Goal: Information Seeking & Learning: Learn about a topic

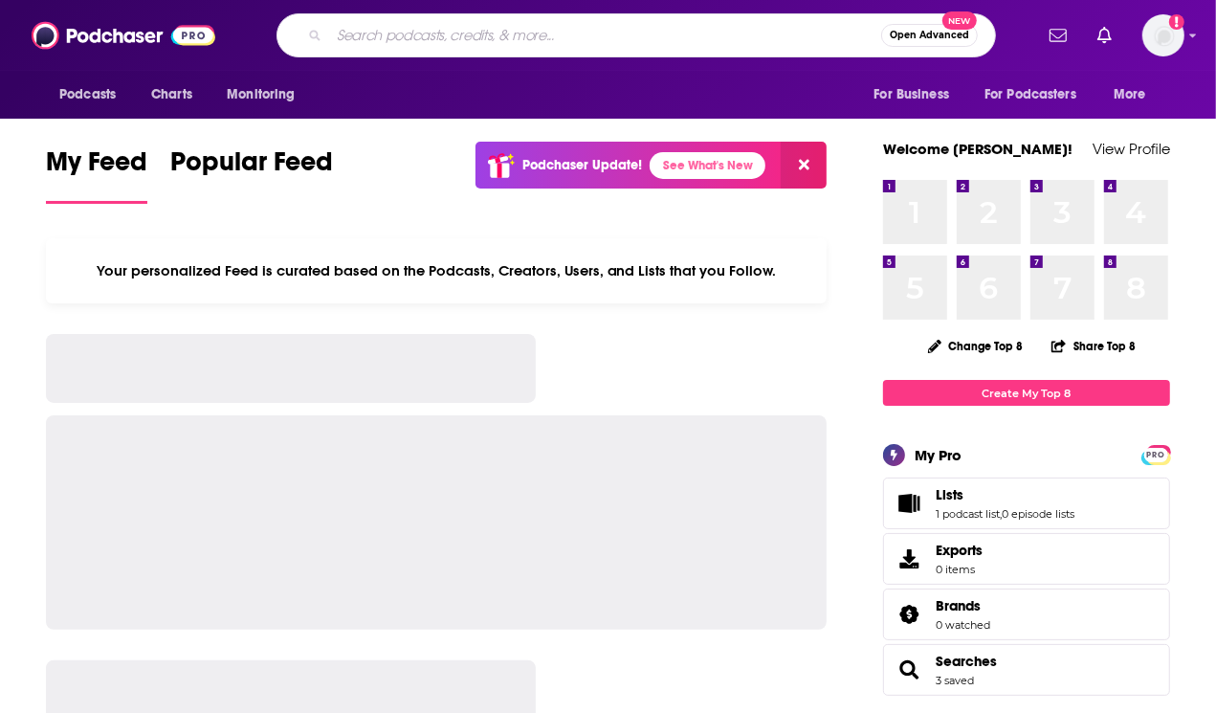
click at [367, 35] on input "Search podcasts, credits, & more..." at bounding box center [605, 35] width 552 height 31
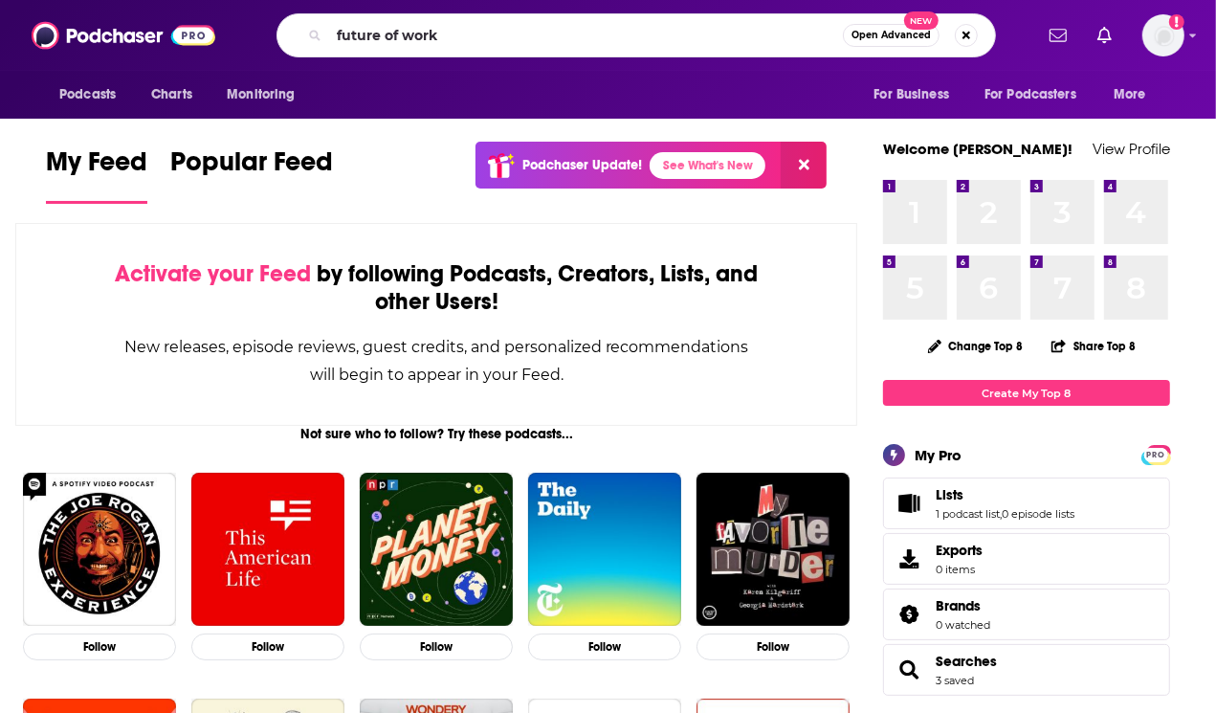
type input "future of work"
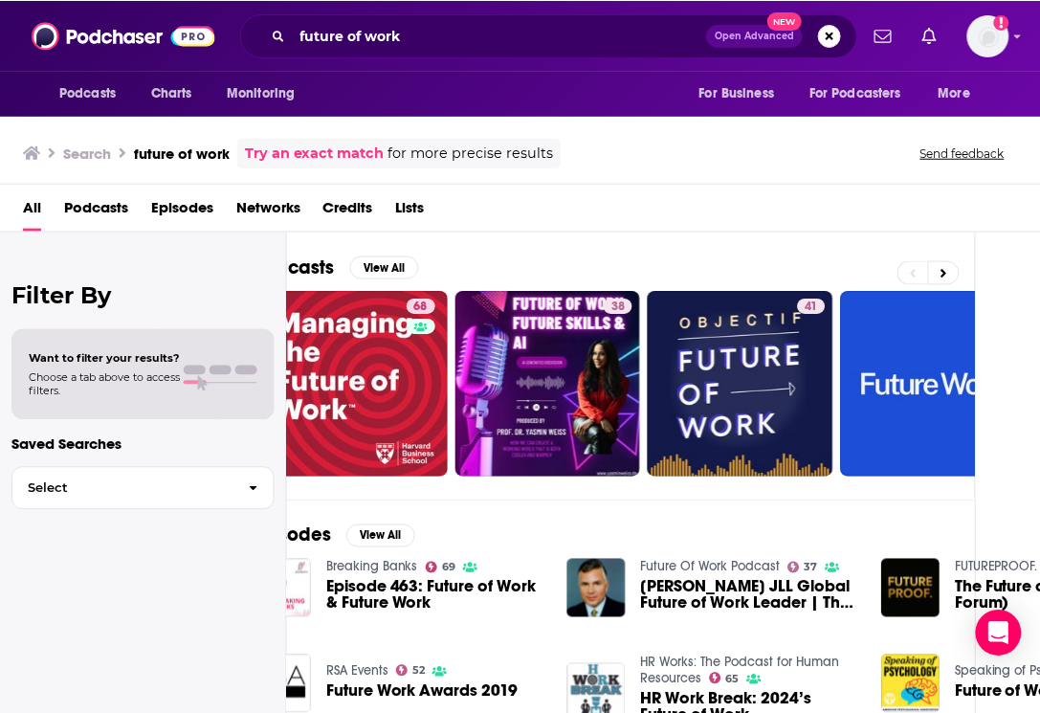
scroll to position [0, 96]
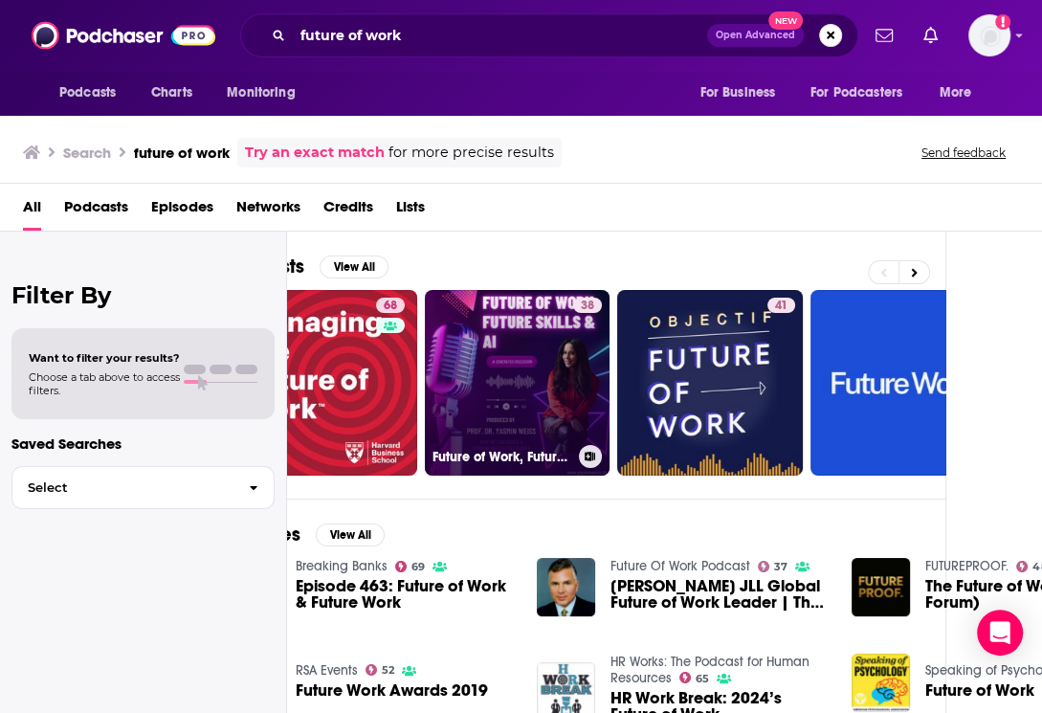
click at [588, 452] on icon at bounding box center [590, 457] width 11 height 10
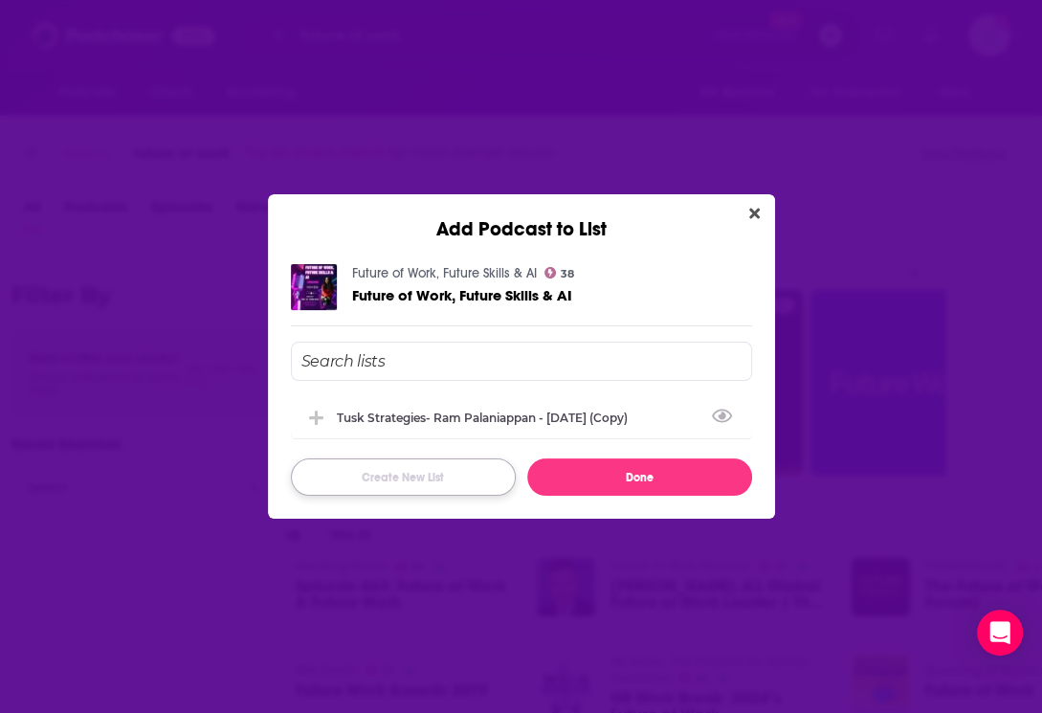
click at [349, 472] on button "Create New List" at bounding box center [403, 476] width 225 height 37
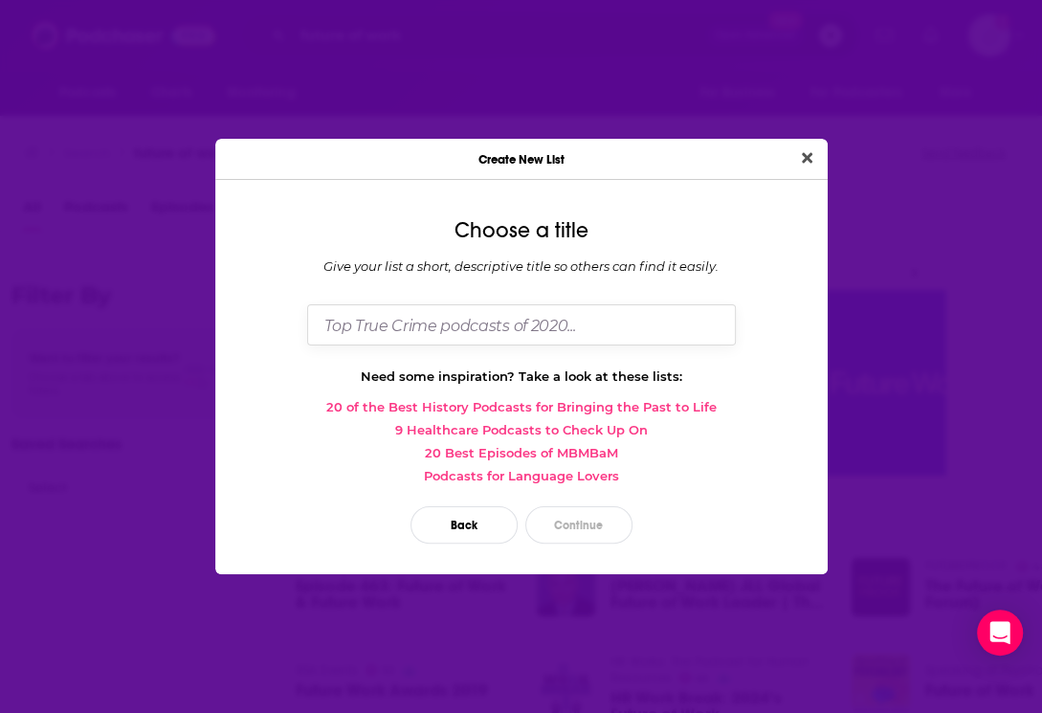
click at [471, 332] on input "Dialog" at bounding box center [521, 324] width 429 height 41
type input "Ram LP"
click at [575, 528] on button "Continue" at bounding box center [578, 524] width 107 height 37
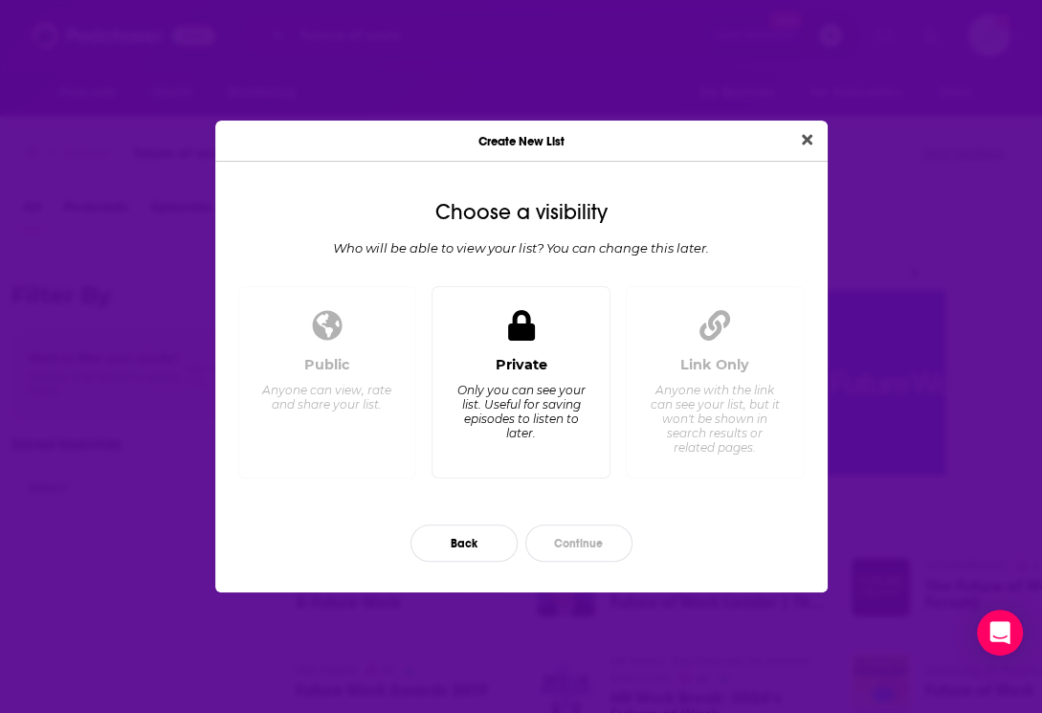
click at [517, 386] on div "Only you can see your list. Useful for saving episodes to listen to later." at bounding box center [520, 411] width 131 height 57
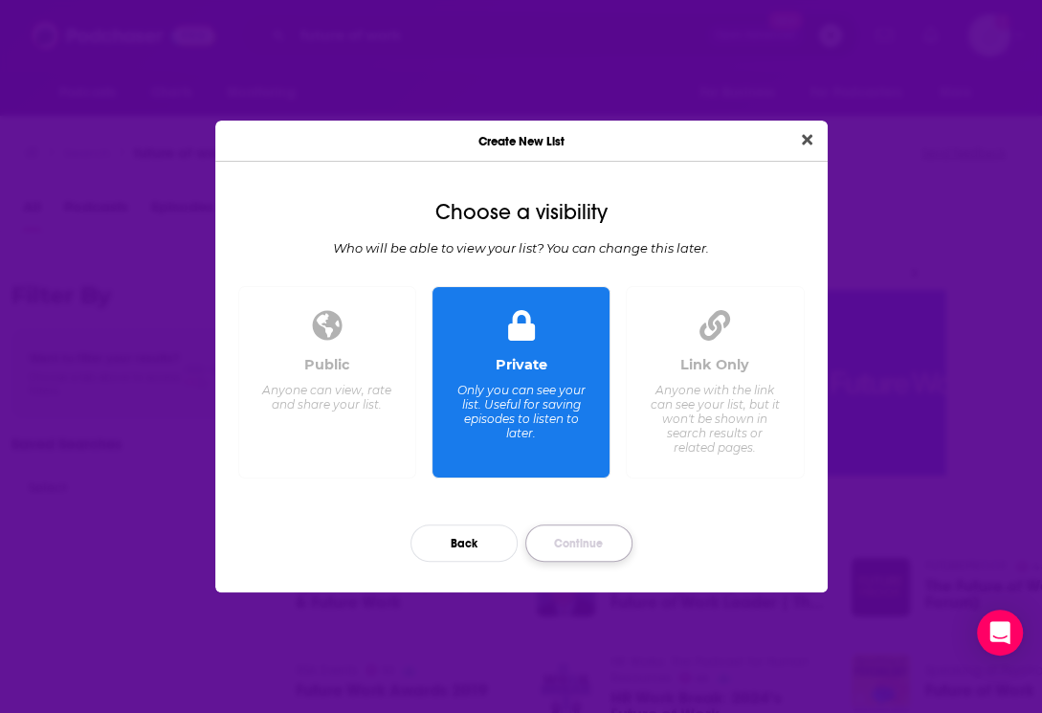
click at [569, 539] on button "Continue" at bounding box center [578, 542] width 107 height 37
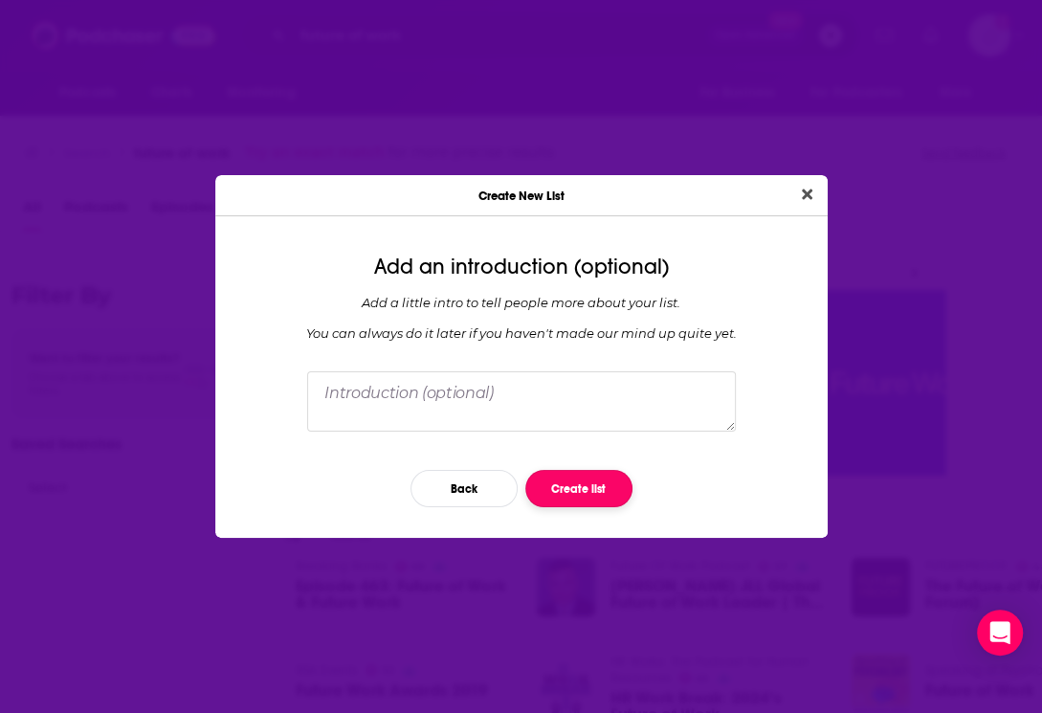
click at [564, 482] on button "Create list" at bounding box center [578, 488] width 107 height 37
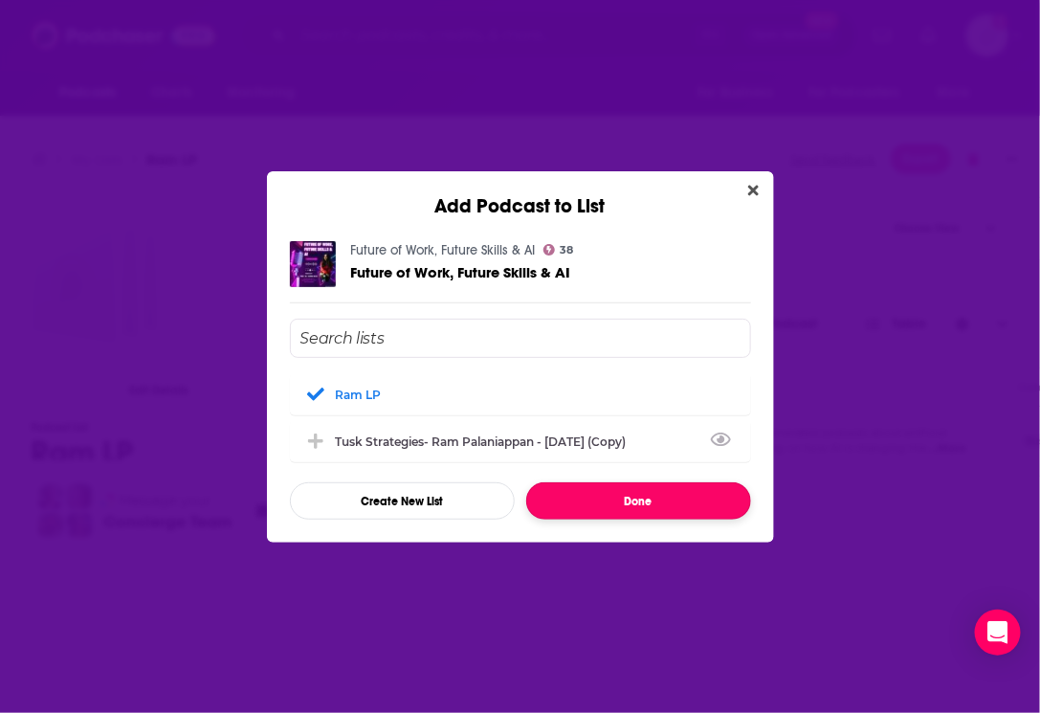
click at [625, 501] on button "Done" at bounding box center [638, 500] width 225 height 37
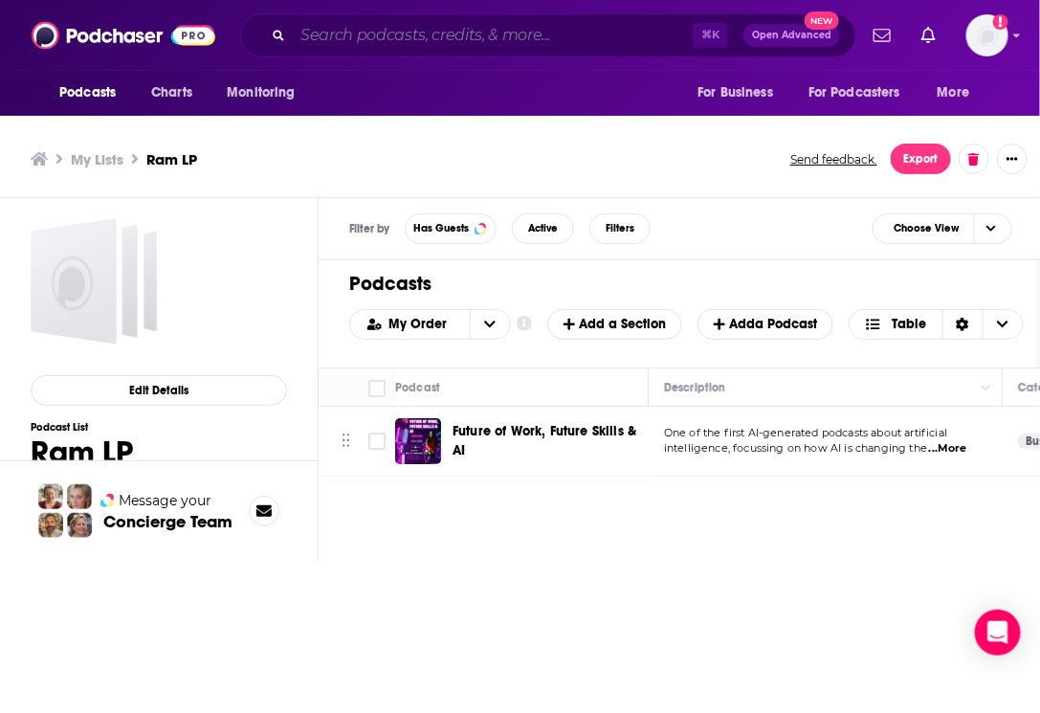
click at [468, 33] on input "Search podcasts, credits, & more..." at bounding box center [493, 35] width 400 height 31
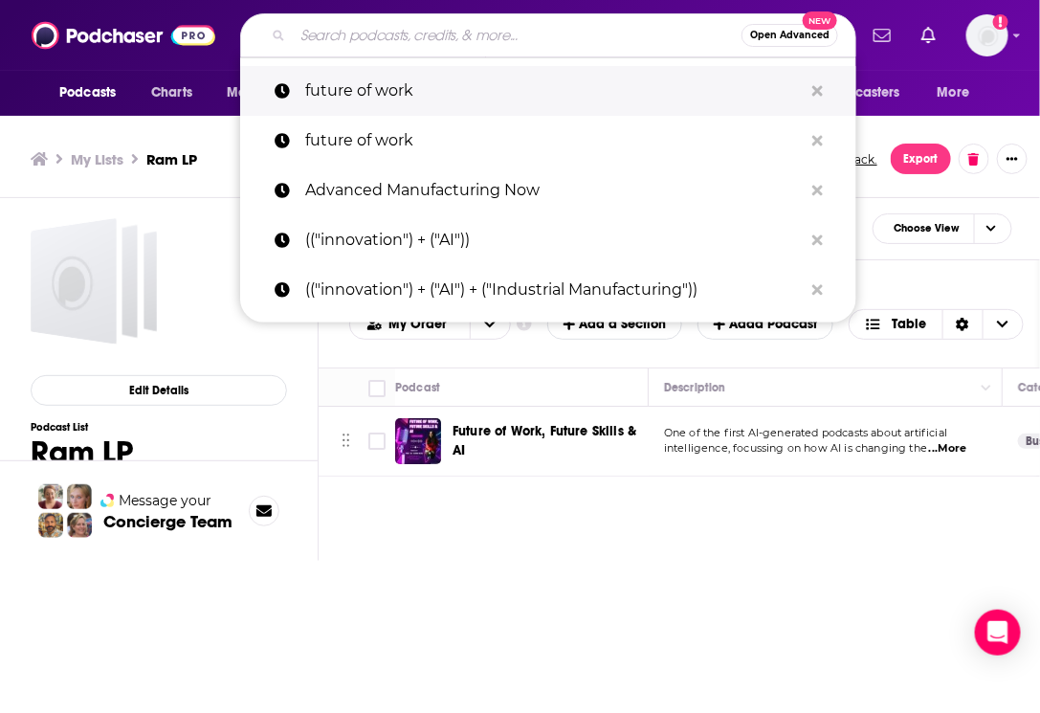
click at [453, 80] on p "future of work" at bounding box center [554, 91] width 498 height 50
type input "future of work"
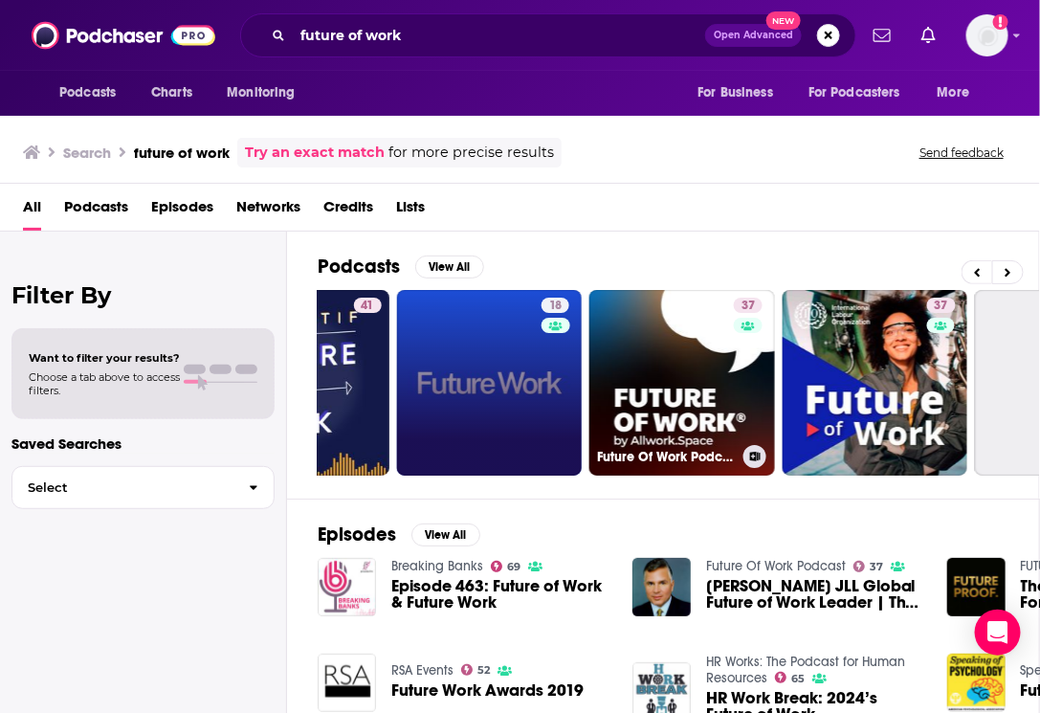
scroll to position [0, 517]
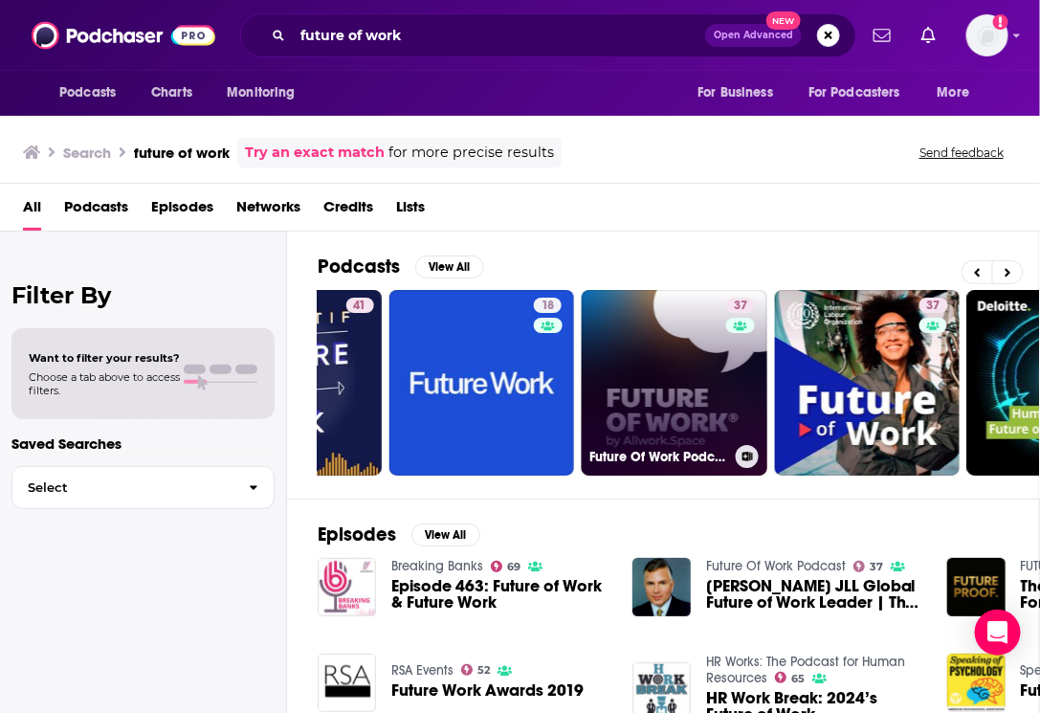
click at [745, 452] on icon at bounding box center [747, 457] width 11 height 10
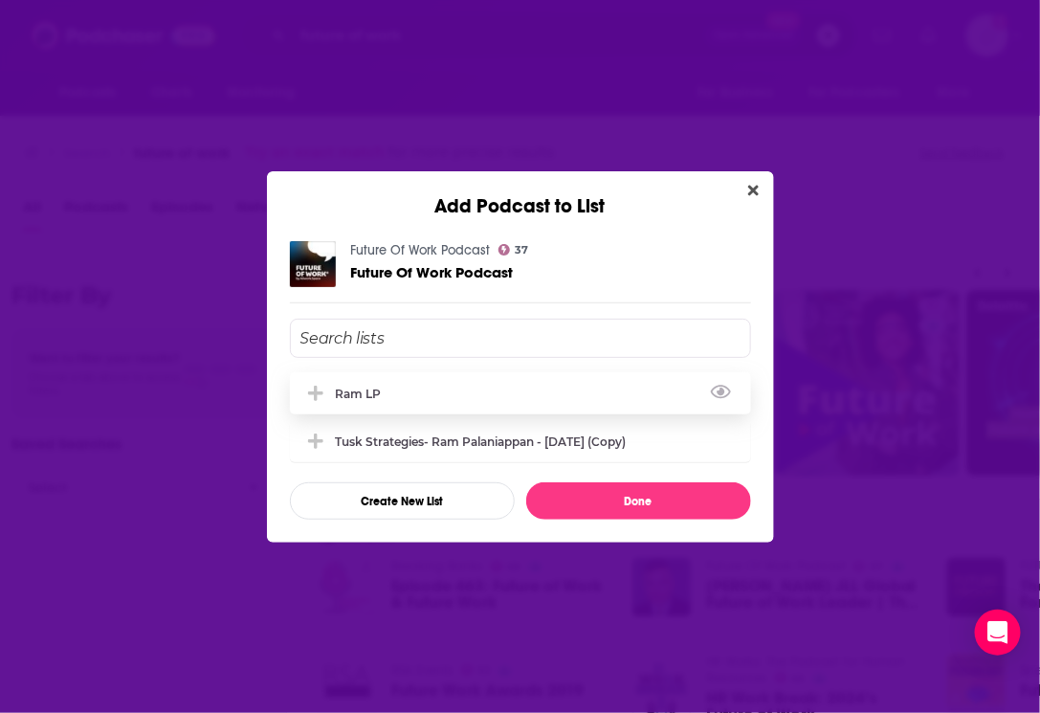
click at [708, 393] on div "Ram LP" at bounding box center [520, 393] width 461 height 42
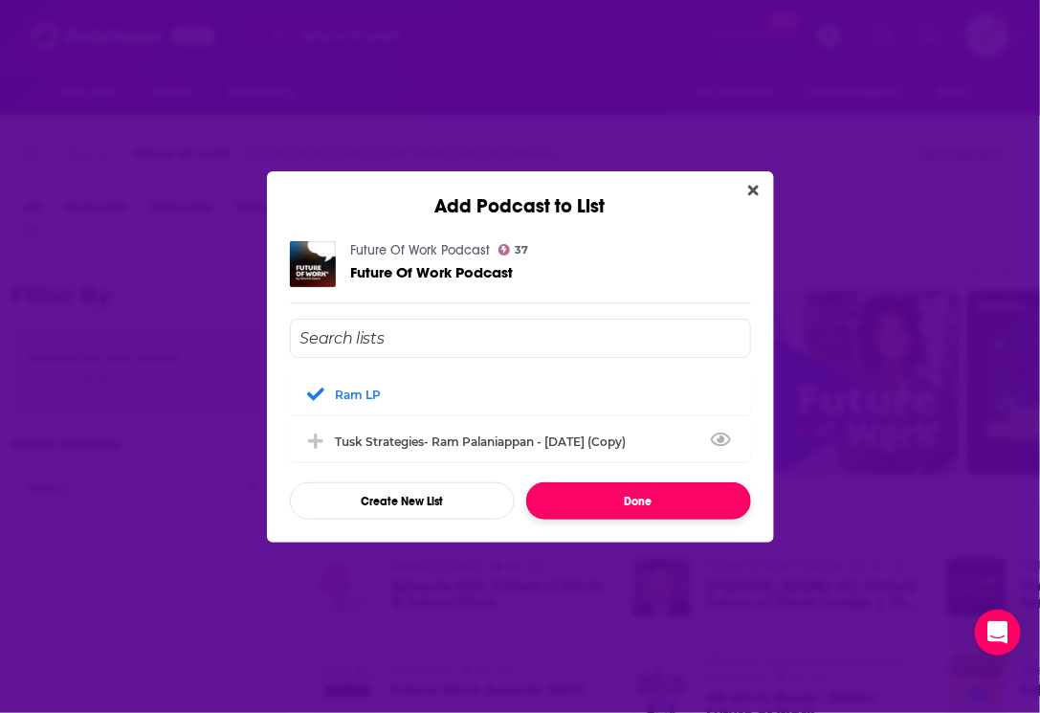
click at [655, 504] on button "Done" at bounding box center [638, 500] width 225 height 37
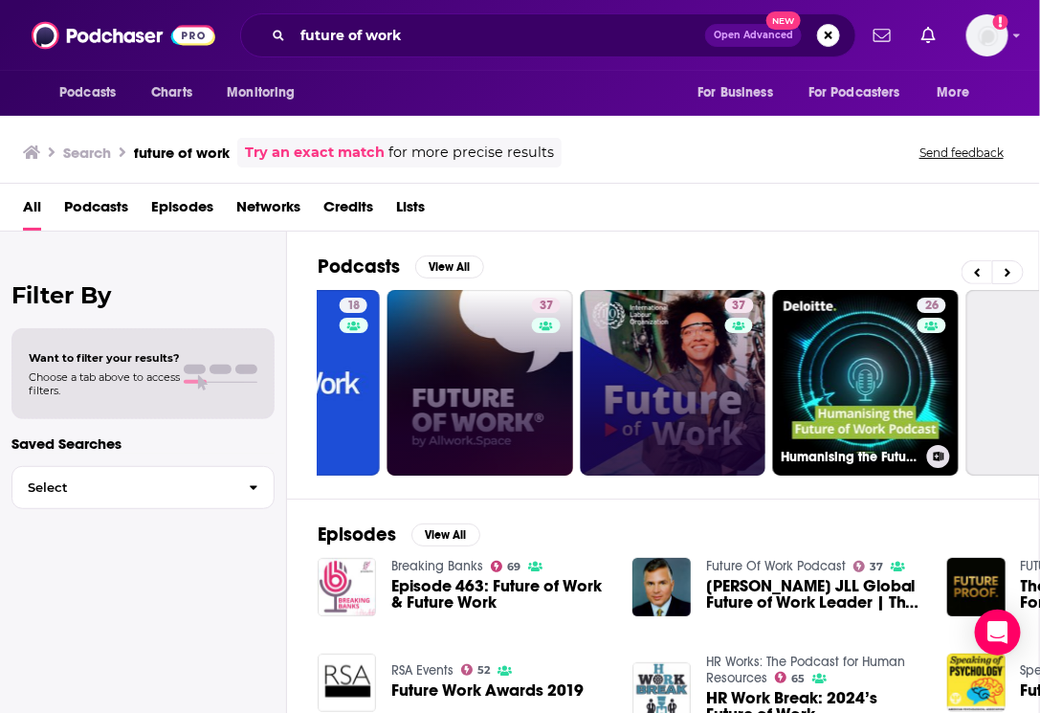
scroll to position [0, 747]
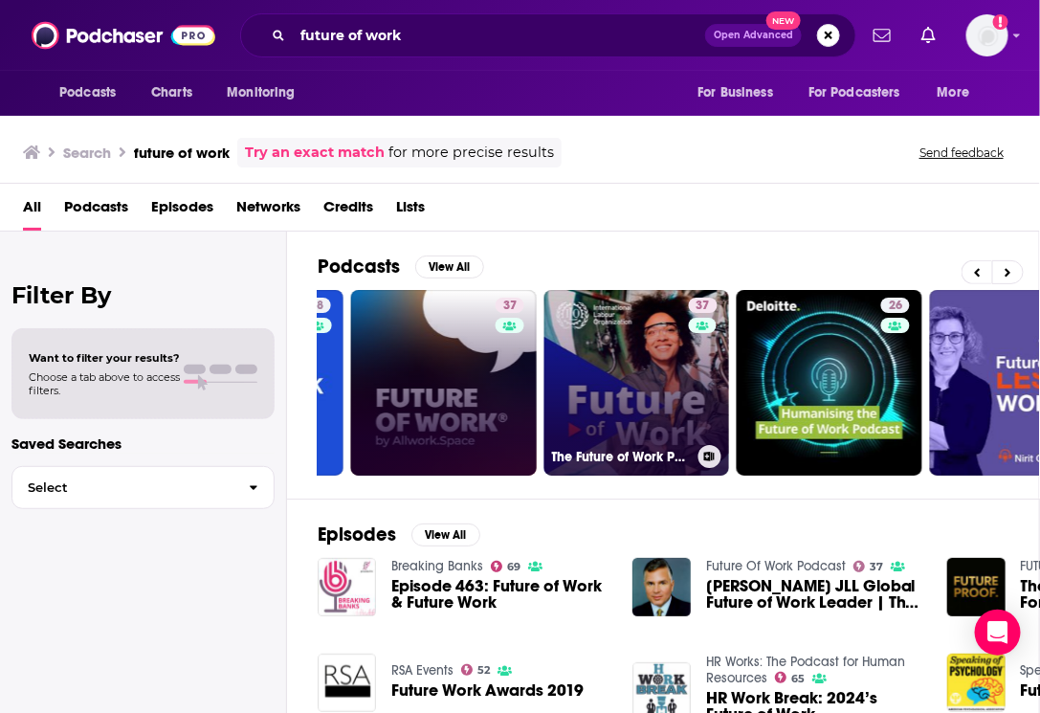
click at [709, 453] on icon at bounding box center [709, 457] width 11 height 10
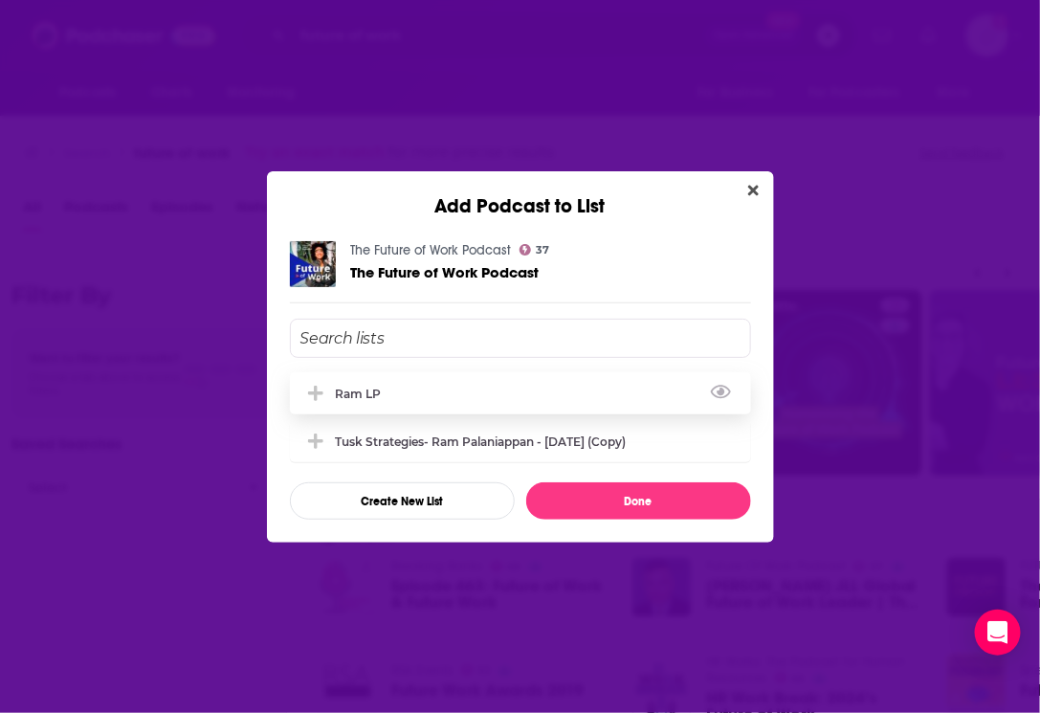
click at [689, 389] on div "Ram LP" at bounding box center [520, 393] width 461 height 42
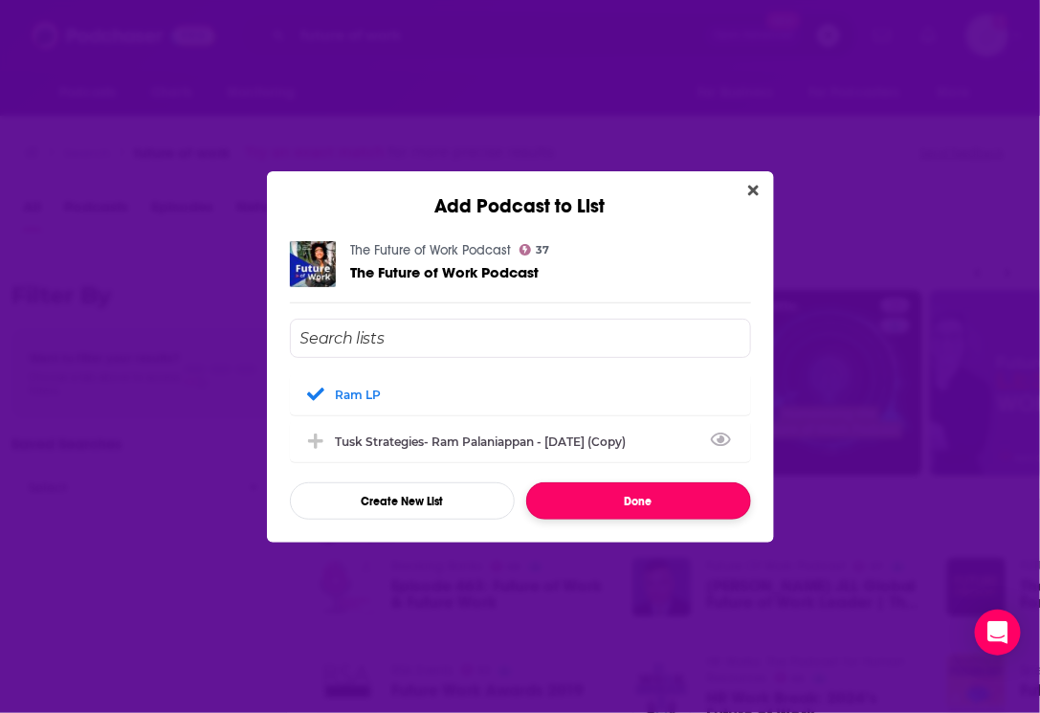
click at [678, 506] on button "Done" at bounding box center [638, 500] width 225 height 37
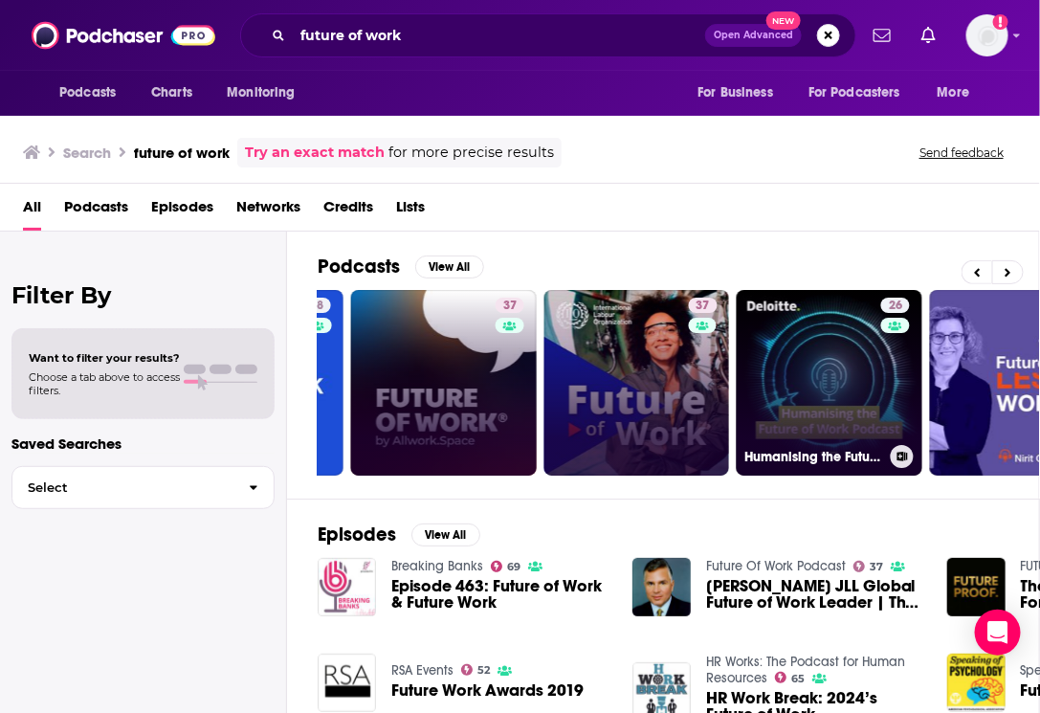
click at [903, 453] on icon at bounding box center [902, 457] width 11 height 10
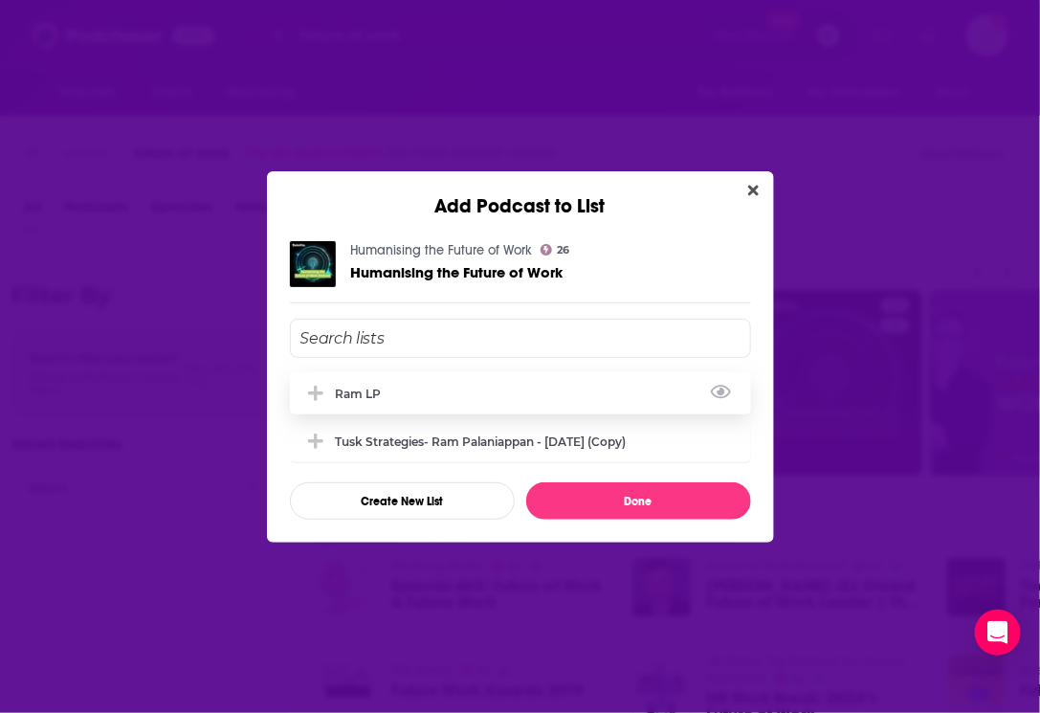
click at [705, 387] on div "Ram LP" at bounding box center [520, 393] width 461 height 42
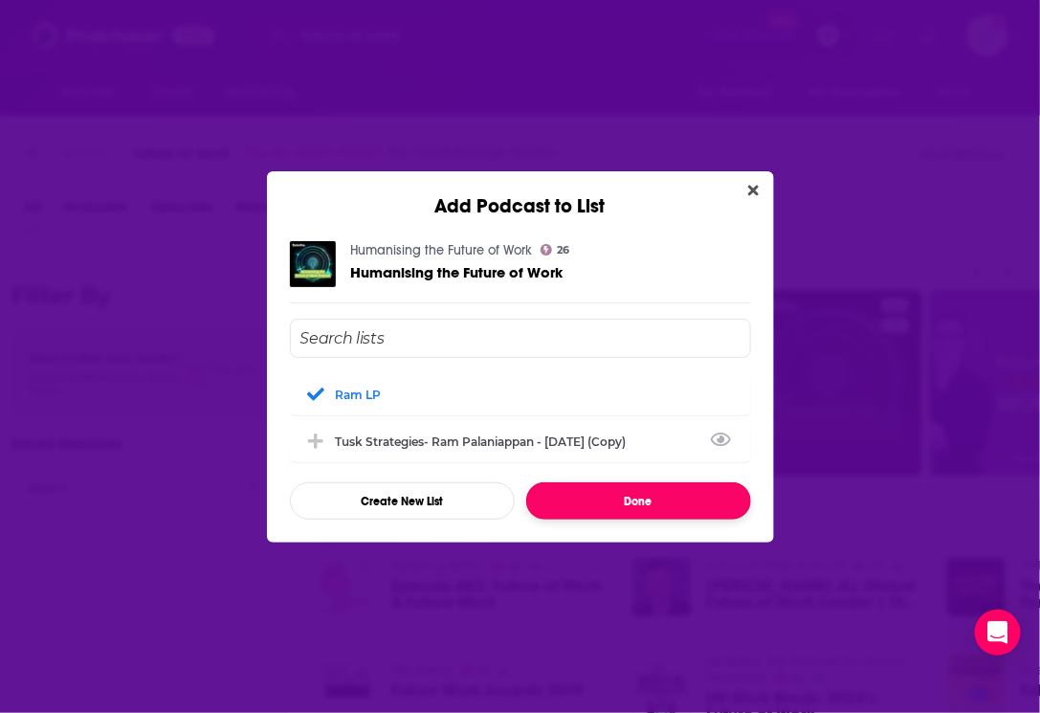
click at [674, 496] on button "Done" at bounding box center [638, 500] width 225 height 37
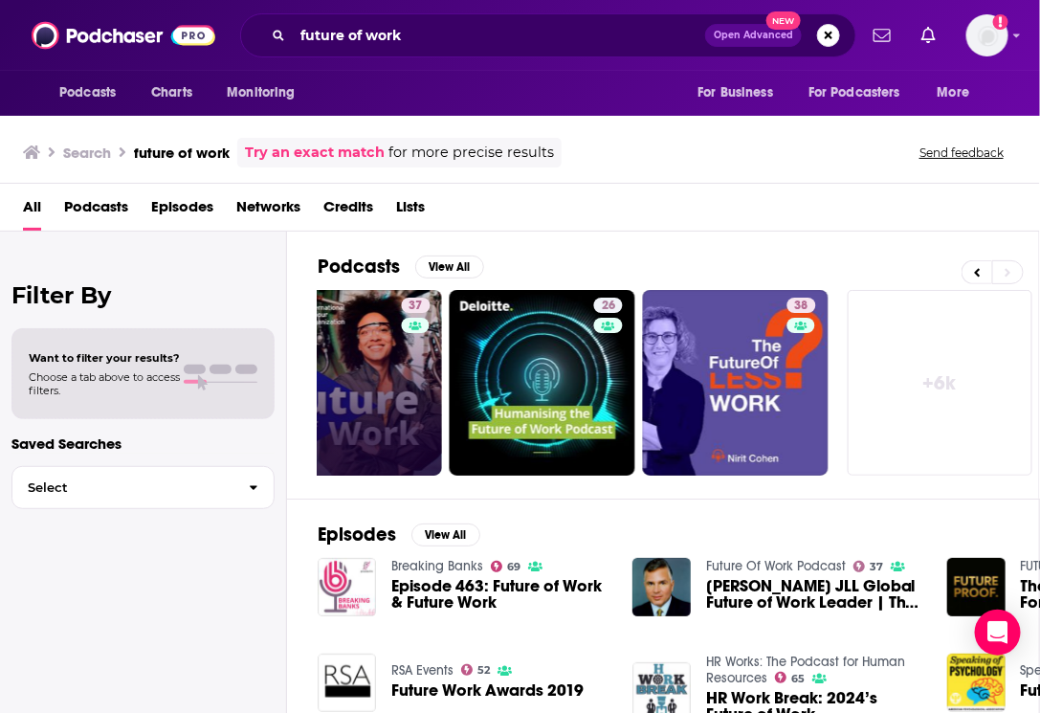
scroll to position [0, 198]
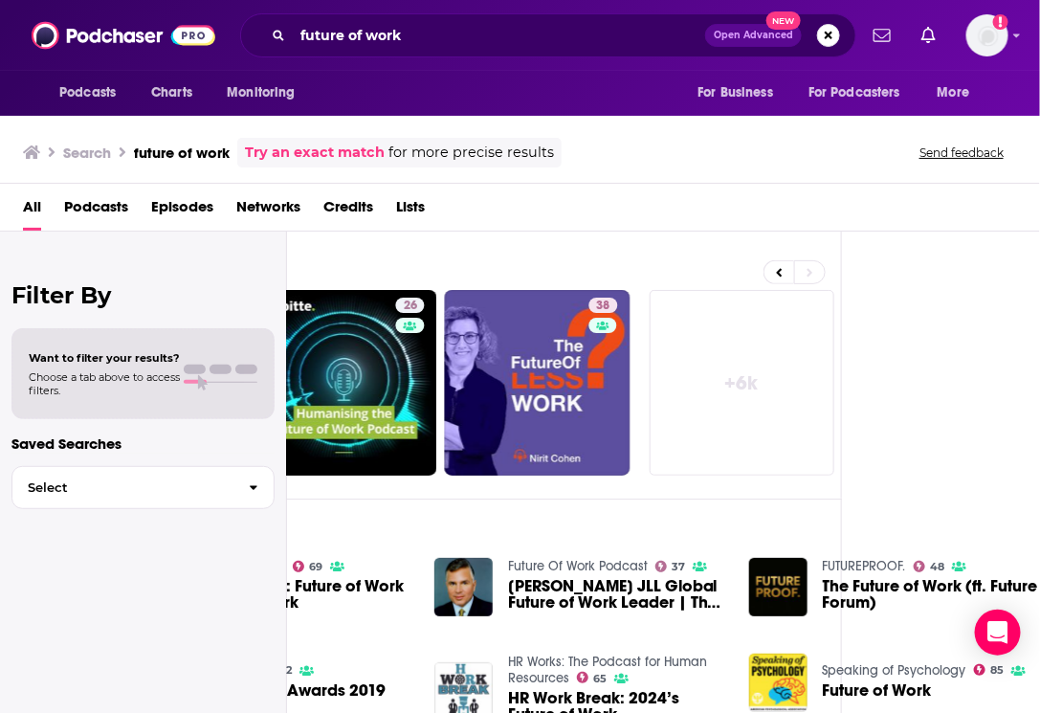
click at [742, 386] on link "+ 6k" at bounding box center [743, 383] width 186 height 186
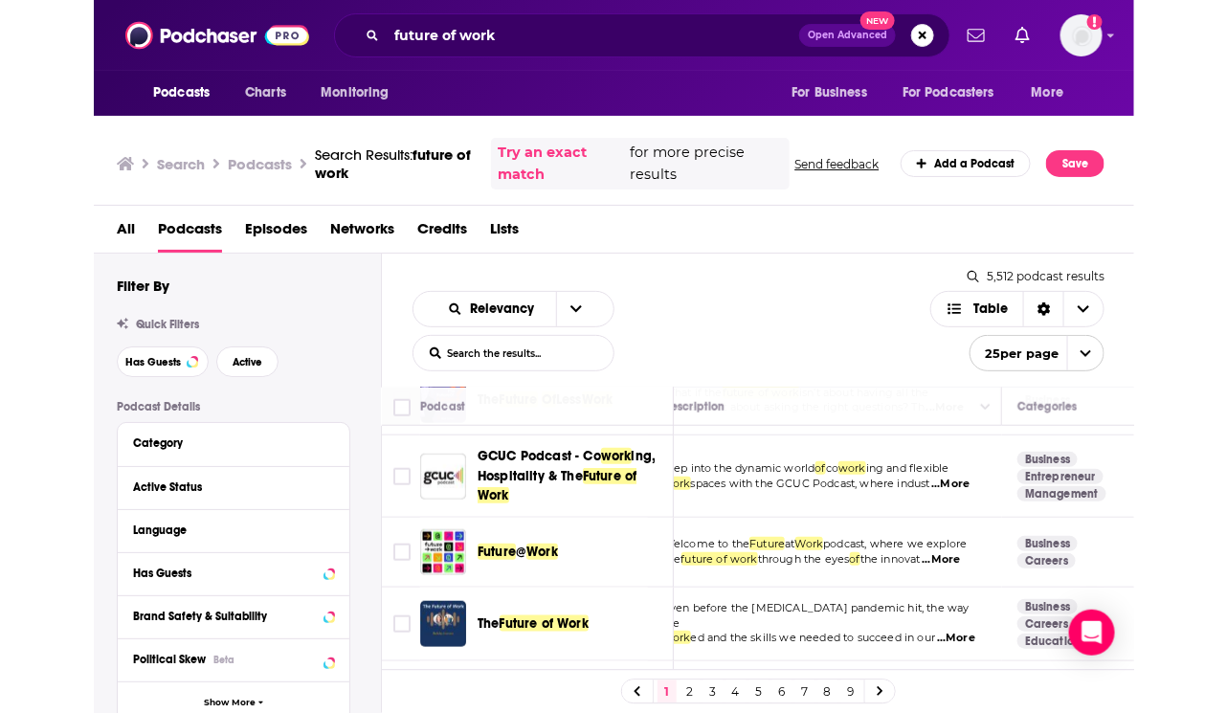
scroll to position [561, 0]
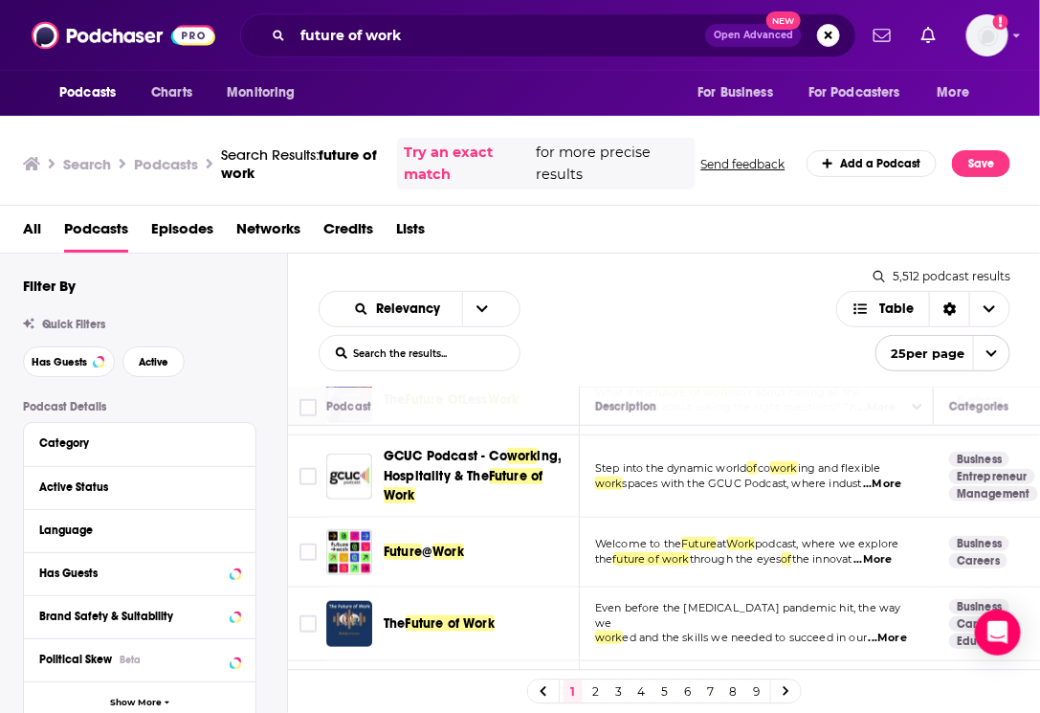
click at [892, 552] on span "...More" at bounding box center [872, 559] width 38 height 15
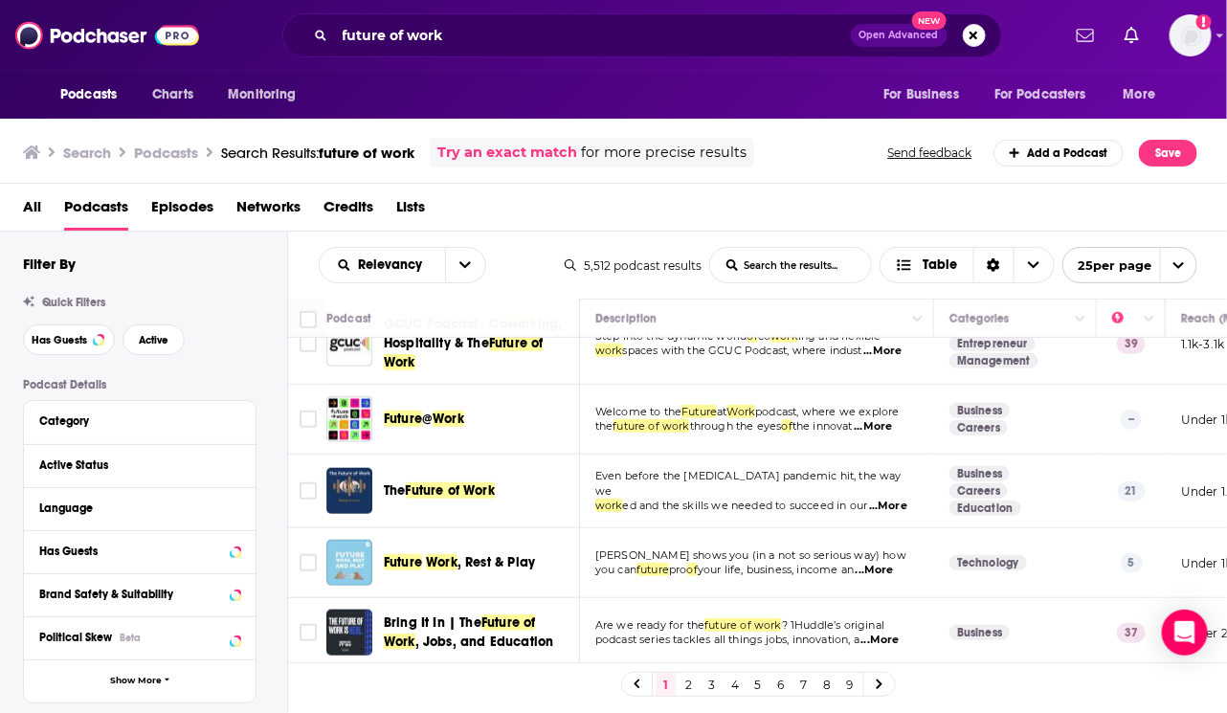
scroll to position [606, 0]
click at [72, 338] on span "Has Guests" at bounding box center [59, 340] width 55 height 11
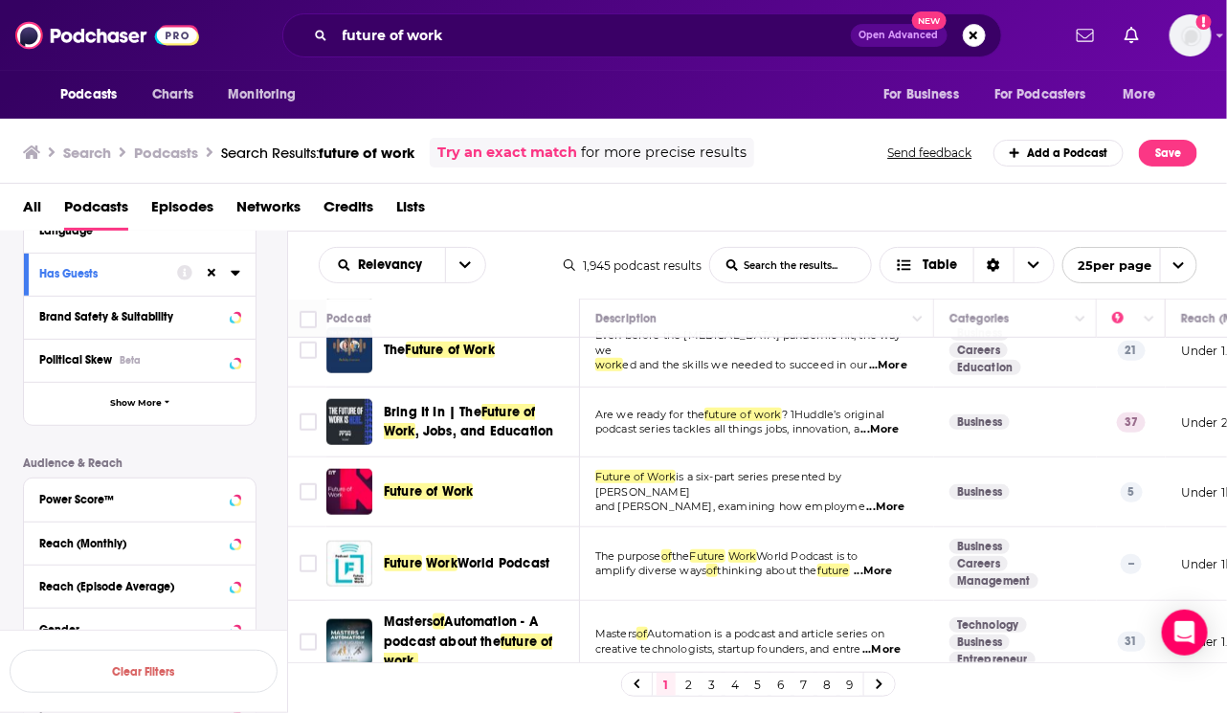
scroll to position [279, 0]
click at [161, 314] on div "Brand Safety & Suitability" at bounding box center [115, 314] width 152 height 13
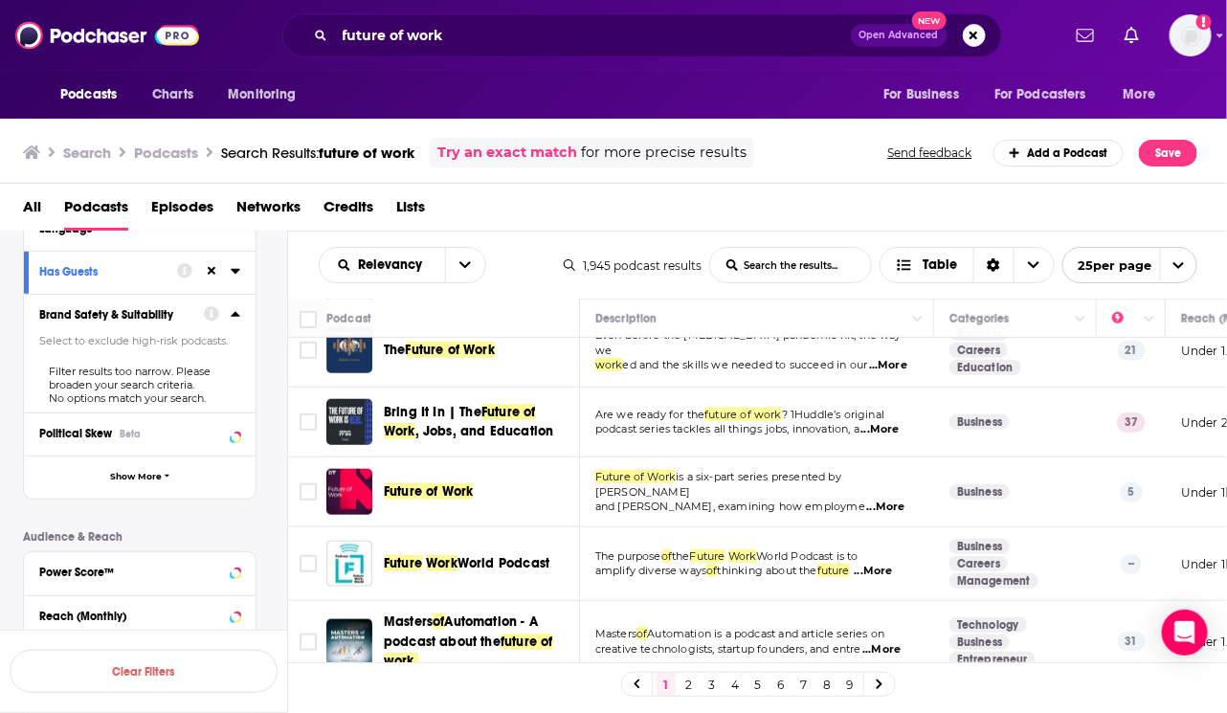
click at [233, 317] on icon at bounding box center [236, 313] width 10 height 15
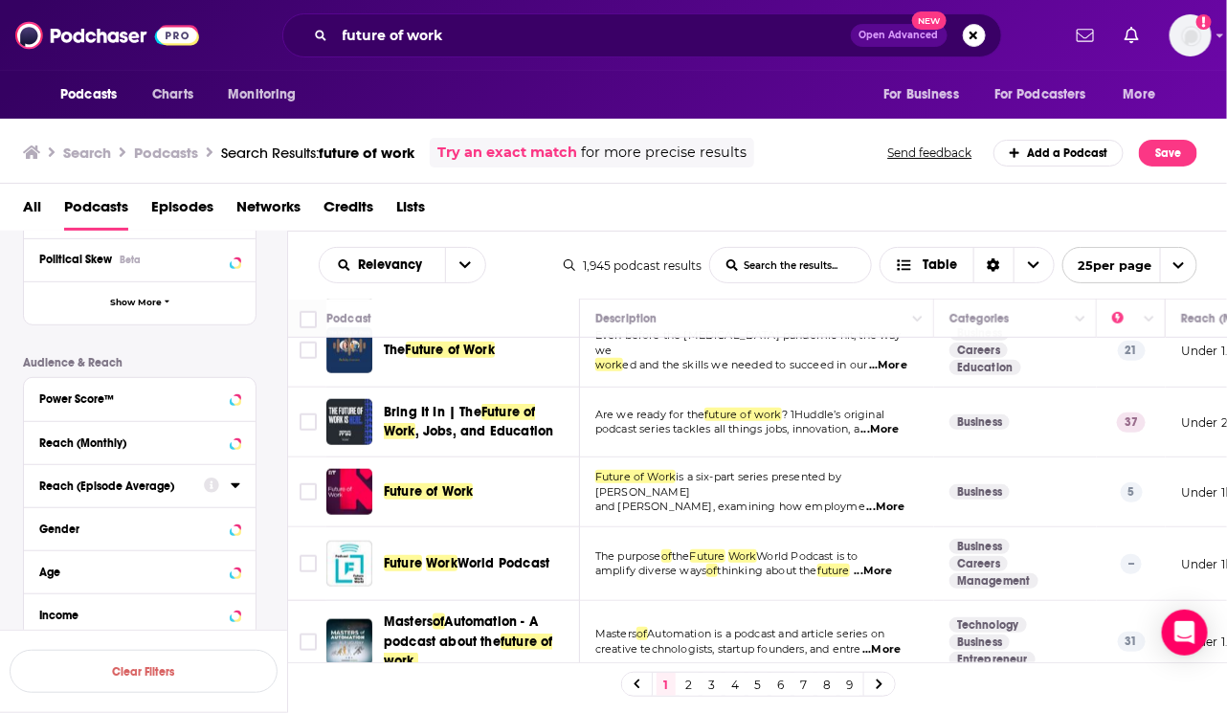
scroll to position [395, 0]
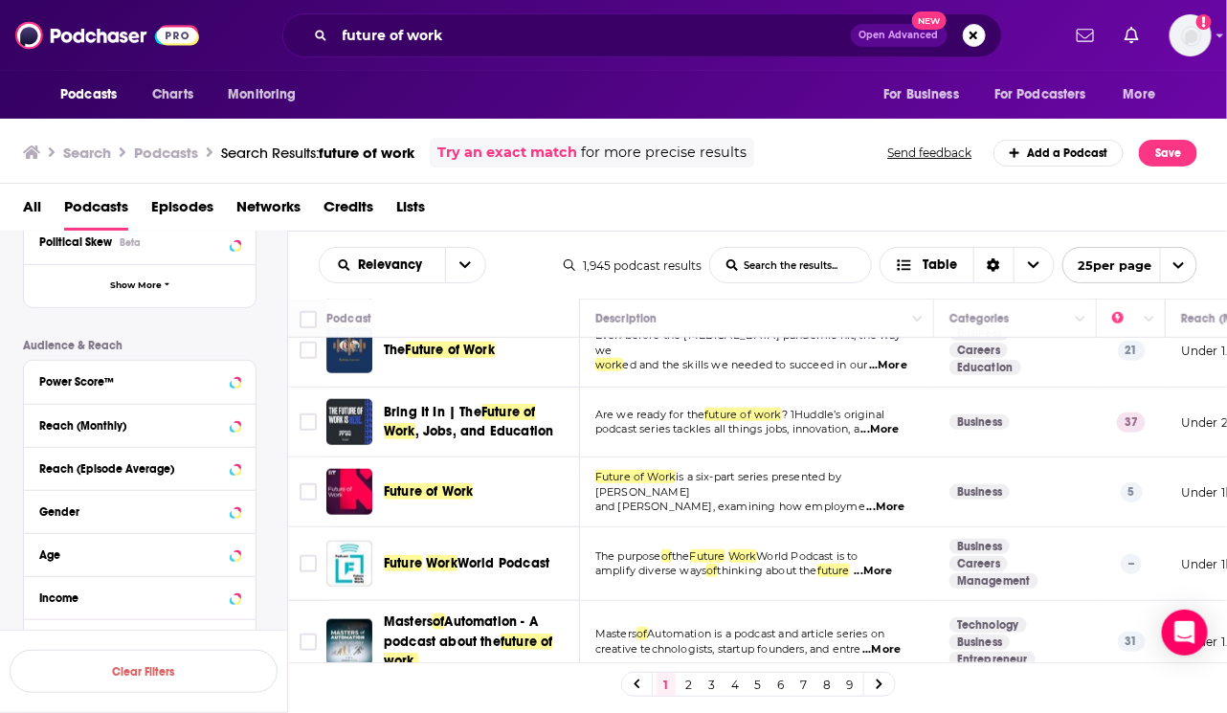
click at [241, 375] on div "Power Score™" at bounding box center [140, 382] width 232 height 43
click at [234, 375] on icon at bounding box center [236, 380] width 10 height 15
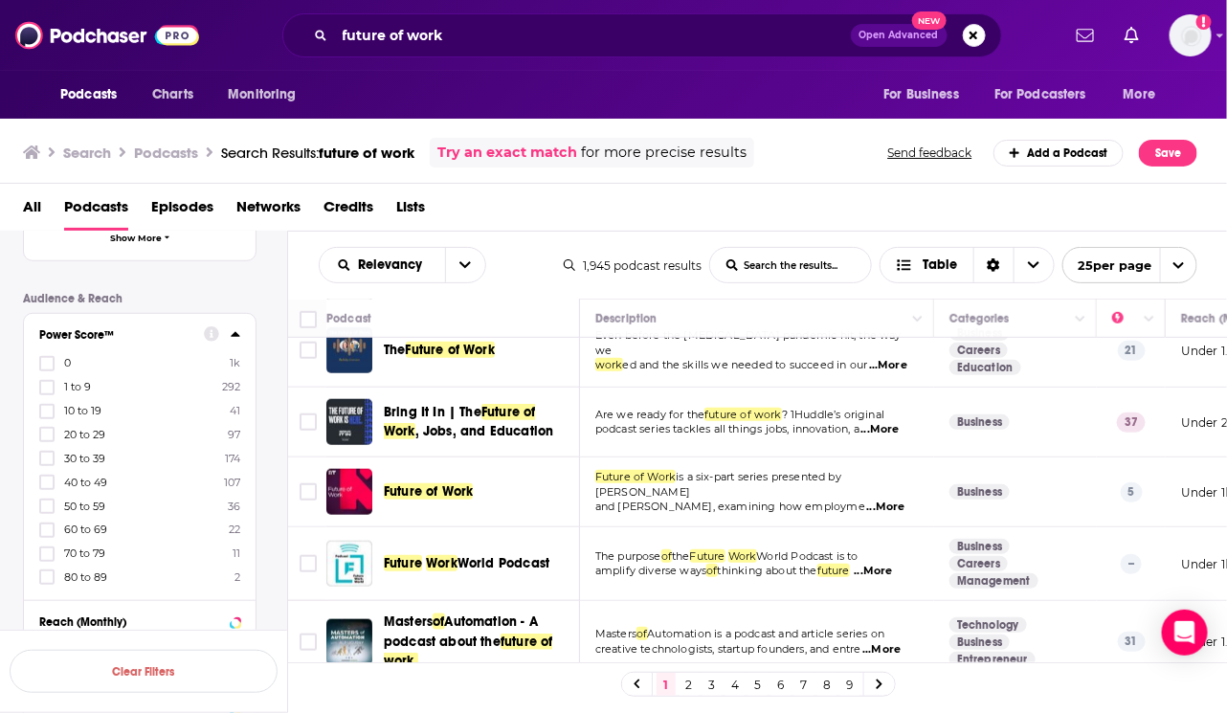
scroll to position [445, 0]
click at [45, 452] on icon at bounding box center [46, 455] width 11 height 11
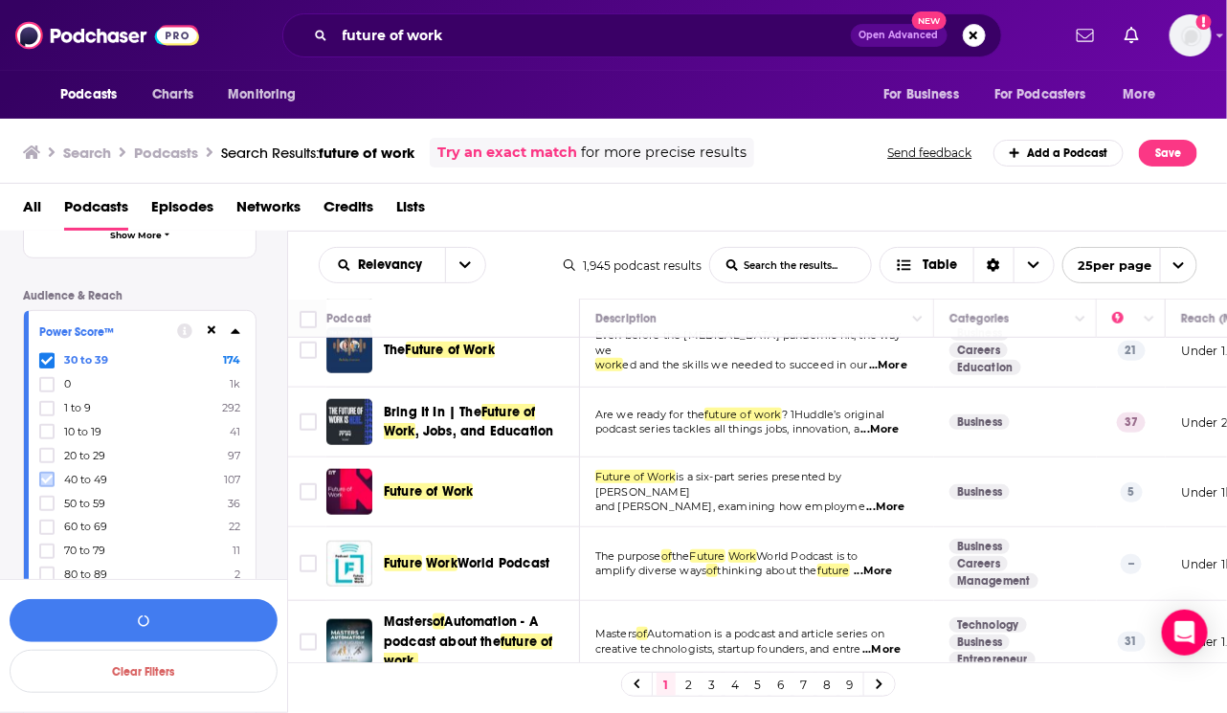
click at [47, 478] on icon at bounding box center [46, 479] width 11 height 9
click at [47, 498] on icon at bounding box center [46, 503] width 11 height 11
click at [47, 521] on icon at bounding box center [46, 526] width 11 height 11
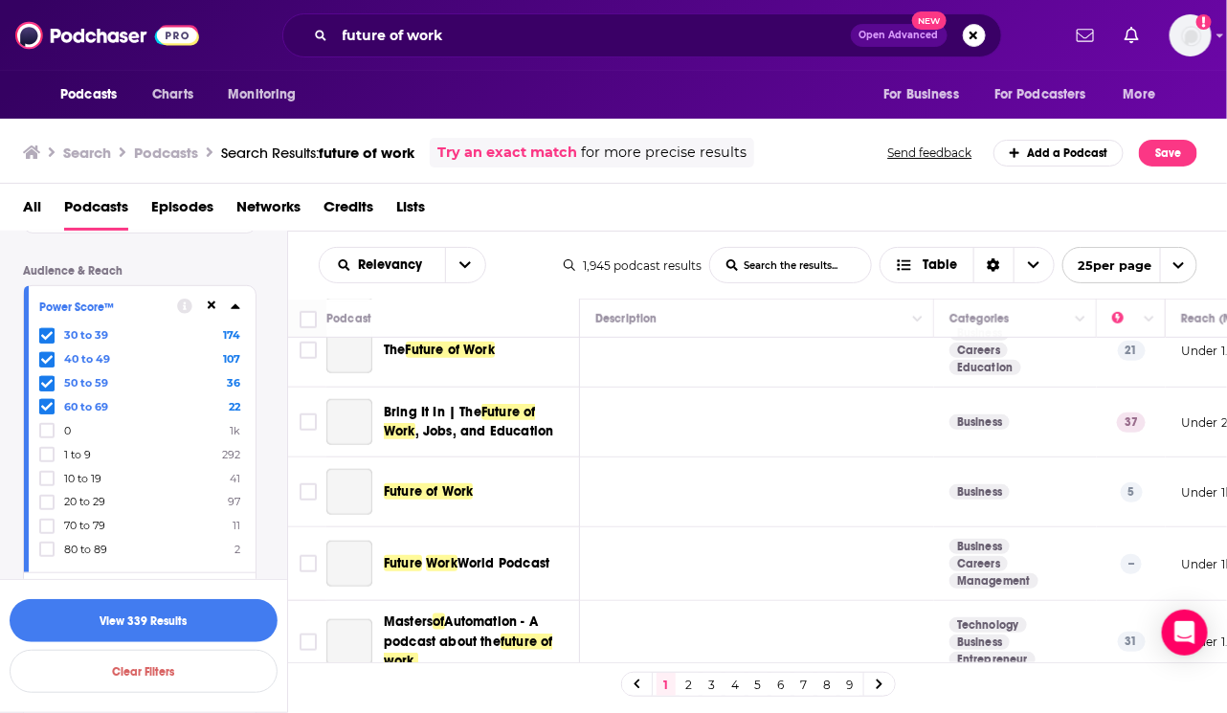
scroll to position [486, 0]
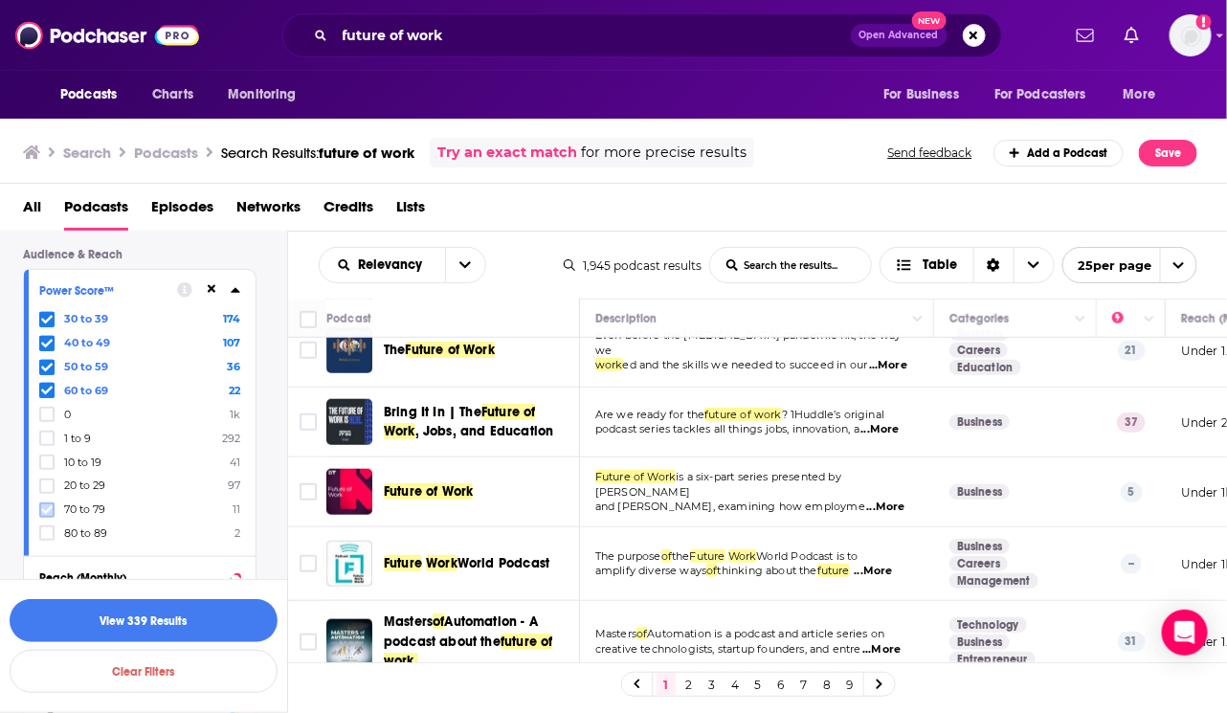
click at [43, 505] on icon at bounding box center [46, 509] width 11 height 11
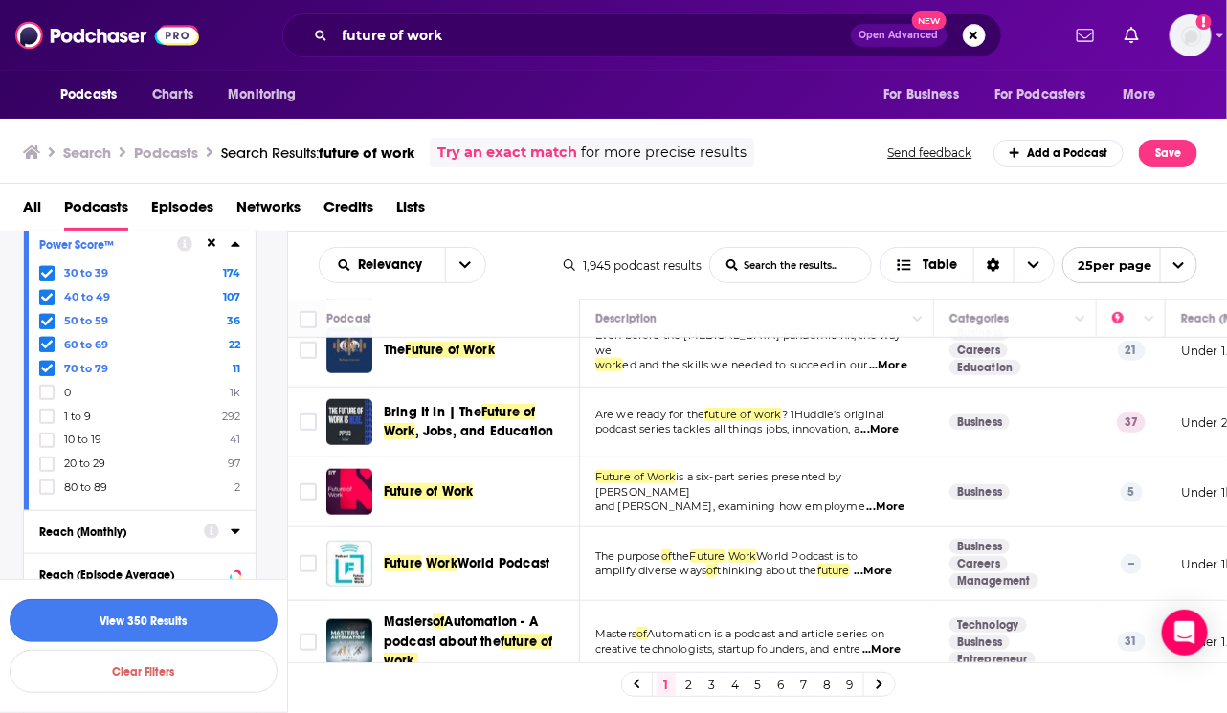
click at [211, 616] on button "View 350 Results" at bounding box center [144, 620] width 268 height 43
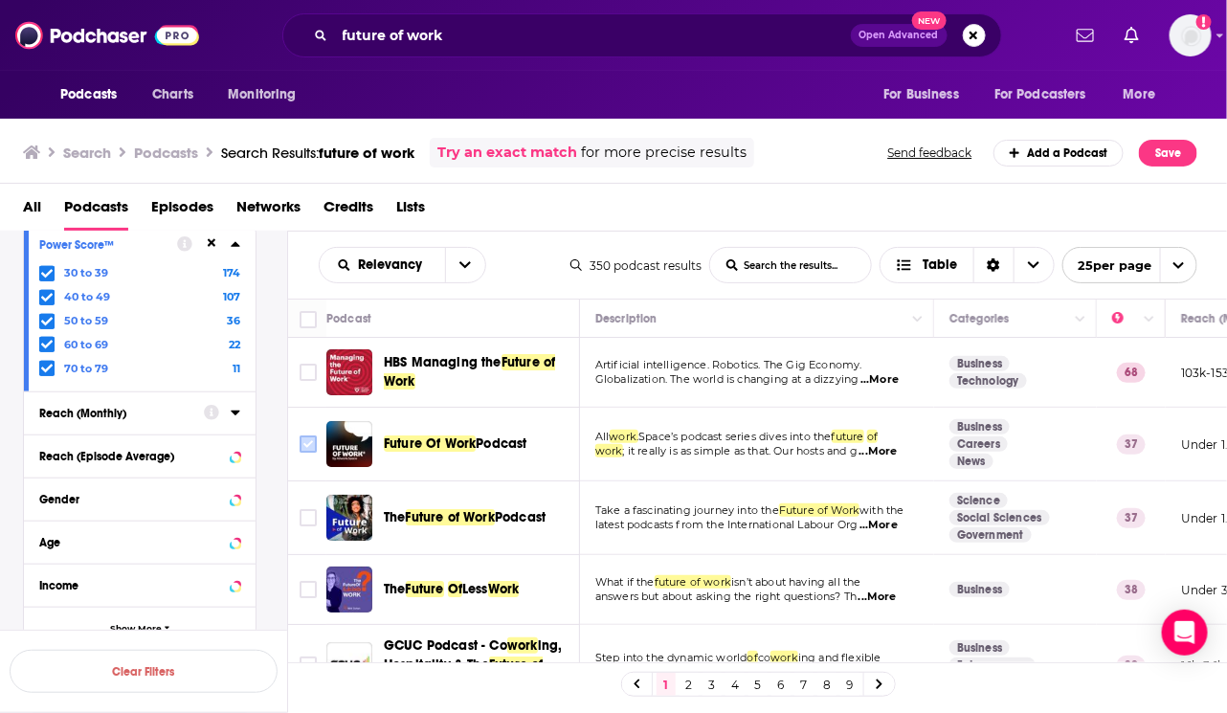
click at [301, 450] on input "Toggle select row" at bounding box center [307, 443] width 17 height 17
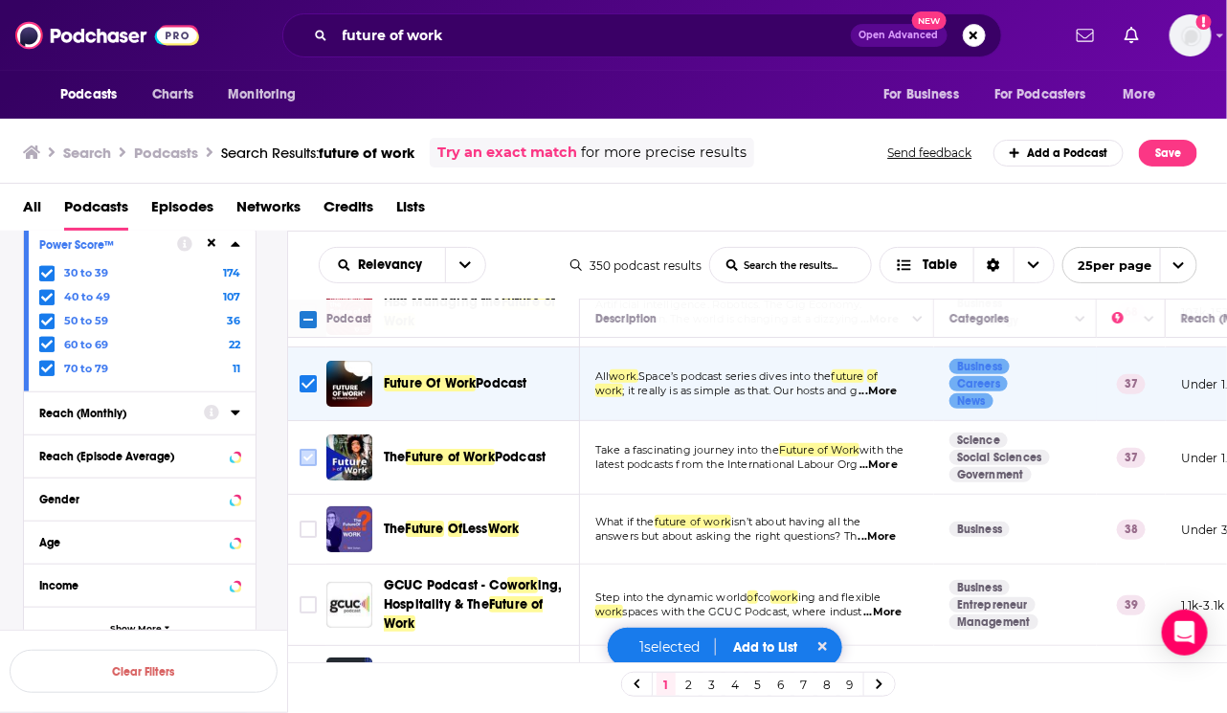
scroll to position [62, 0]
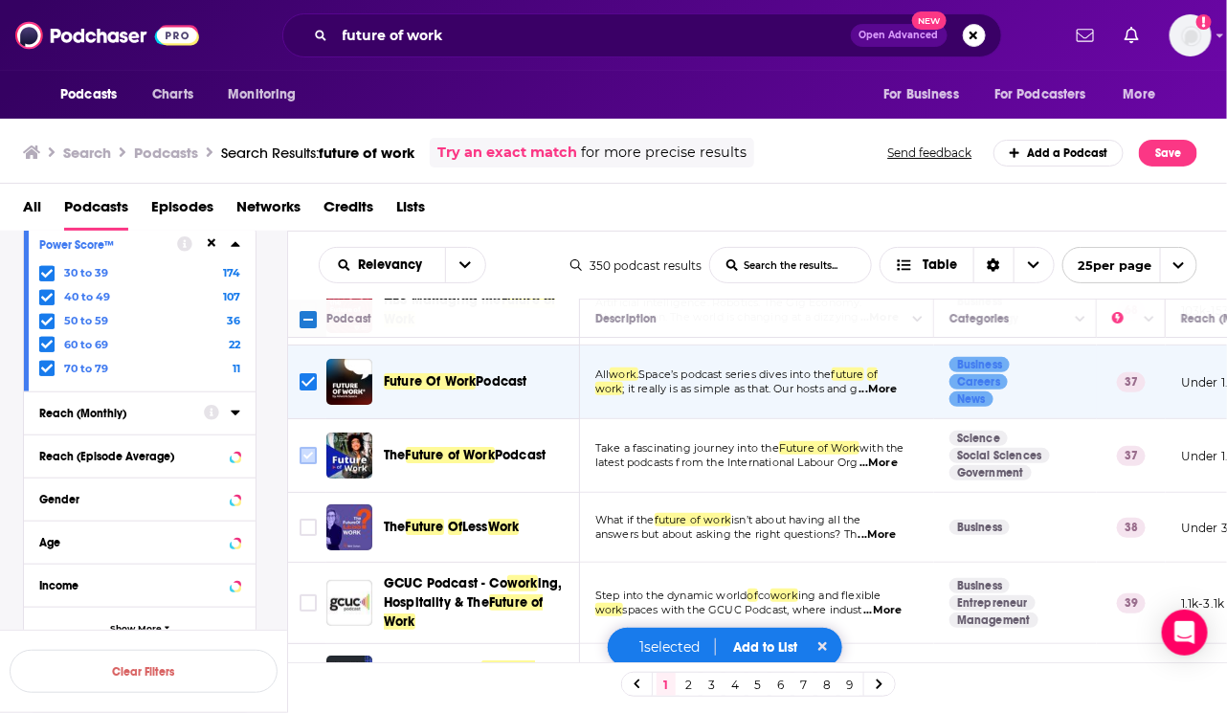
click at [307, 449] on input "Toggle select row" at bounding box center [307, 455] width 17 height 17
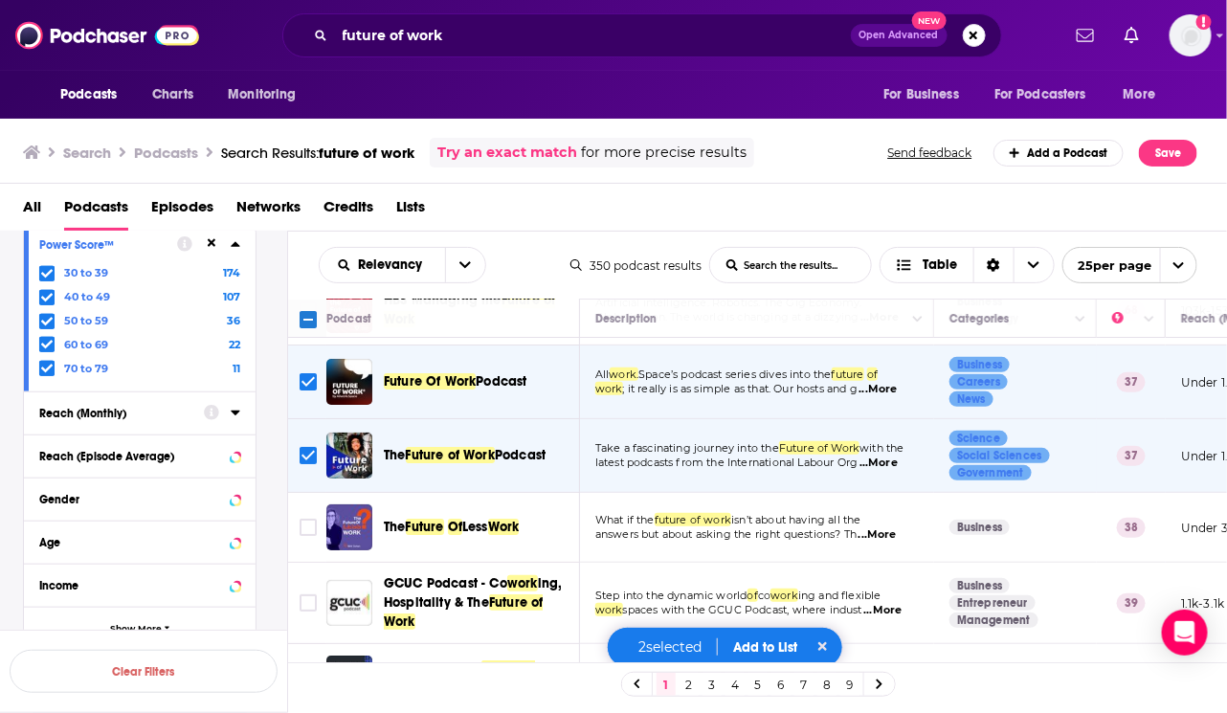
click at [304, 511] on td at bounding box center [307, 528] width 38 height 70
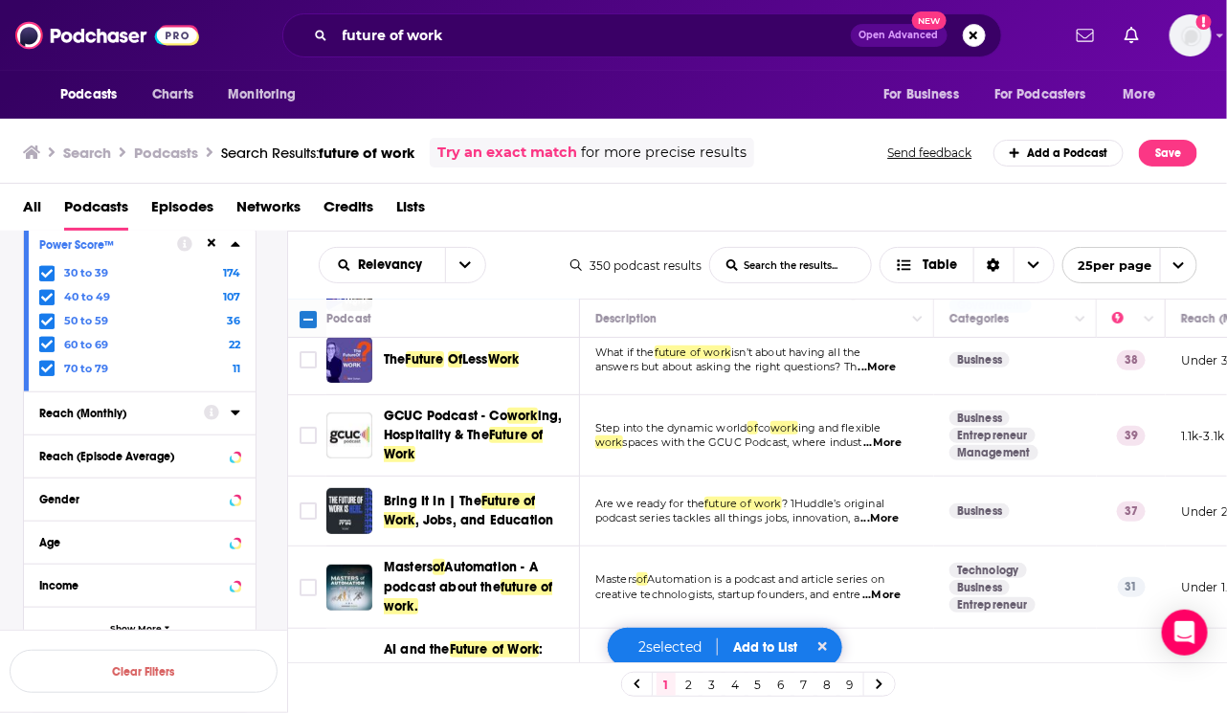
scroll to position [235, 0]
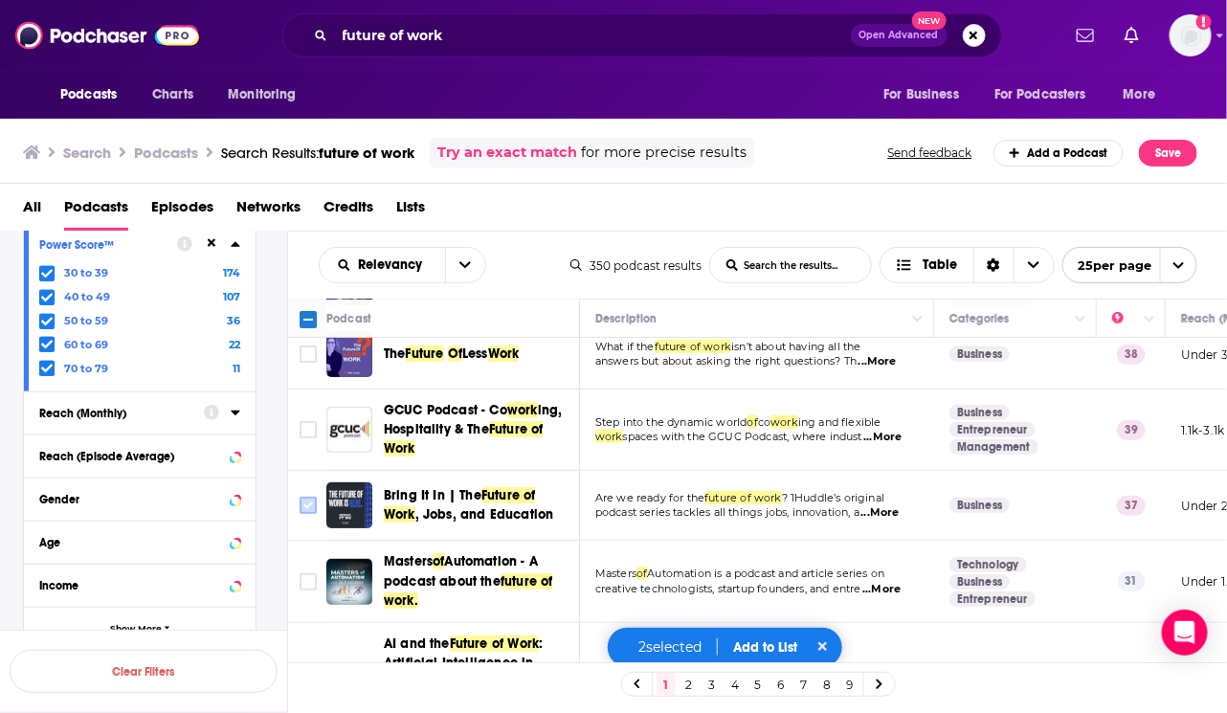
click at [304, 499] on input "Toggle select row" at bounding box center [307, 505] width 17 height 17
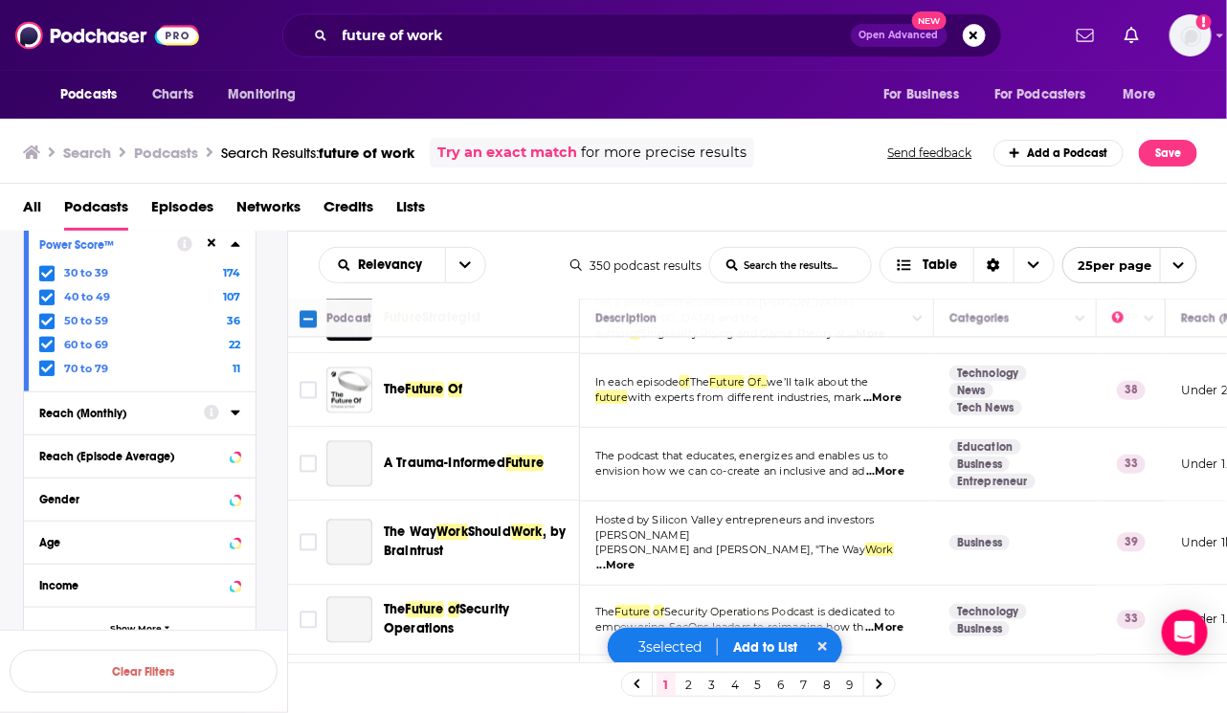
scroll to position [1445, 0]
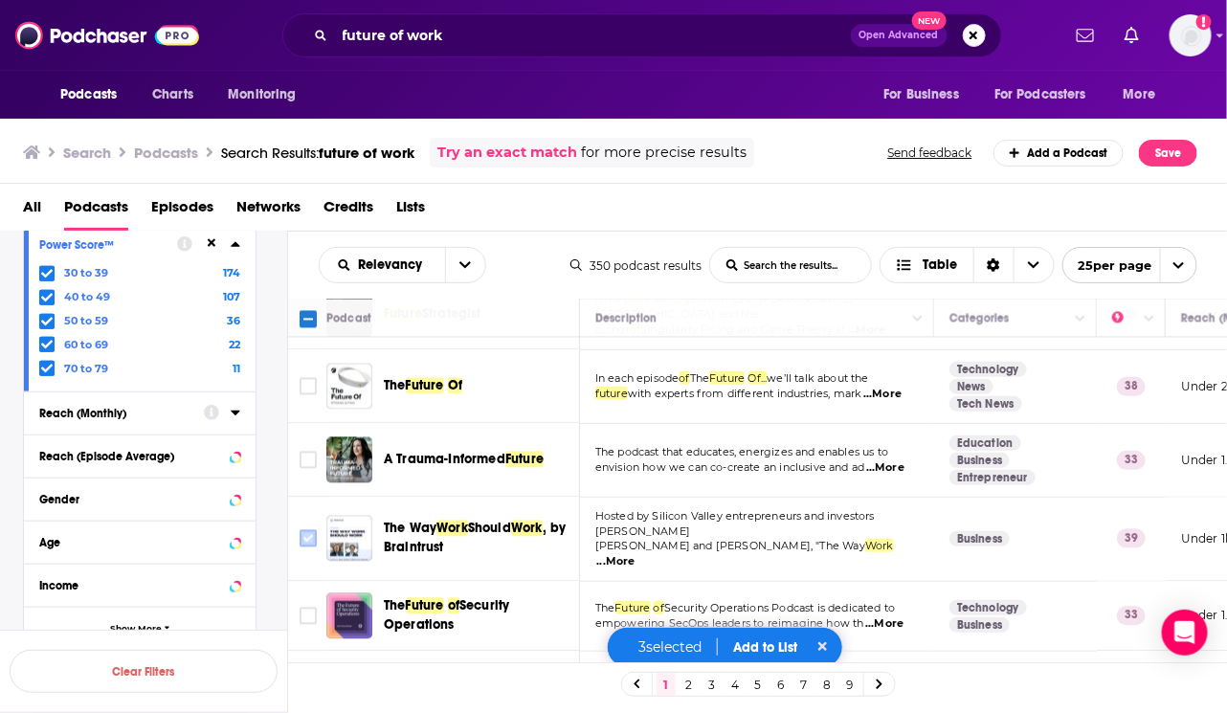
click at [308, 530] on input "Toggle select row" at bounding box center [307, 538] width 17 height 17
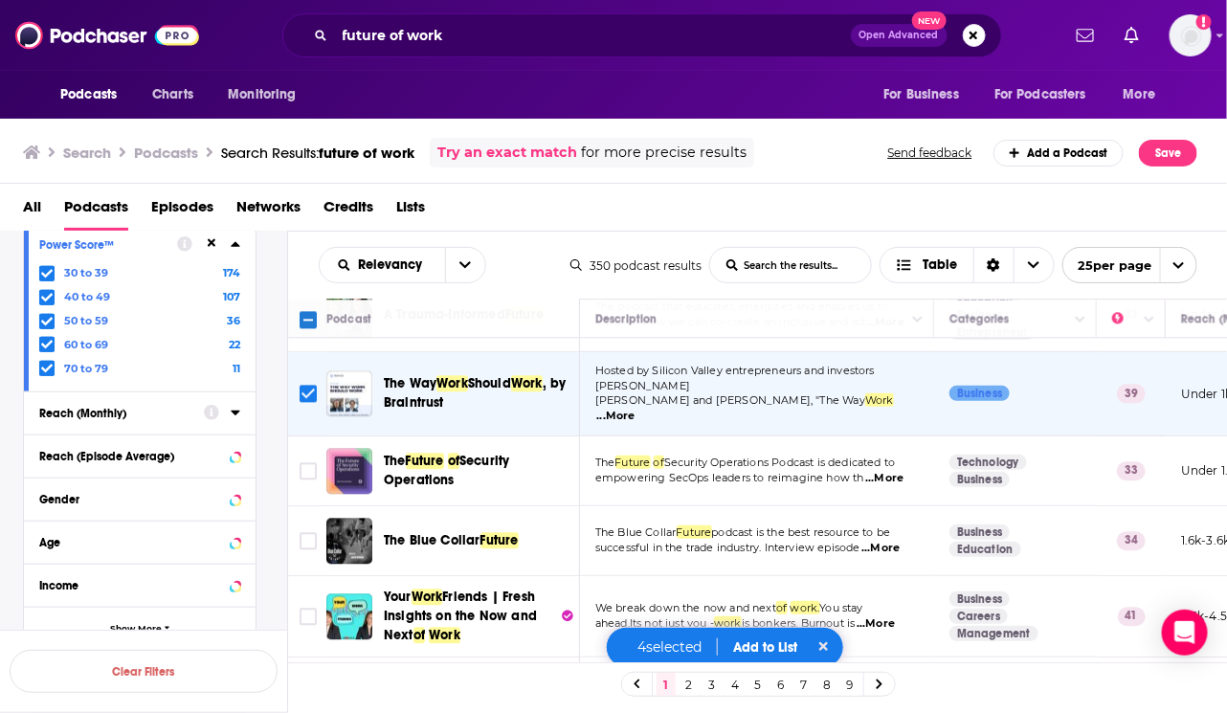
scroll to position [1633, 0]
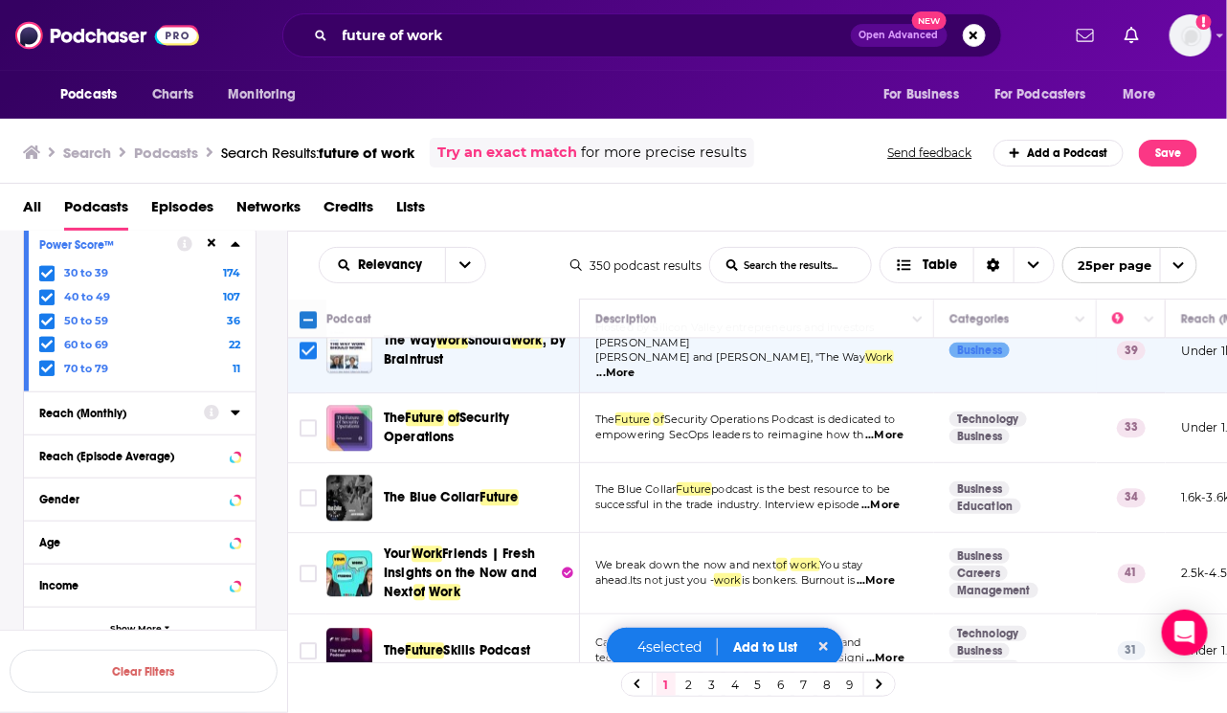
click at [687, 682] on link "2" at bounding box center [688, 684] width 19 height 23
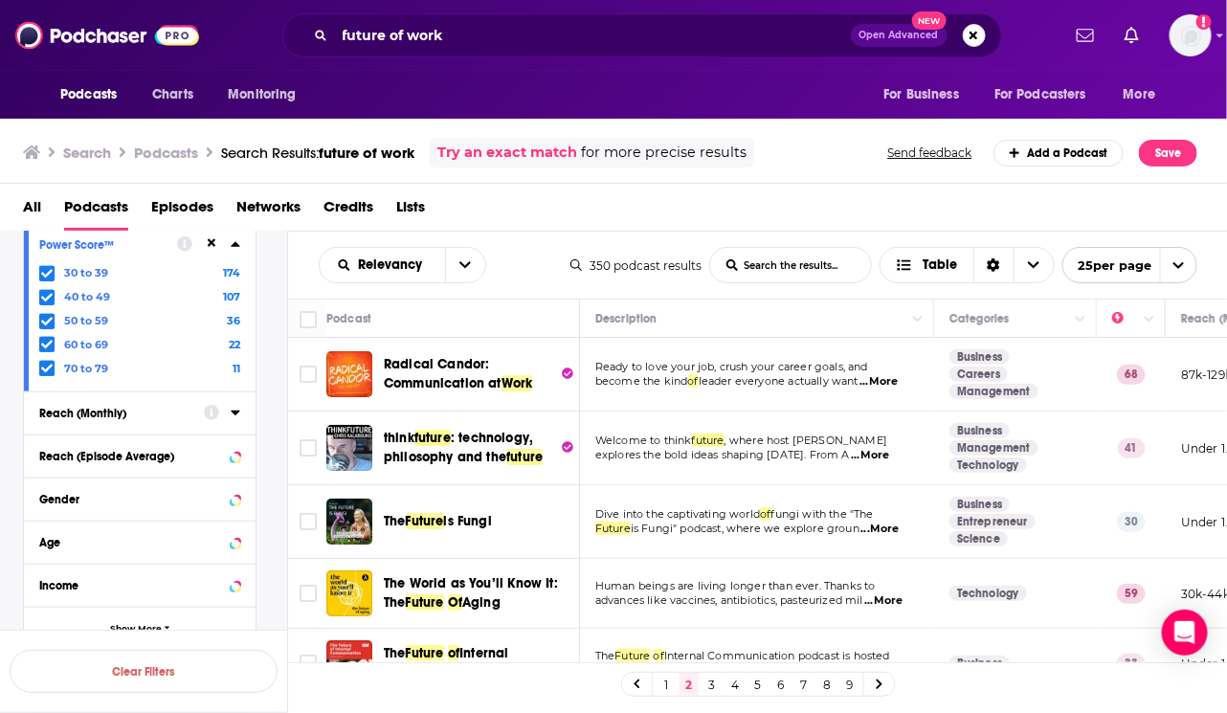
click at [667, 677] on link "1" at bounding box center [665, 684] width 19 height 23
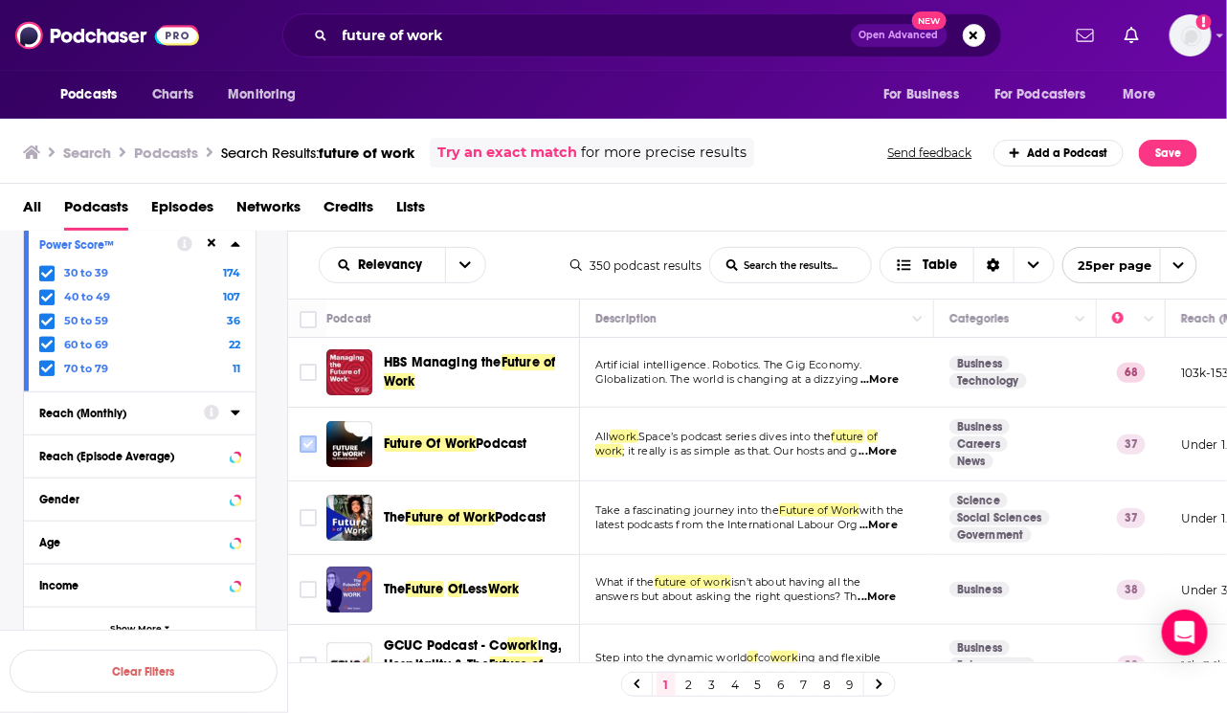
click at [308, 445] on input "Toggle select row" at bounding box center [307, 443] width 17 height 17
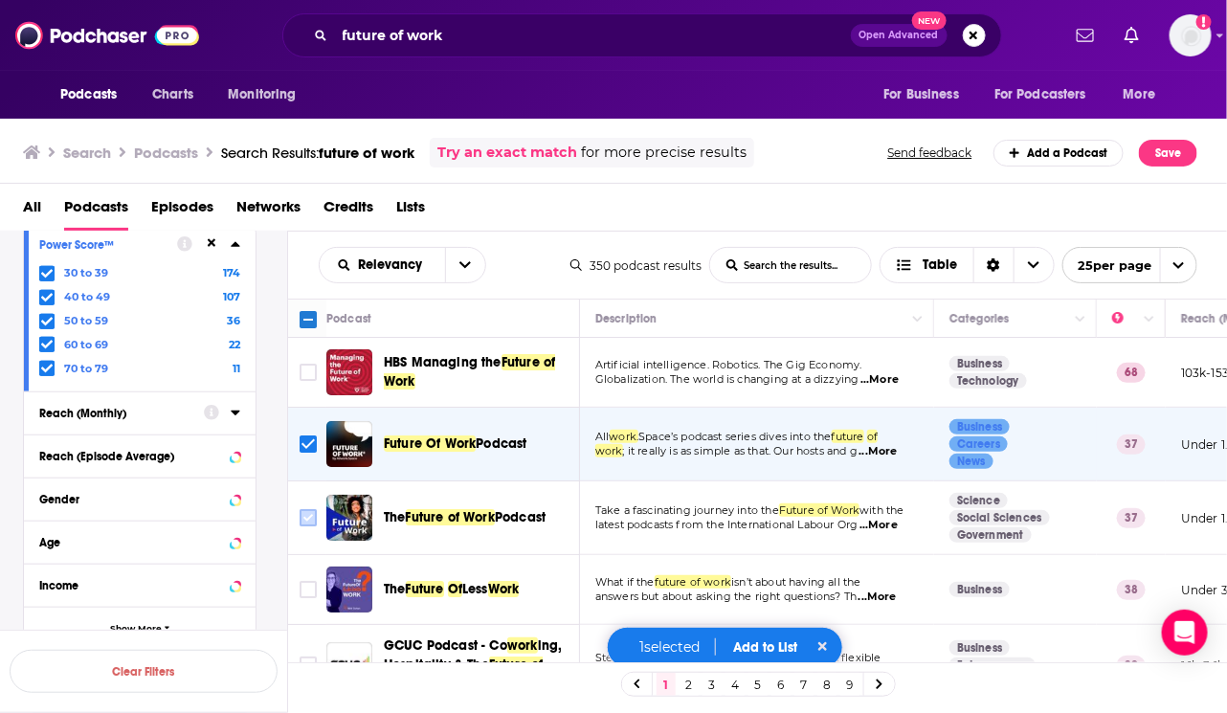
click at [303, 514] on input "Toggle select row" at bounding box center [307, 517] width 17 height 17
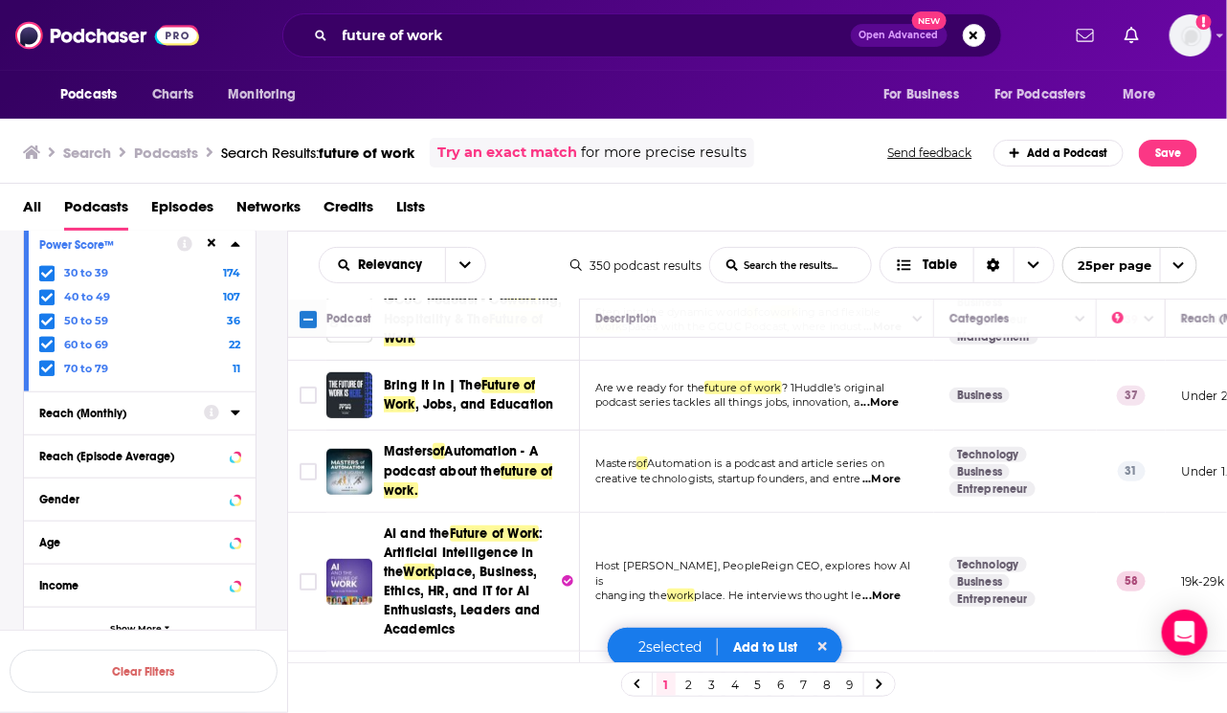
scroll to position [505, 0]
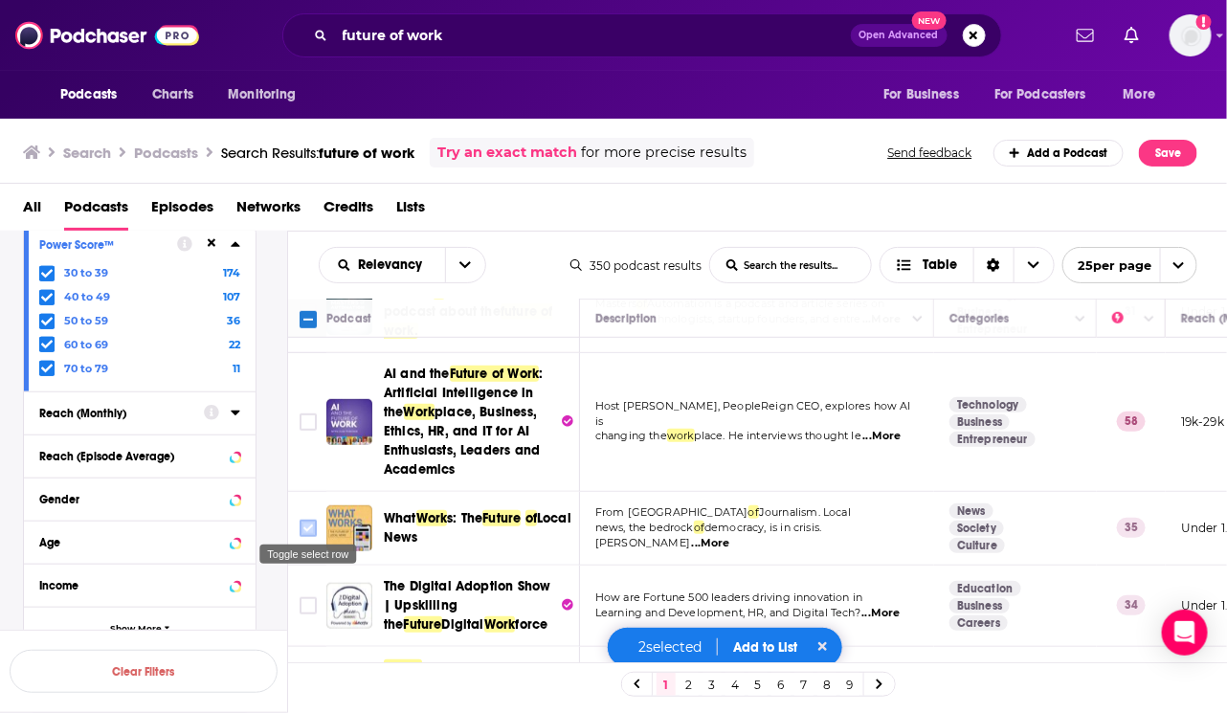
click at [302, 521] on input "Toggle select row" at bounding box center [307, 528] width 17 height 17
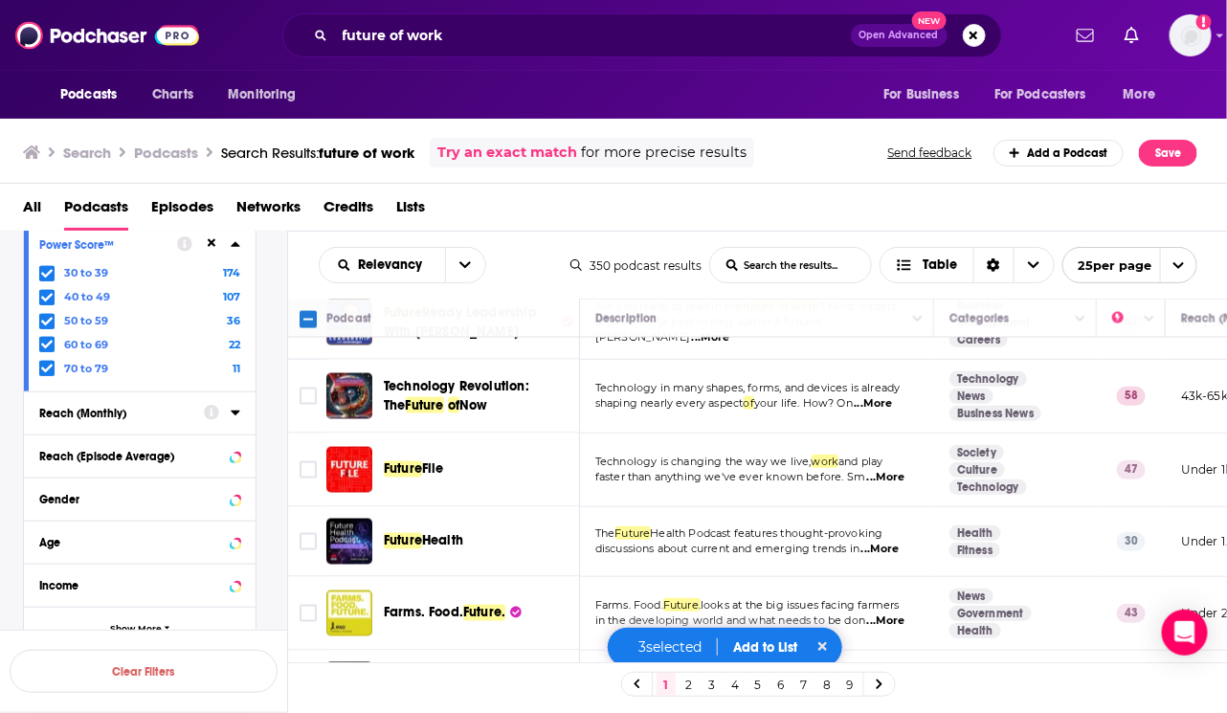
scroll to position [1076, 0]
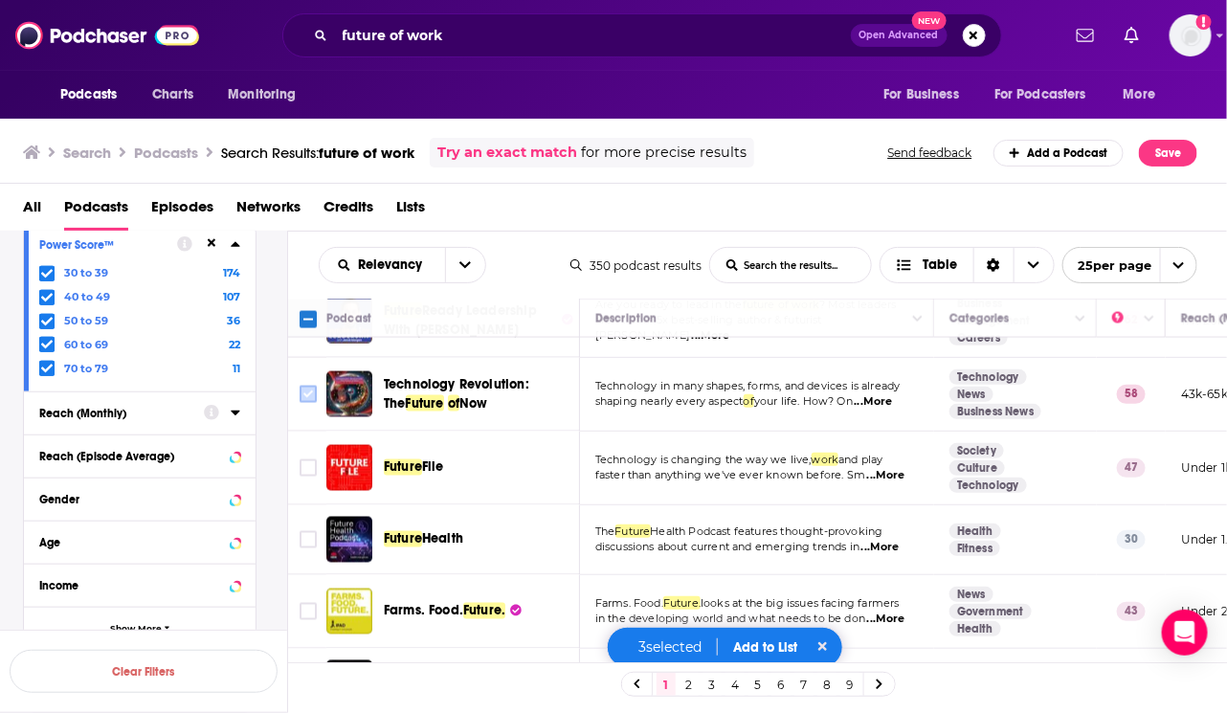
click at [307, 390] on input "Toggle select row" at bounding box center [307, 394] width 17 height 17
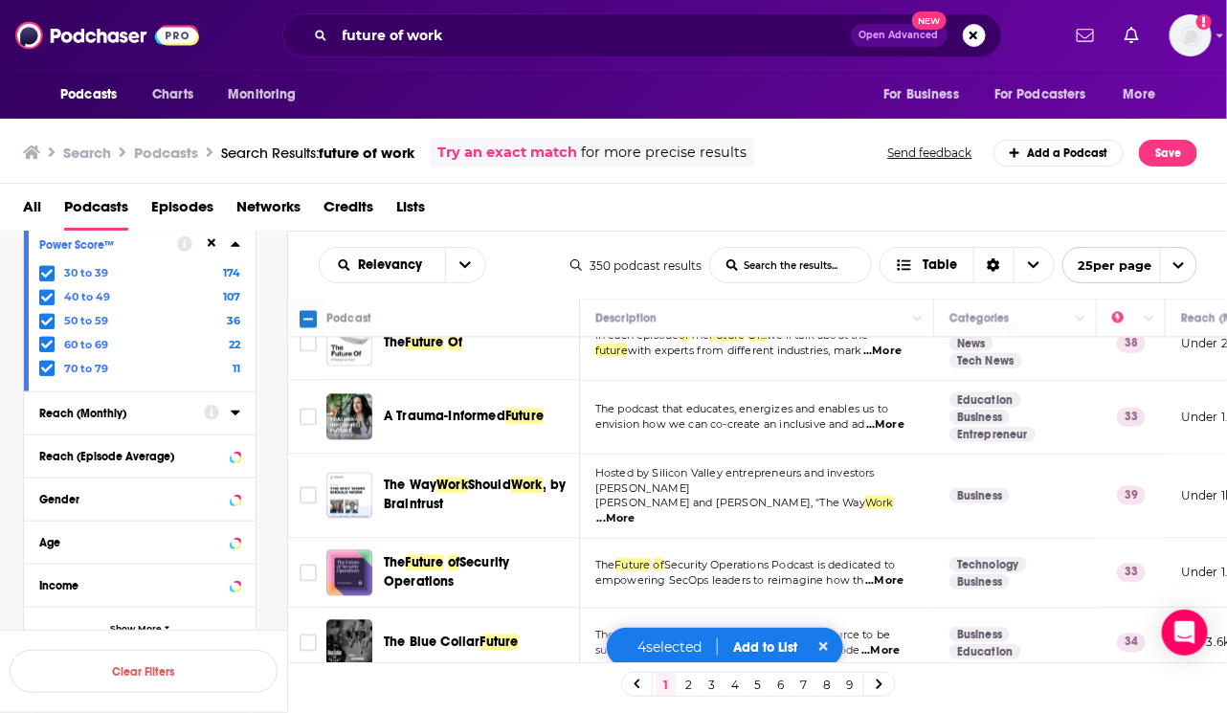
scroll to position [1481, 0]
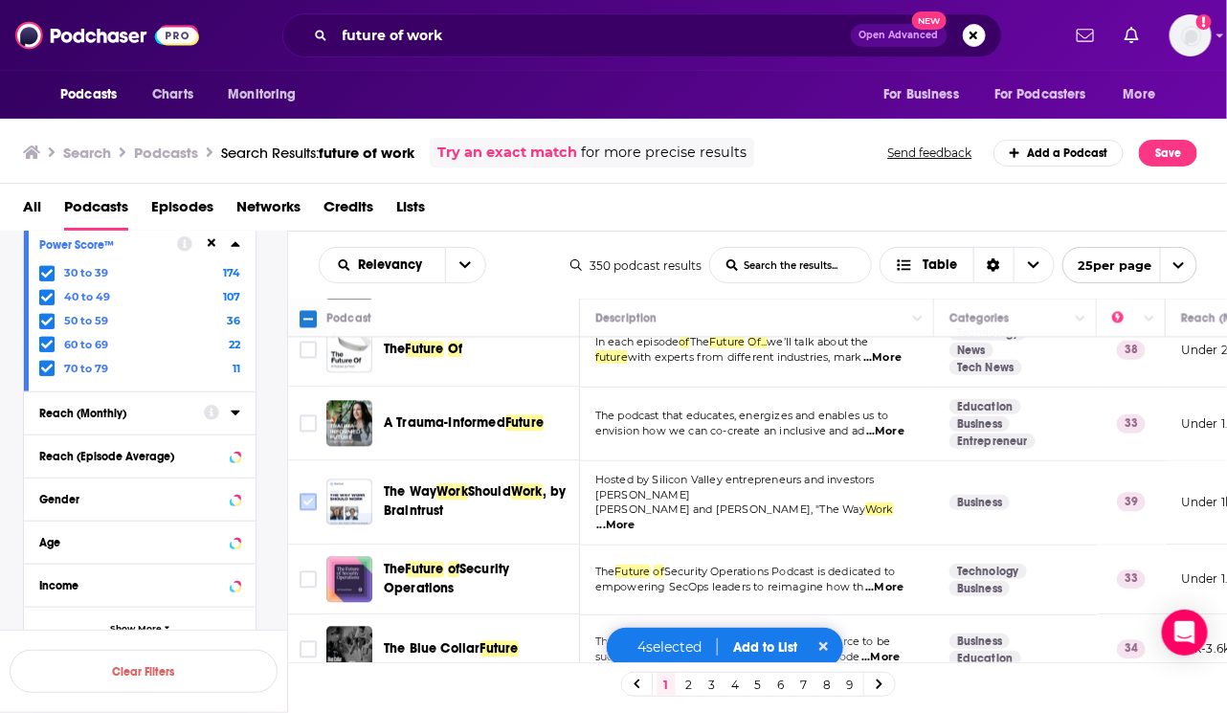
click at [305, 494] on input "Toggle select row" at bounding box center [307, 502] width 17 height 17
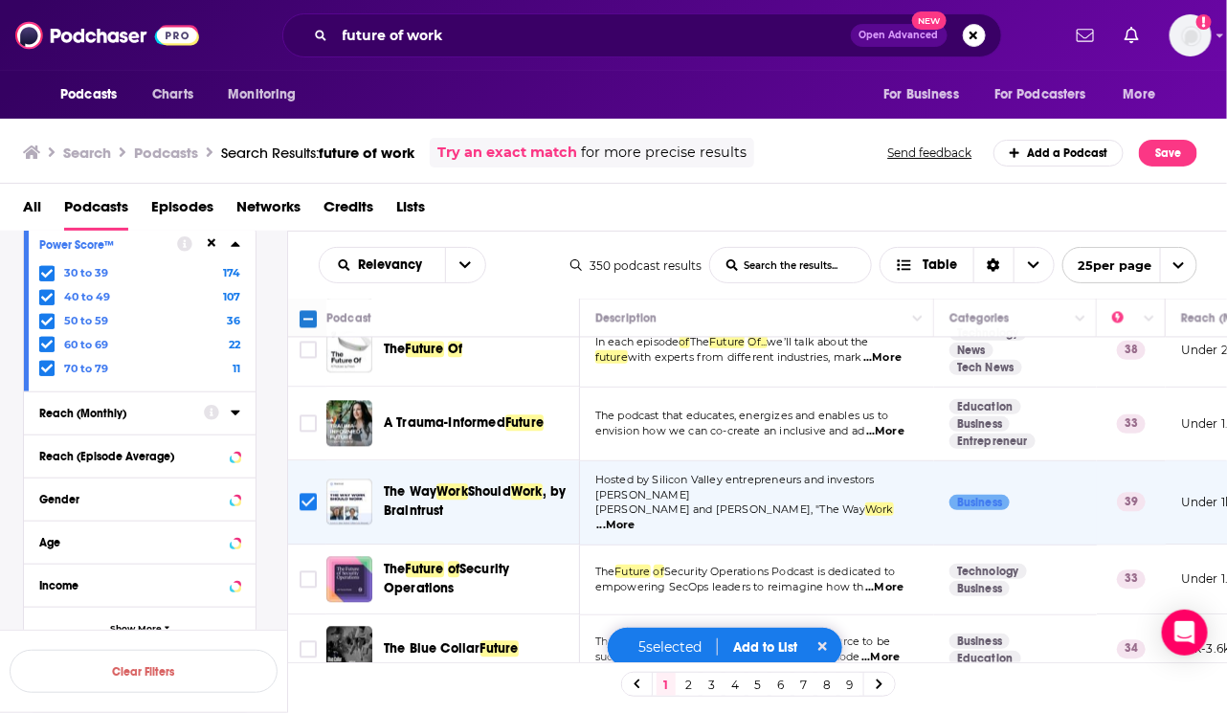
click at [763, 646] on button "Add to List" at bounding box center [765, 647] width 95 height 16
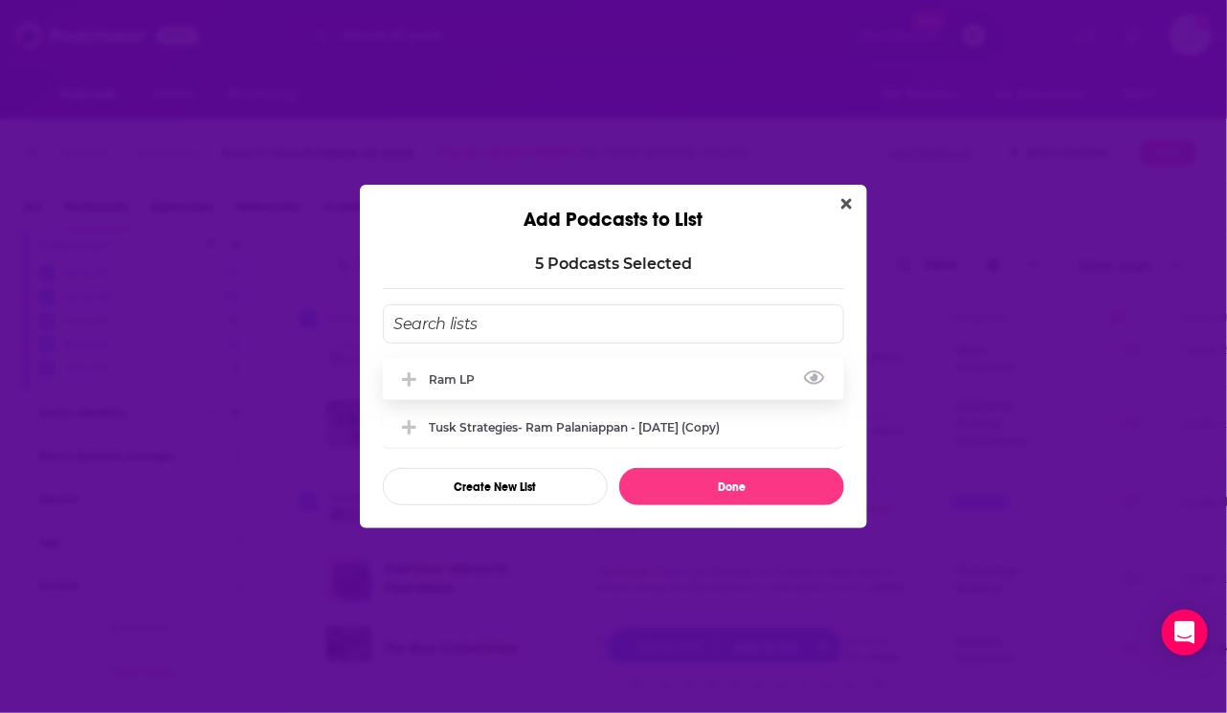
click at [695, 383] on div "Ram LP" at bounding box center [613, 379] width 461 height 42
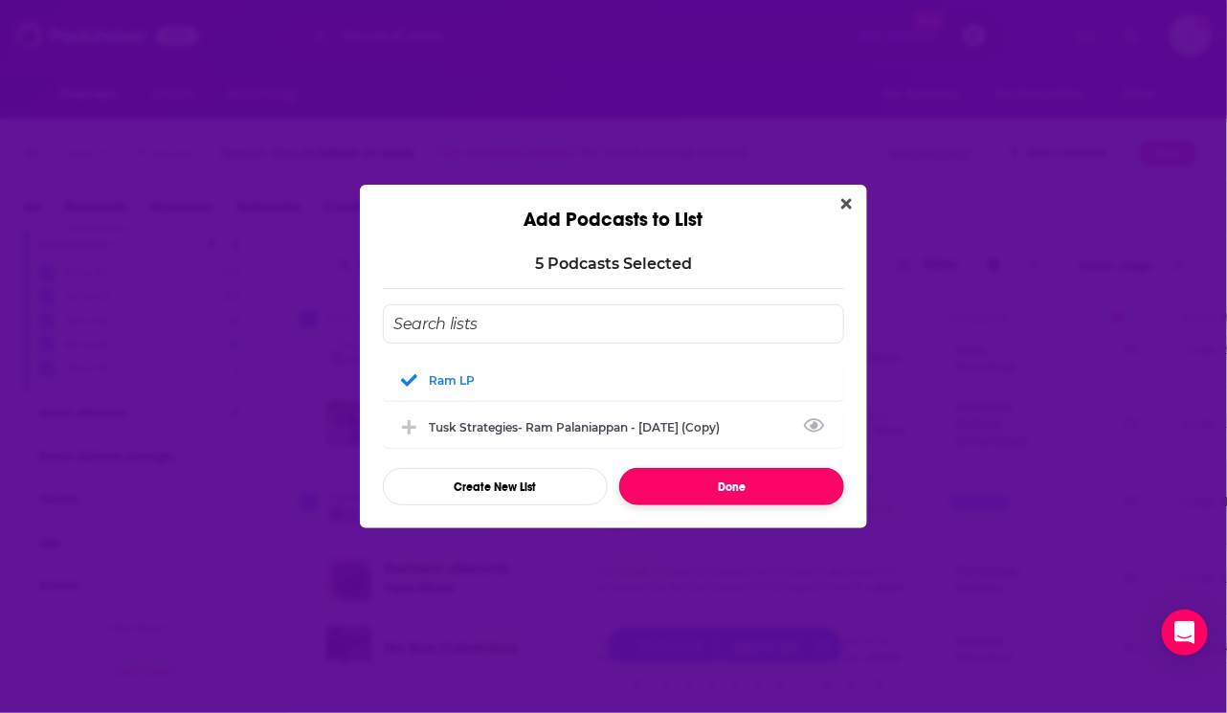
click at [695, 491] on button "Done" at bounding box center [731, 486] width 225 height 37
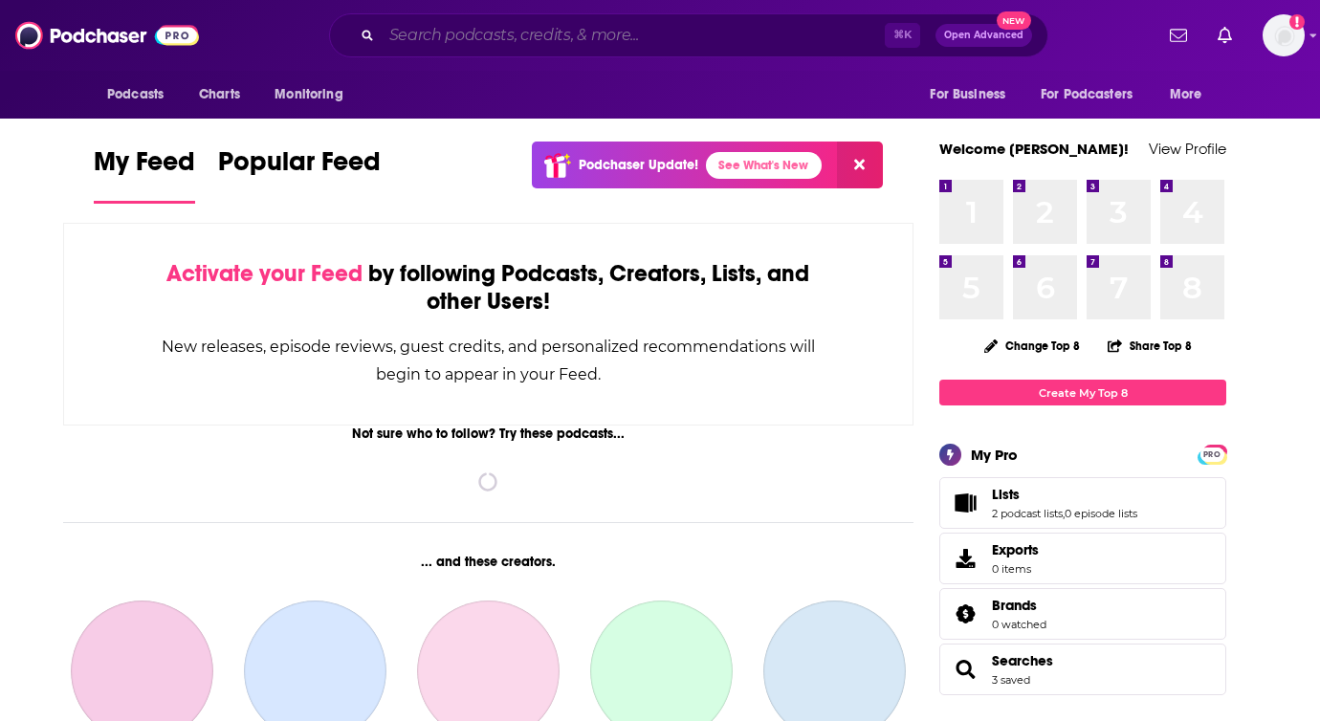
click at [535, 31] on input "Search podcasts, credits, & more..." at bounding box center [633, 35] width 503 height 31
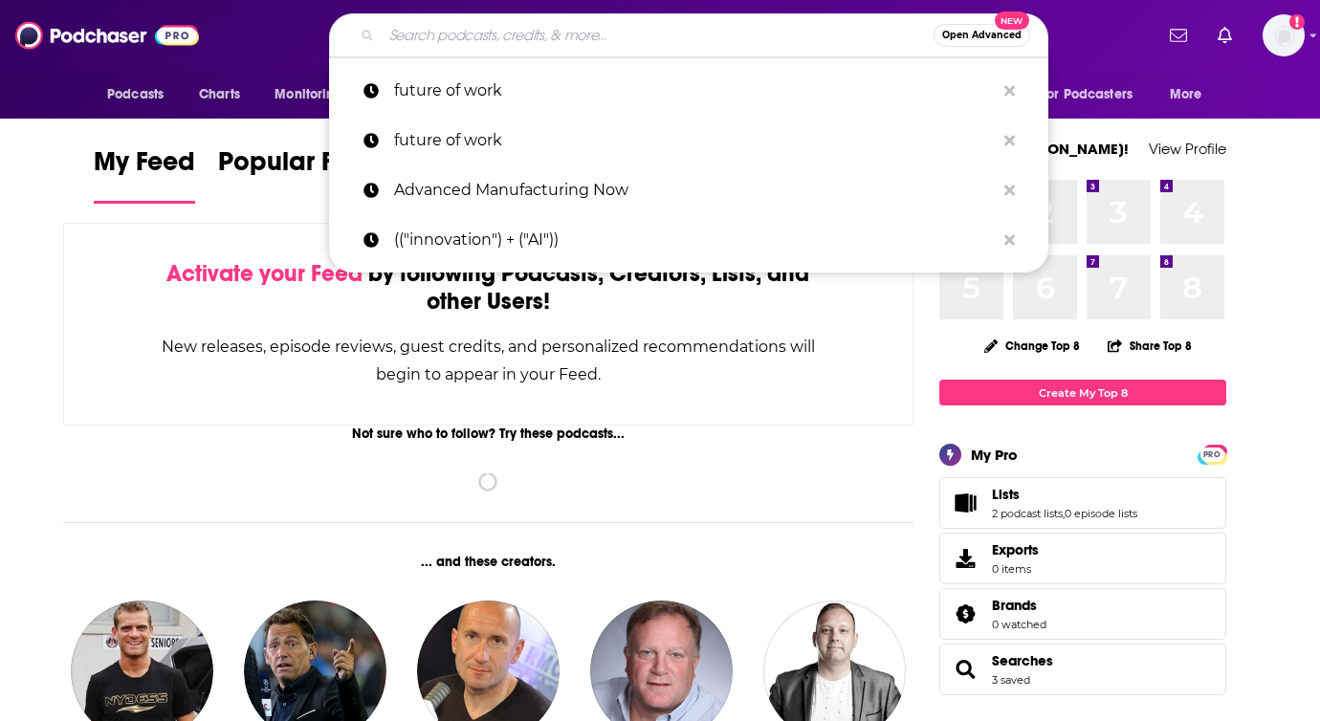
paste input "Podcast Host MakingChips AI and the Future of Work Dan Turchin Leading the Futu…"
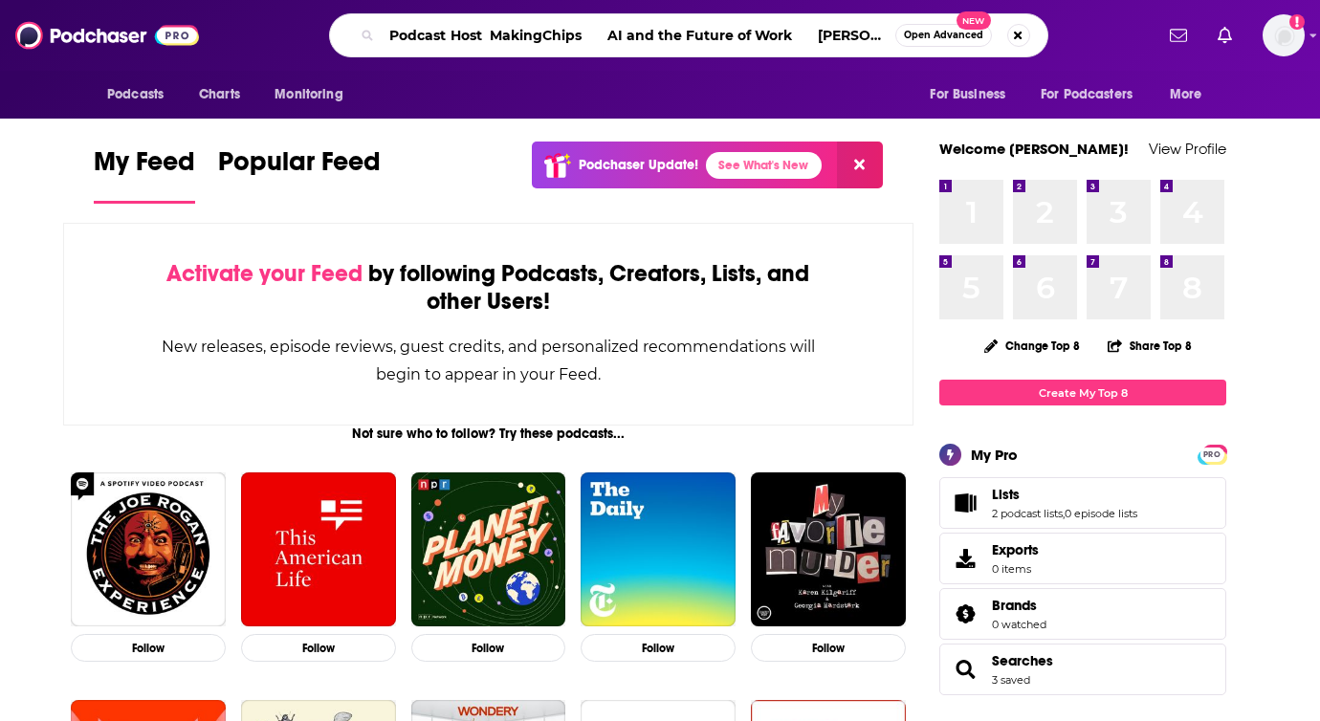
drag, startPoint x: 588, startPoint y: 39, endPoint x: 215, endPoint y: 5, distance: 374.7
click at [215, 5] on div "Podcasts Charts Monitoring Podcast Host MakingChips AI and the Future of Work D…" at bounding box center [660, 35] width 1320 height 71
type input "Podcast Host MakingChips AI and the Future of Work Dan Turchin Leading the Futu…"
click at [1020, 28] on button "Search podcasts, credits, & more..." at bounding box center [1018, 35] width 23 height 23
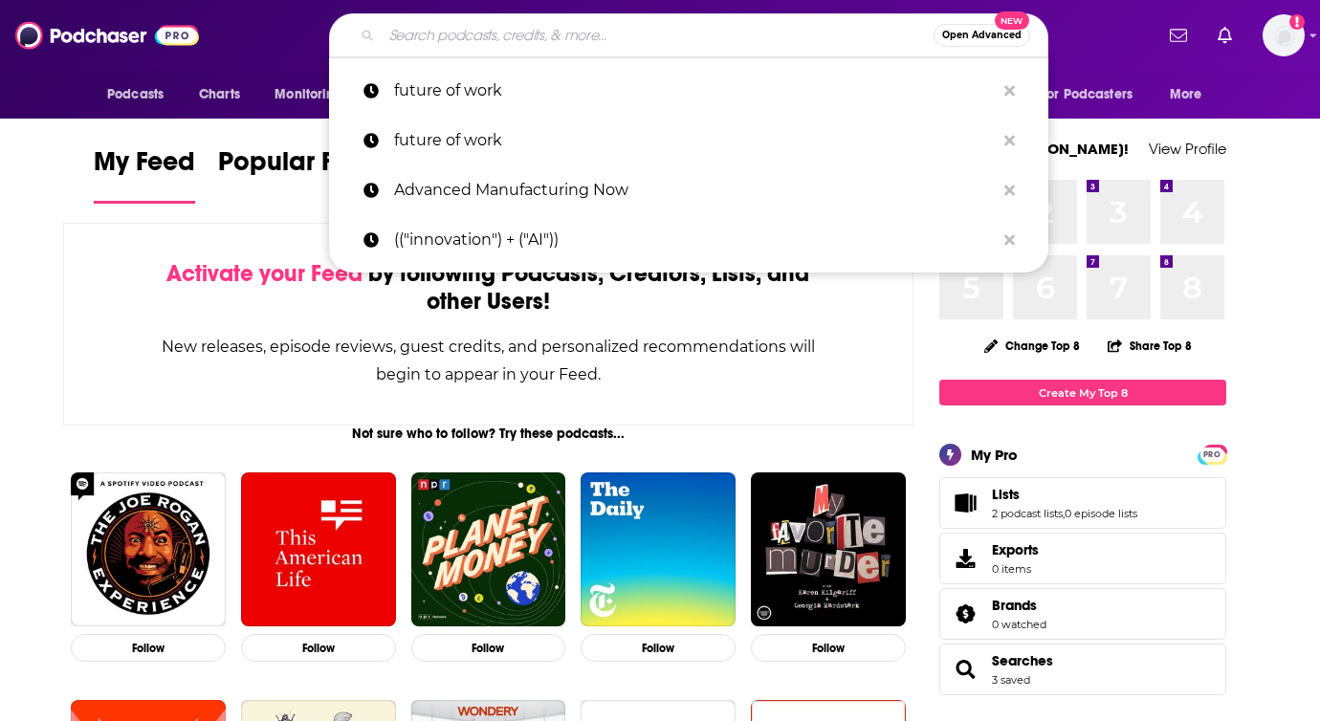
click at [757, 31] on input "Search podcasts, credits, & more..." at bounding box center [658, 35] width 552 height 31
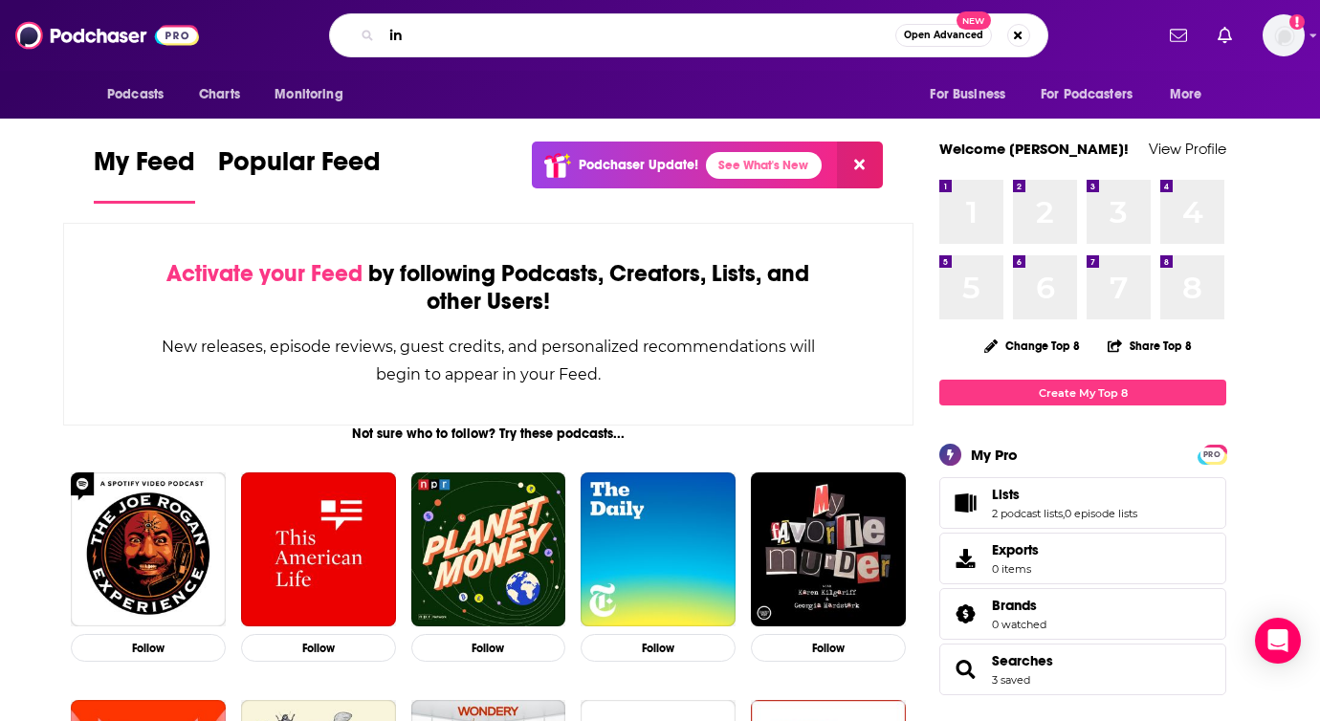
type input "i"
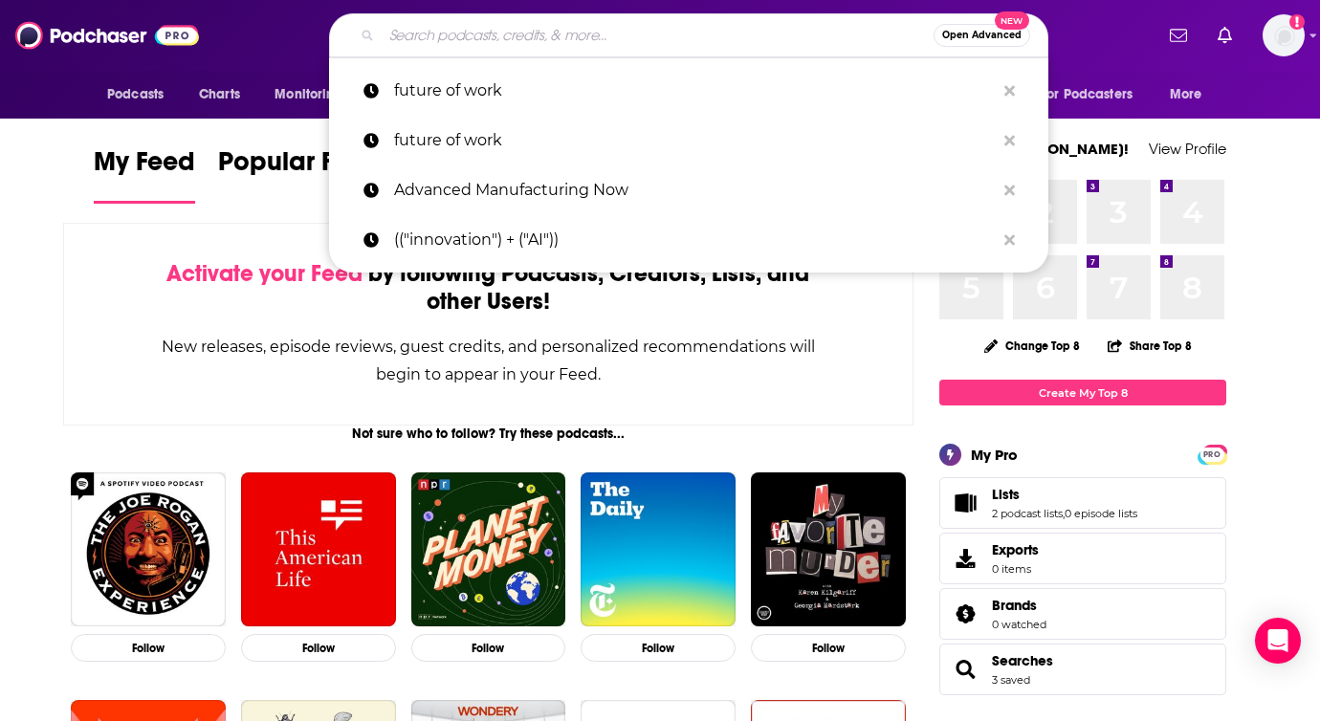
paste input "Industrial Talk Podcast"
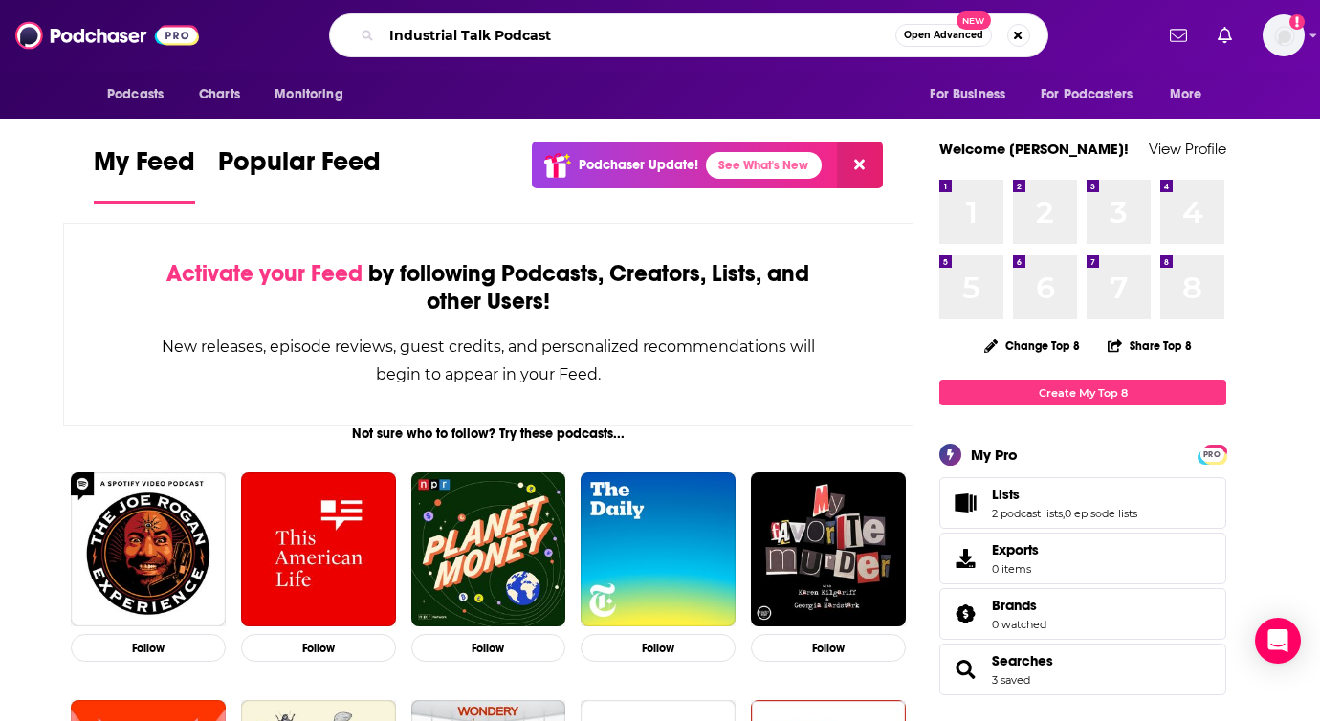
type input "Industrial Talk Podcast"
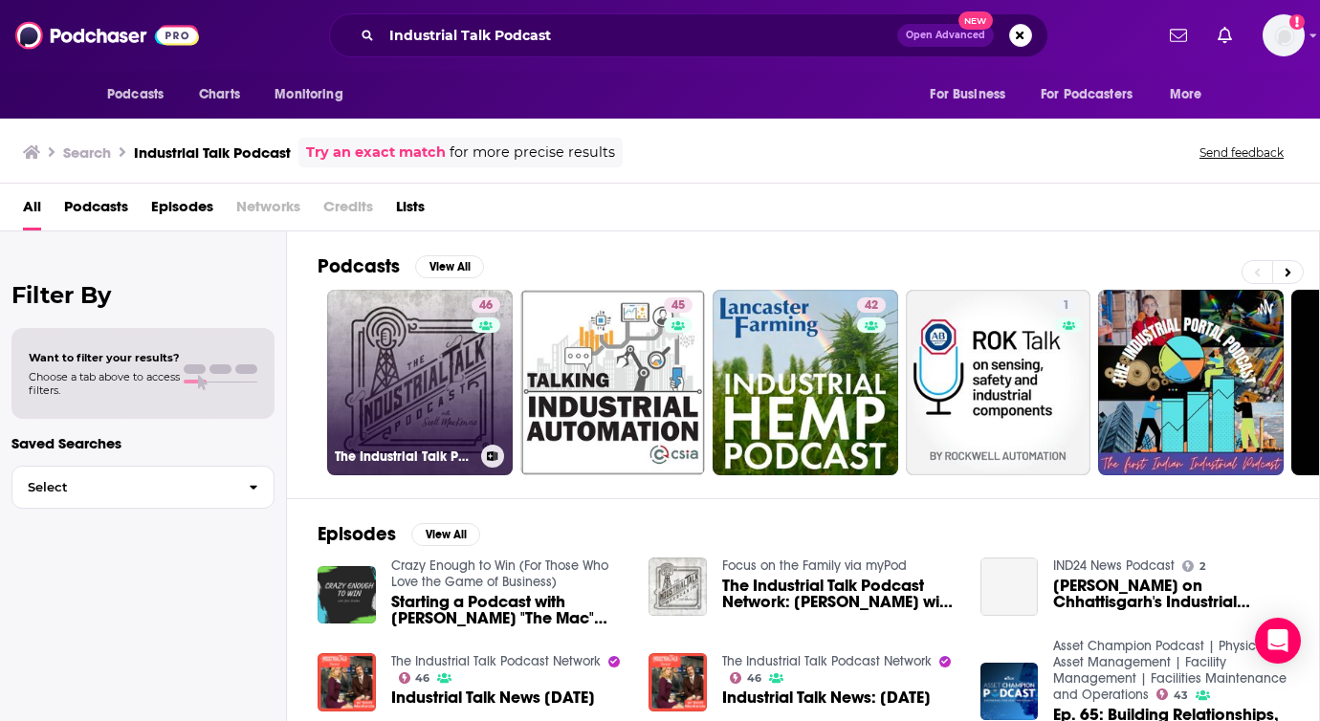
click at [430, 400] on link "46 The Industrial Talk Podcast Network" at bounding box center [420, 383] width 186 height 186
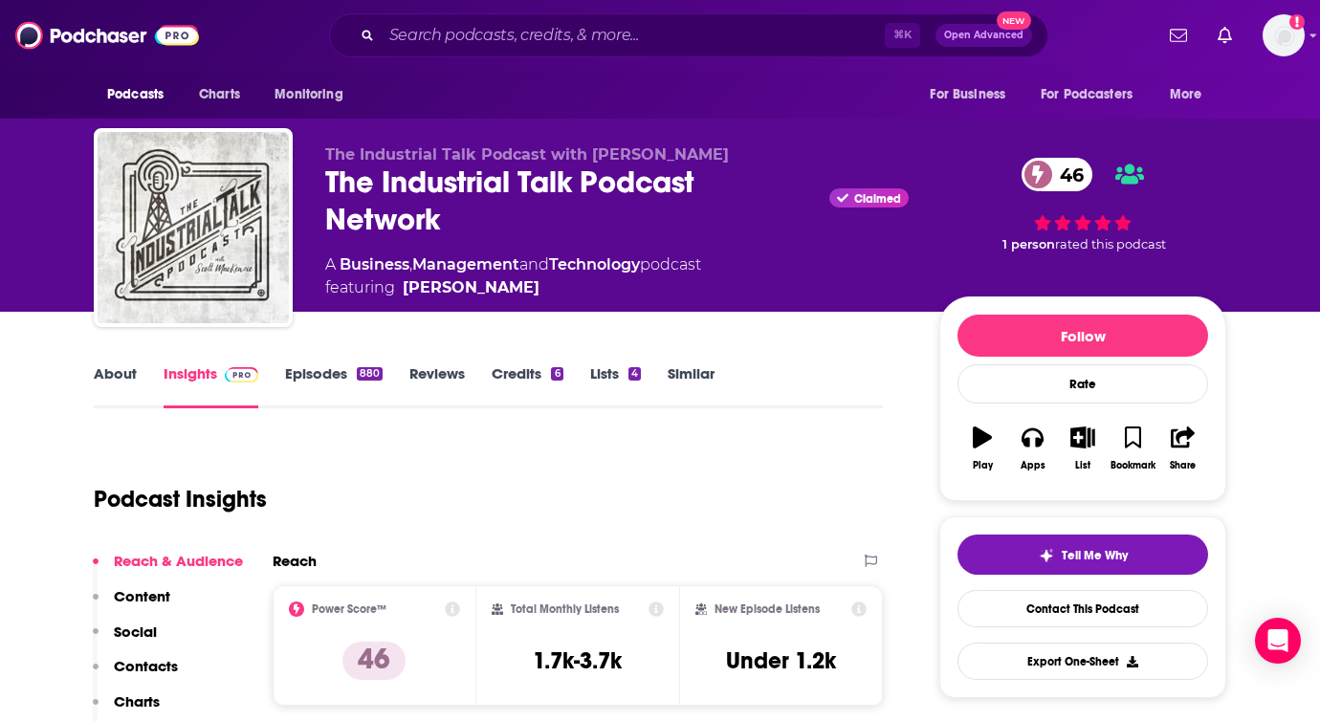
click at [292, 391] on link "Episodes 880" at bounding box center [334, 387] width 98 height 44
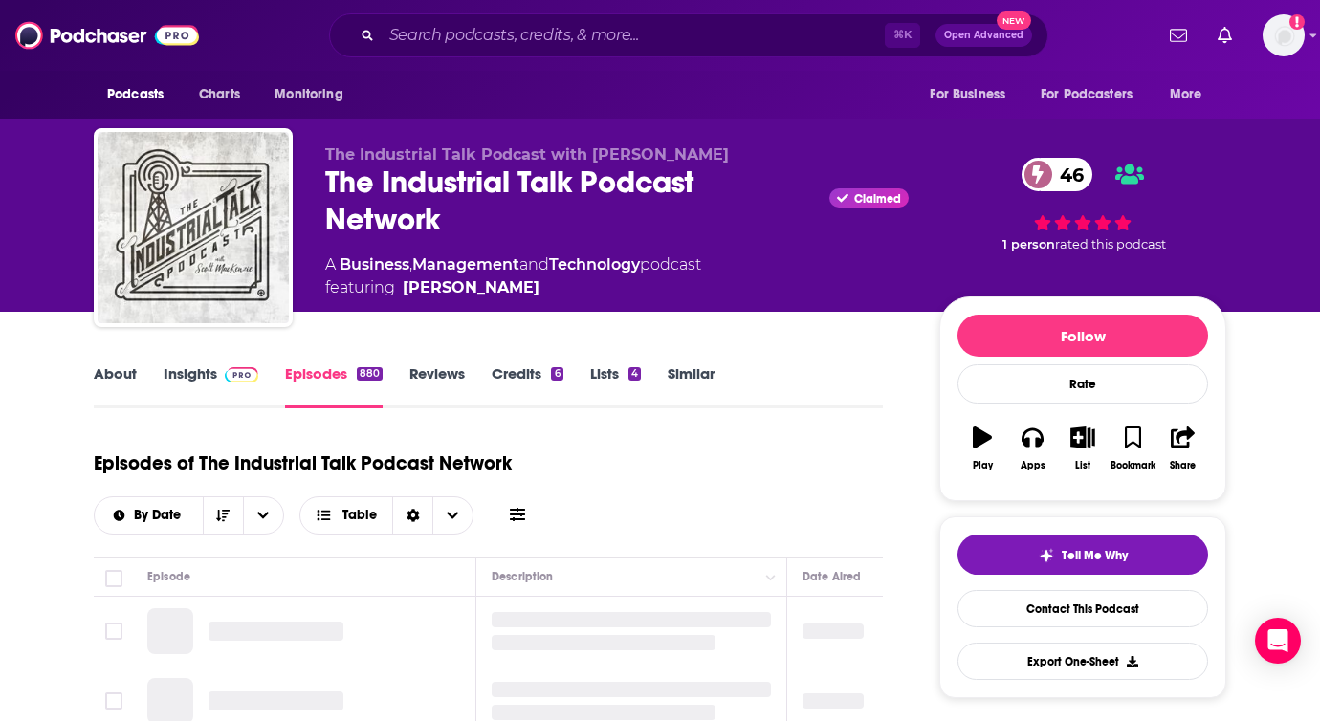
scroll to position [419, 0]
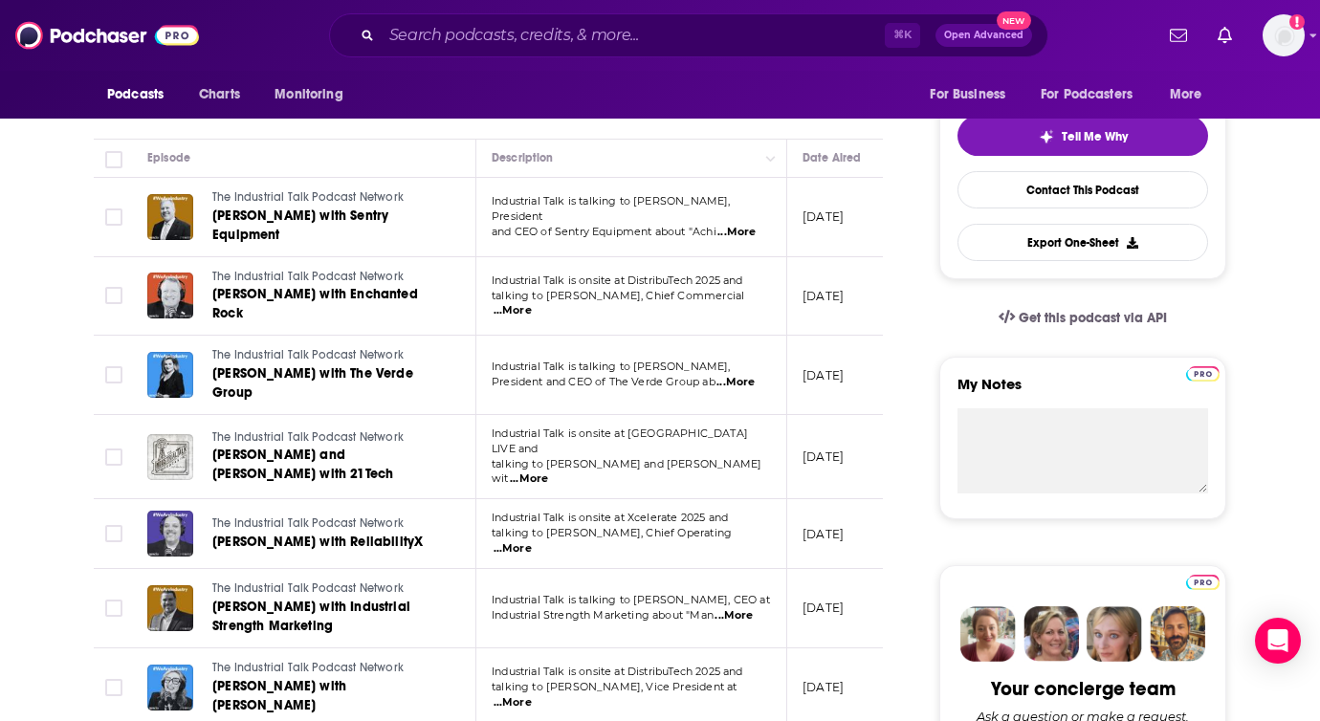
click at [747, 375] on span "...More" at bounding box center [736, 382] width 38 height 15
click at [844, 367] on p "August 6, 2025" at bounding box center [823, 375] width 41 height 16
click at [532, 303] on span "...More" at bounding box center [513, 310] width 38 height 15
click at [823, 288] on td "August 8, 2025" at bounding box center [849, 296] width 124 height 79
click at [548, 472] on span "...More" at bounding box center [529, 479] width 38 height 15
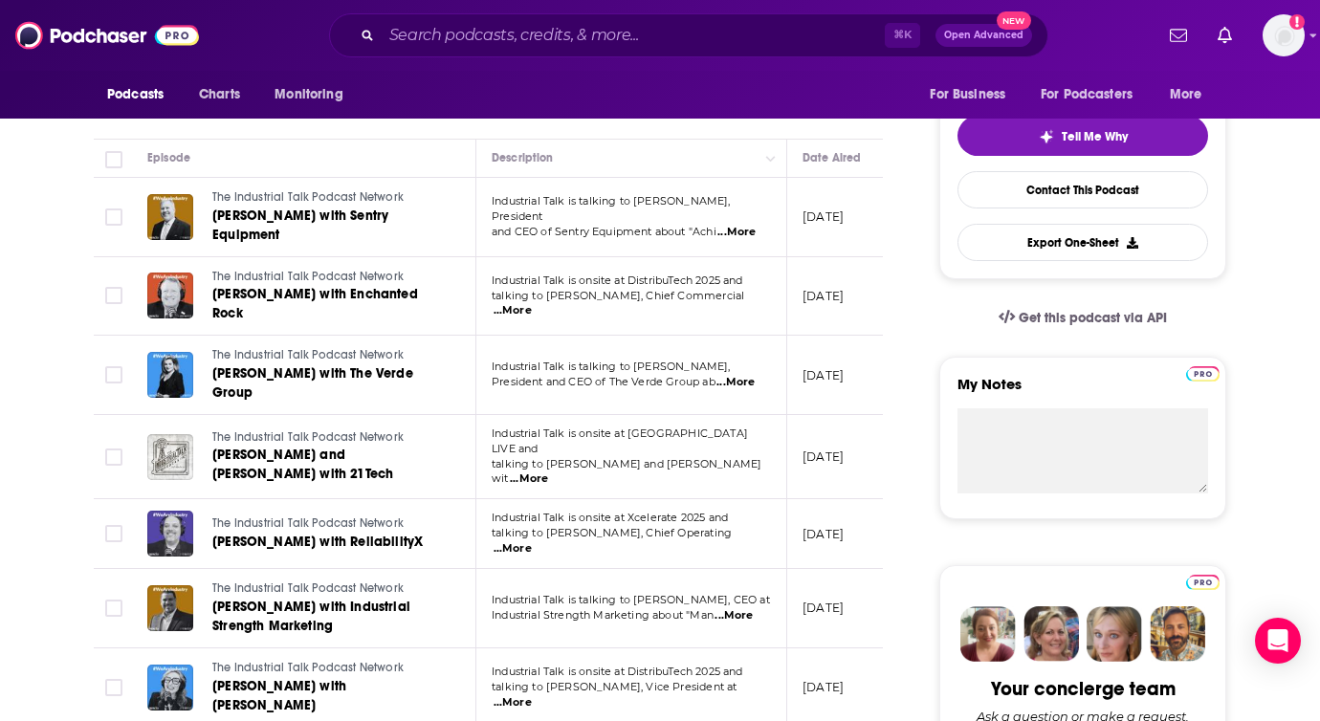
click at [805, 449] on p "August 4, 2025" at bounding box center [823, 457] width 41 height 16
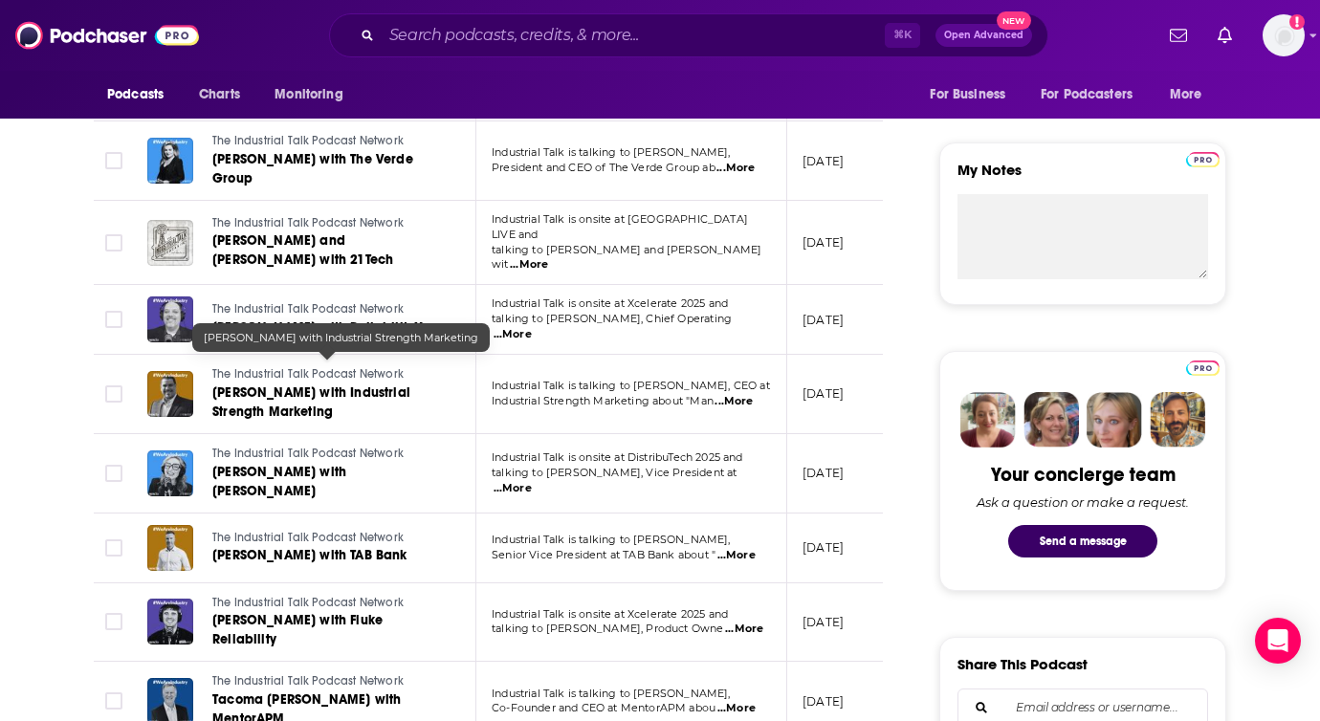
scroll to position [0, 0]
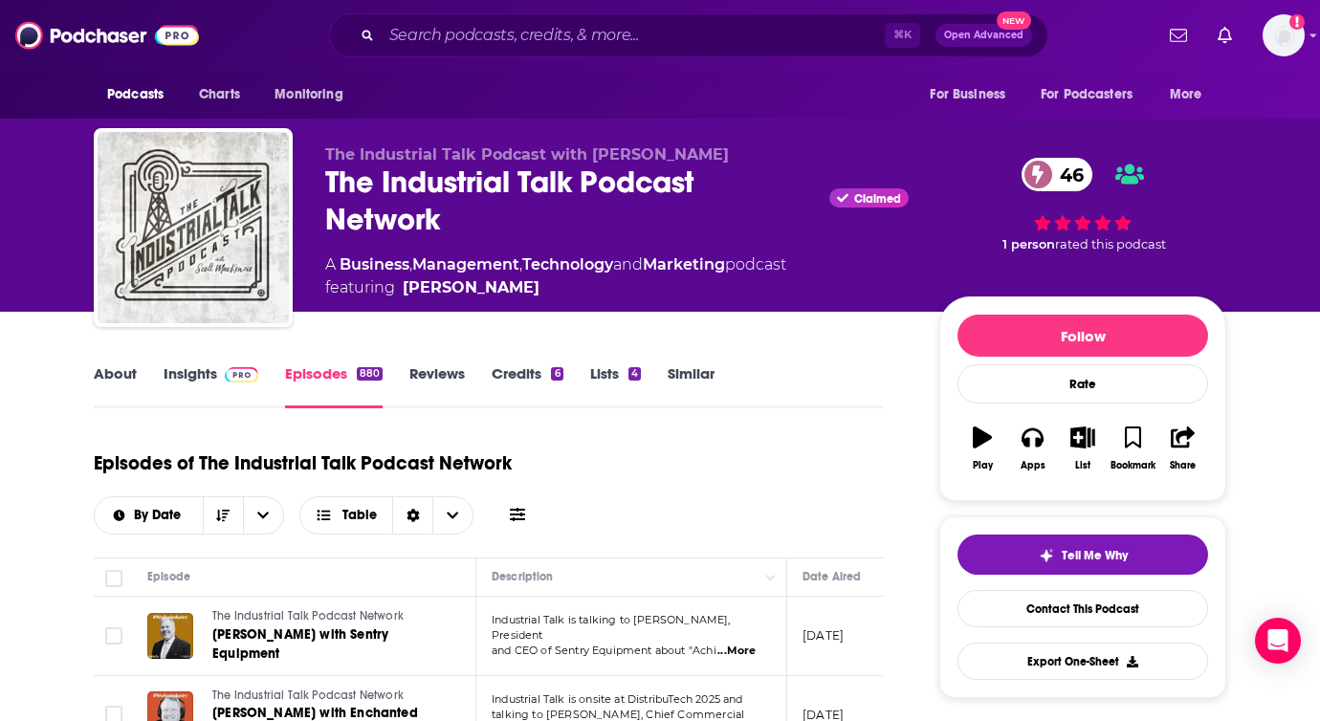
click at [223, 379] on span at bounding box center [237, 374] width 41 height 18
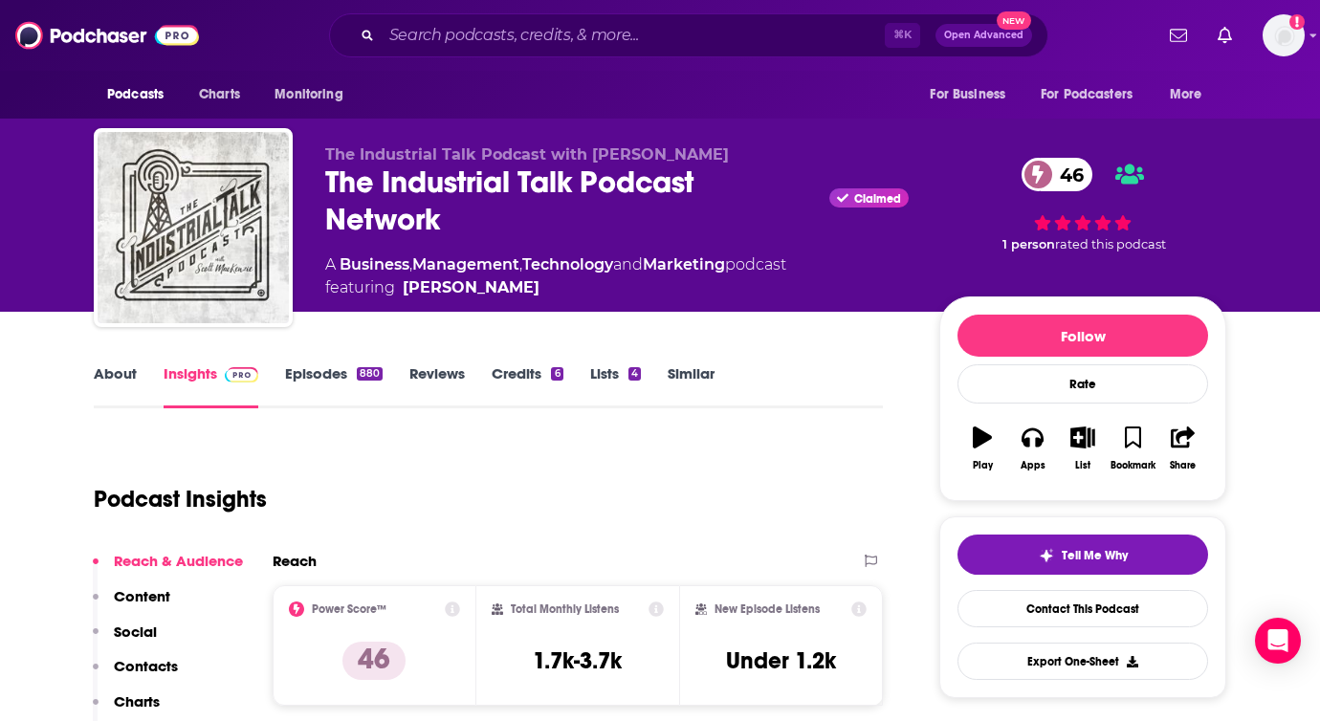
scroll to position [258, 0]
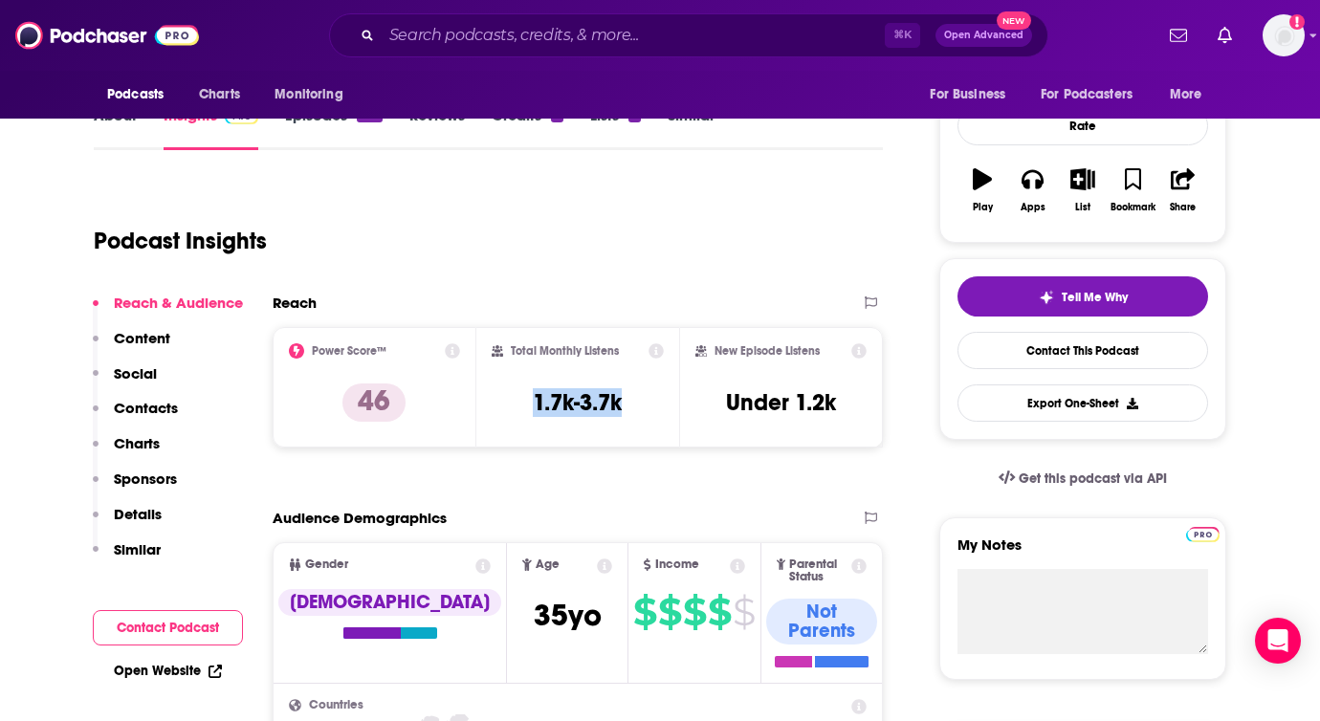
drag, startPoint x: 517, startPoint y: 398, endPoint x: 625, endPoint y: 394, distance: 108.2
click at [625, 394] on div "Total Monthly Listens 1.7k-3.7k" at bounding box center [578, 387] width 173 height 88
copy h3 "1.7k-3.7k"
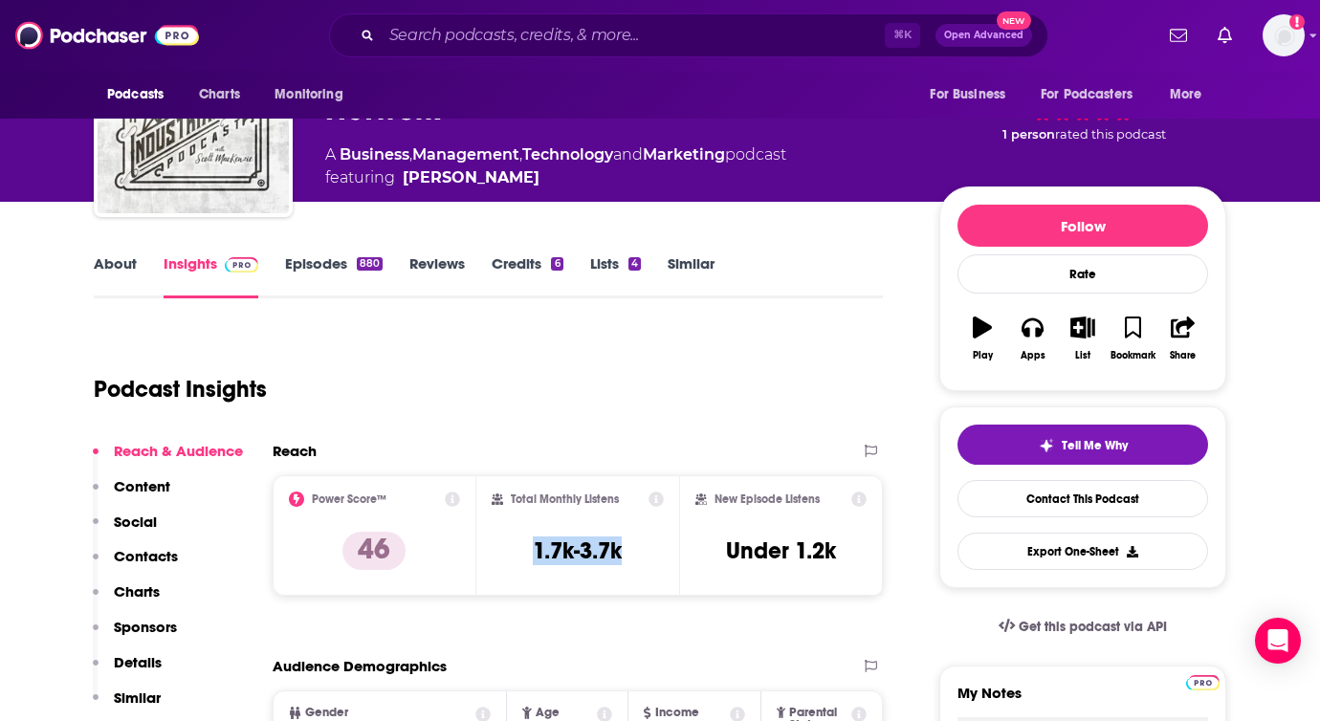
scroll to position [0, 0]
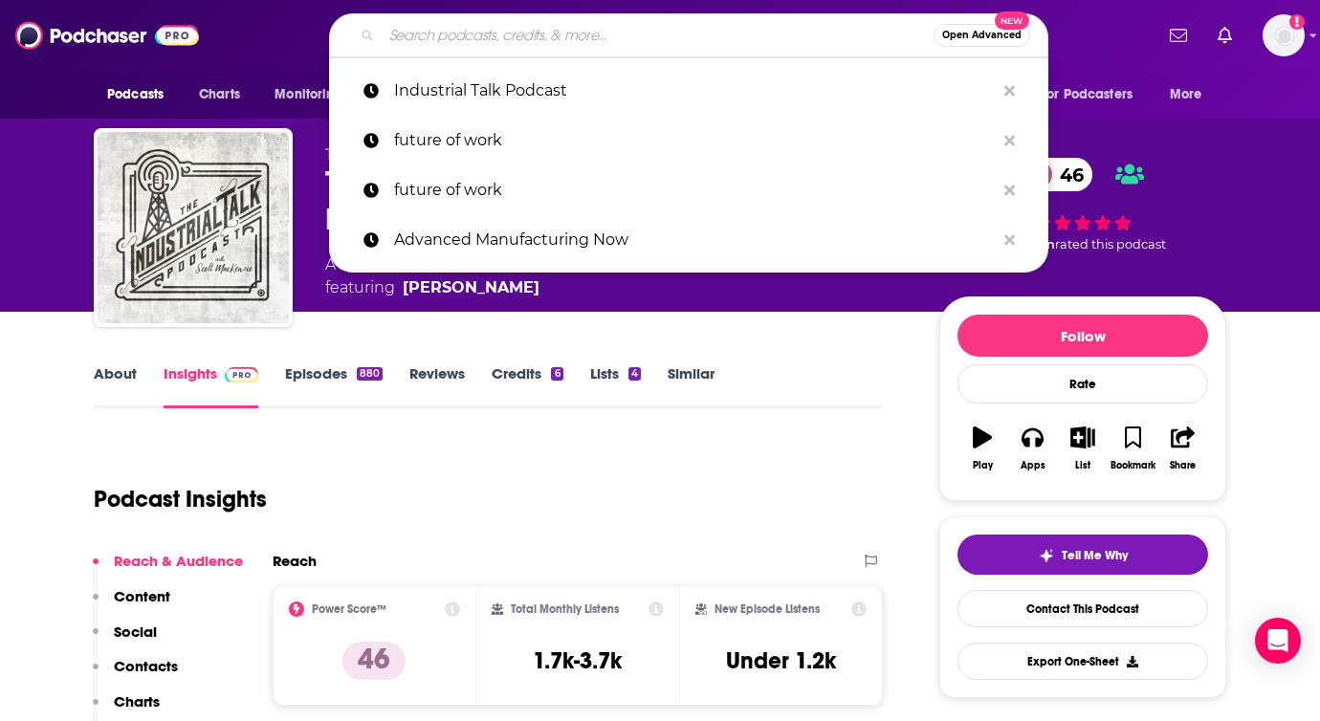
click at [563, 30] on input "Search podcasts, credits, & more..." at bounding box center [658, 35] width 552 height 31
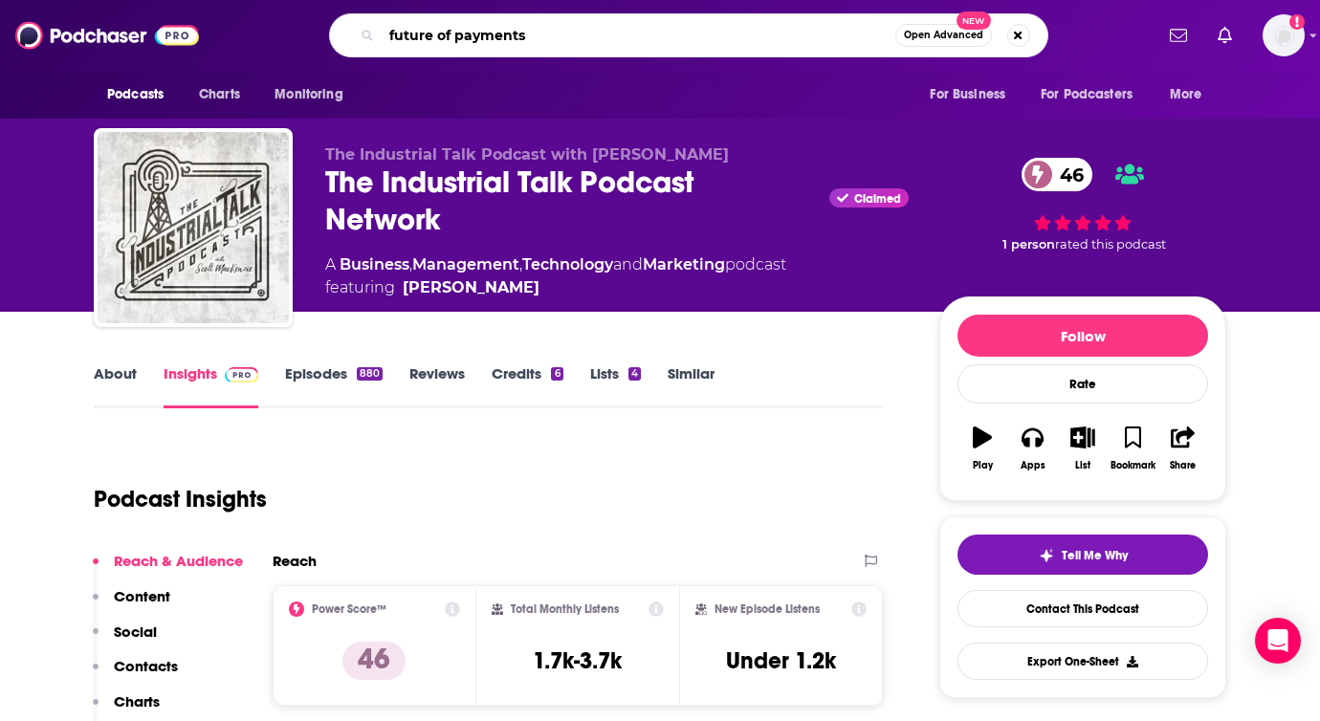
type input "future of payments"
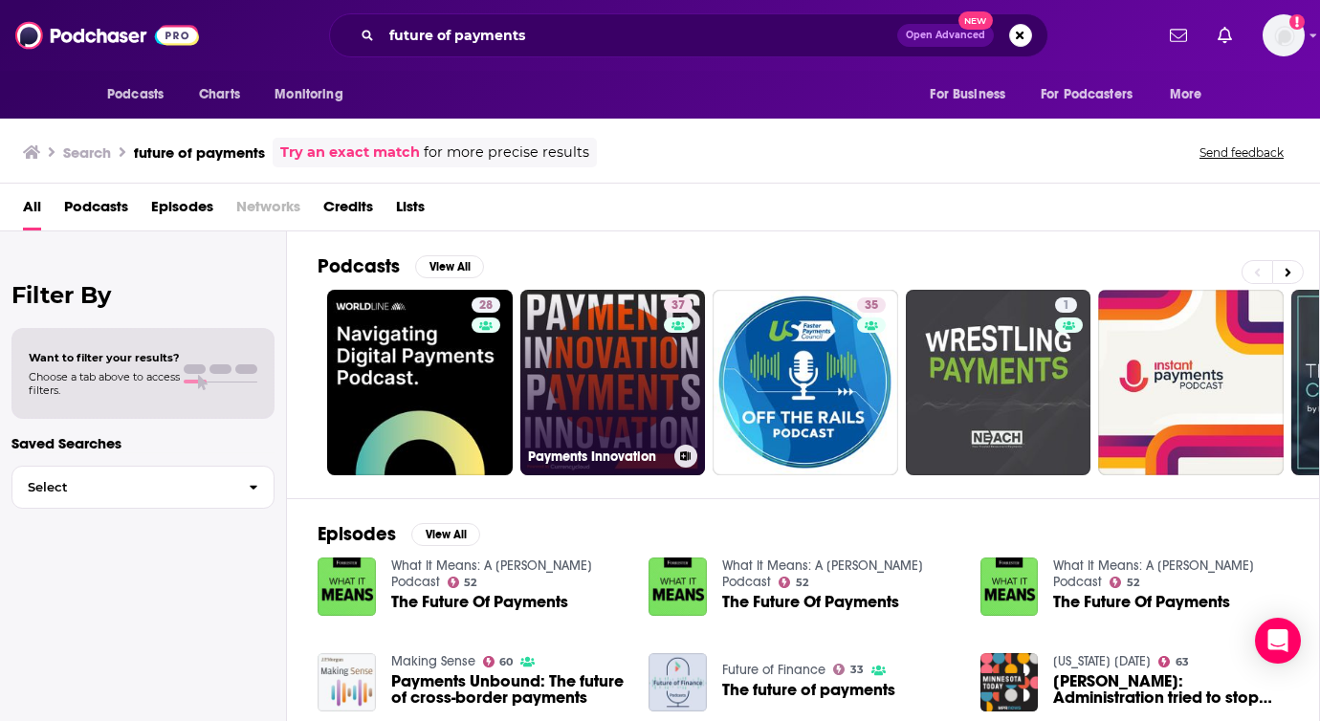
click at [606, 396] on link "37 Payments Innovation" at bounding box center [613, 383] width 186 height 186
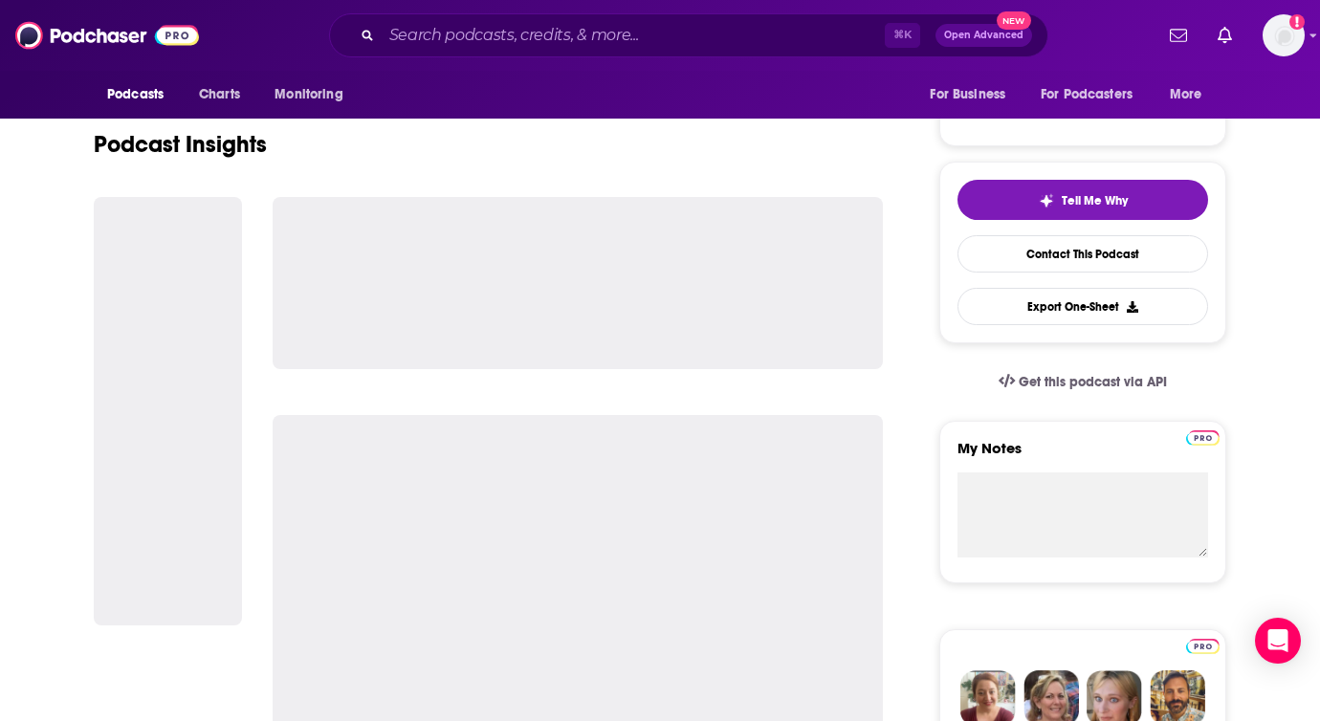
scroll to position [357, 0]
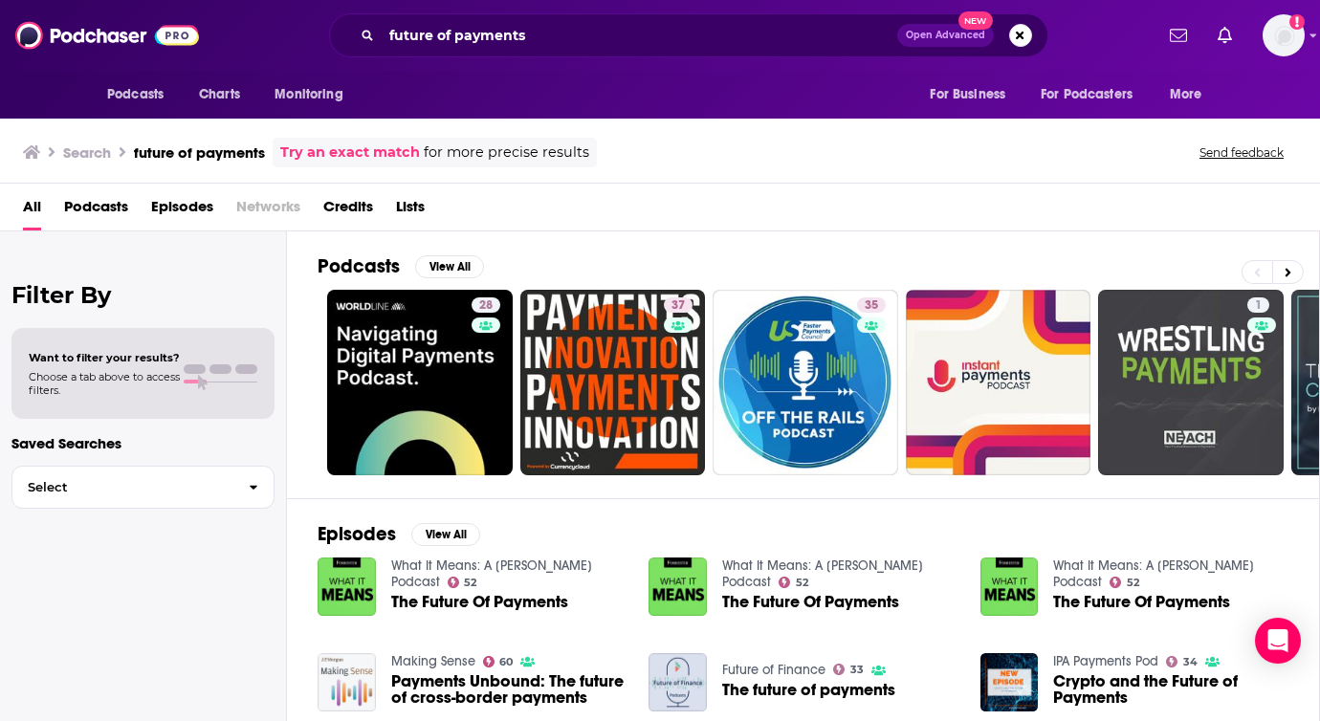
click at [114, 208] on span "Podcasts" at bounding box center [96, 210] width 64 height 39
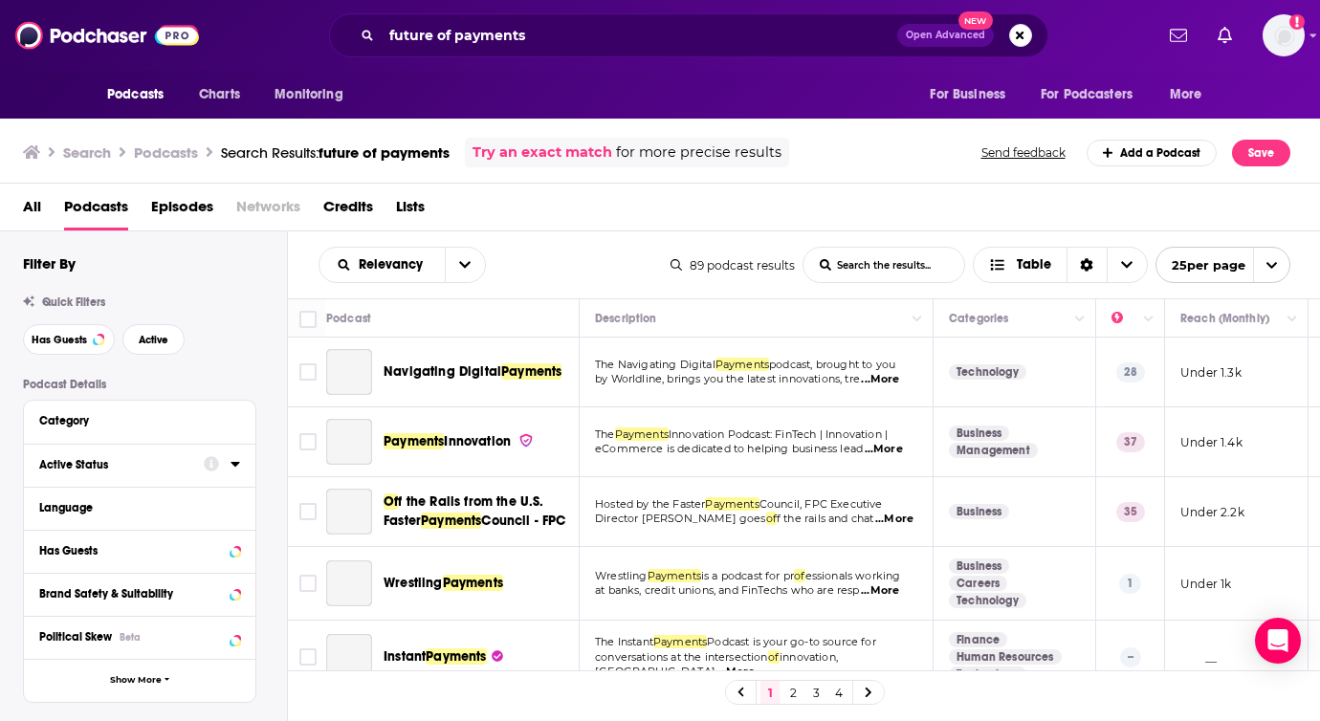
click at [235, 464] on icon at bounding box center [235, 464] width 9 height 5
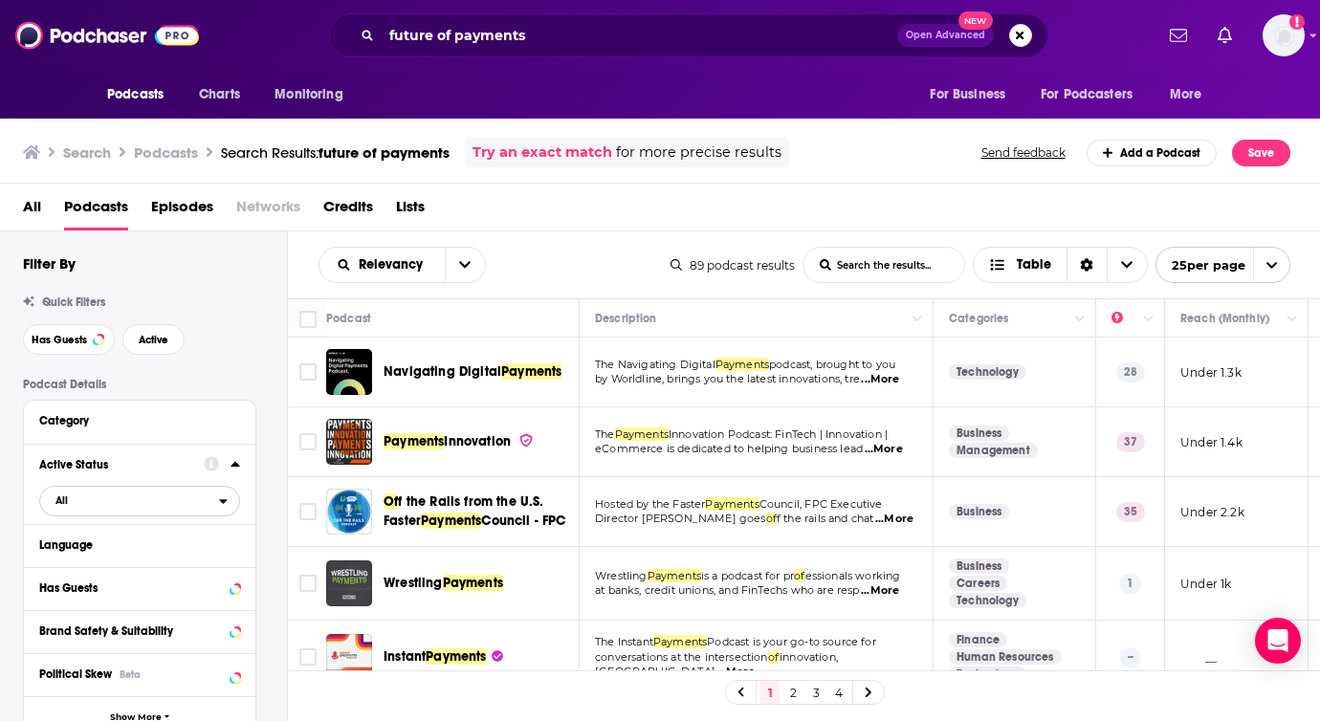
click at [156, 498] on span "All" at bounding box center [129, 500] width 179 height 25
click at [103, 562] on span "Active" at bounding box center [100, 564] width 103 height 11
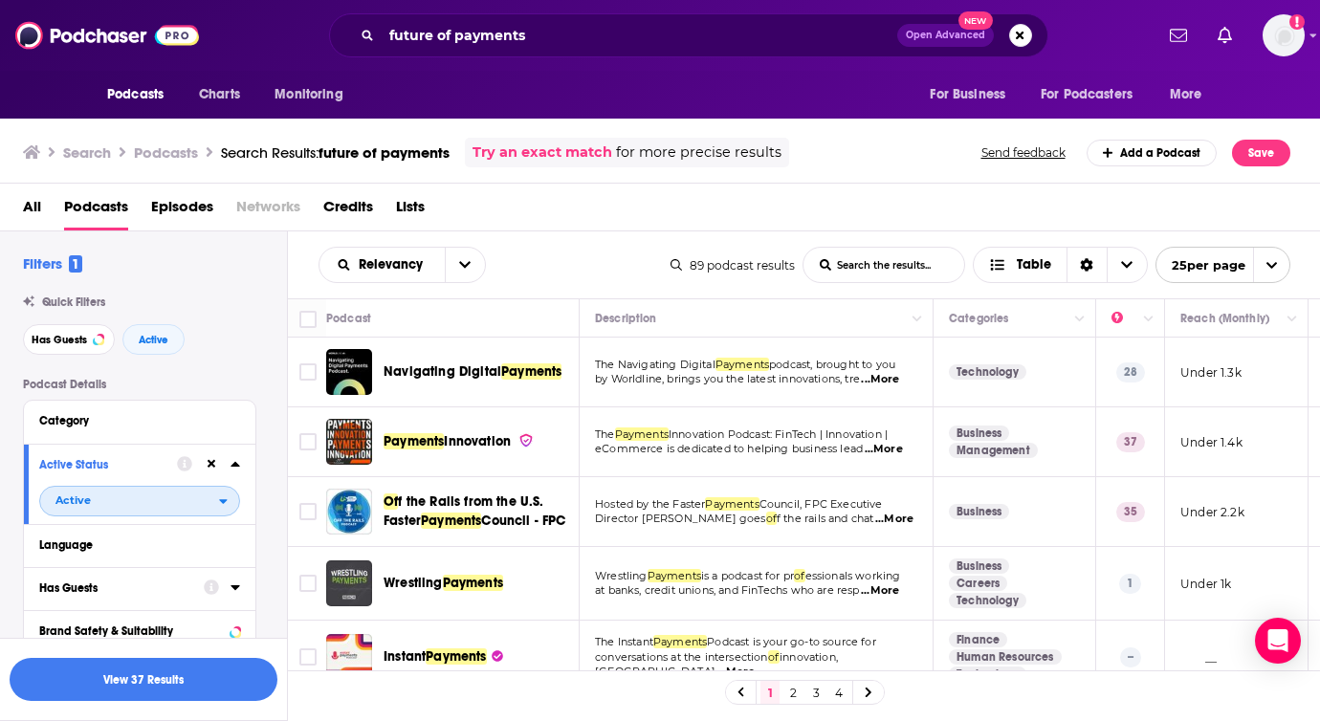
scroll to position [88, 0]
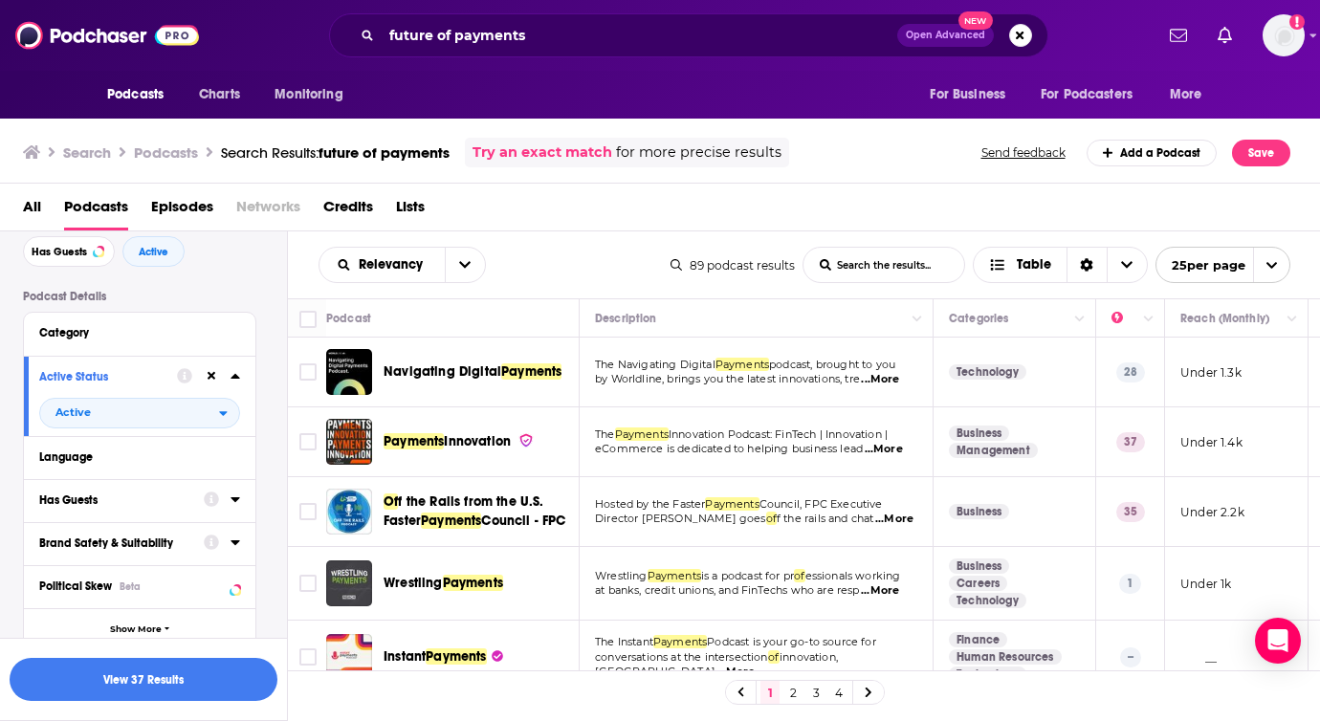
click at [104, 504] on div "Has Guests" at bounding box center [115, 500] width 152 height 13
click at [211, 544] on span "All" at bounding box center [129, 535] width 179 height 25
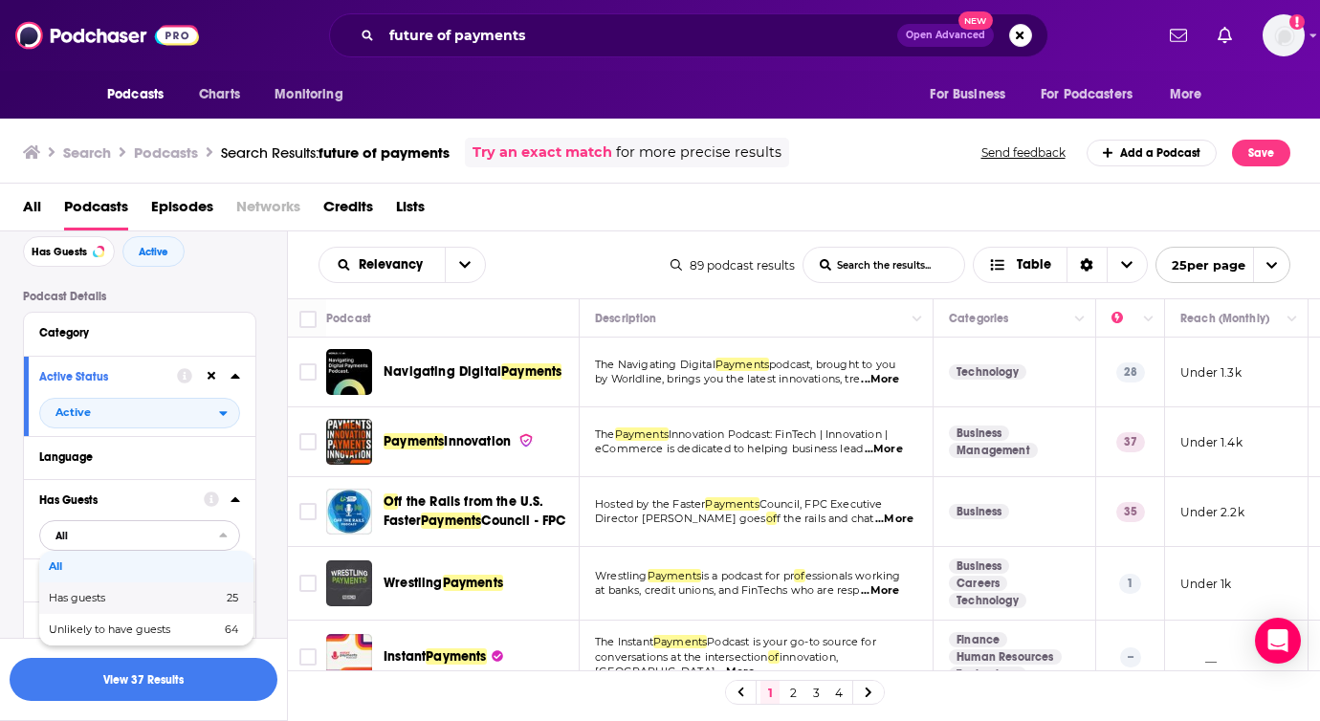
click at [104, 594] on span "Has guests" at bounding box center [106, 598] width 115 height 11
